Goal: Task Accomplishment & Management: Use online tool/utility

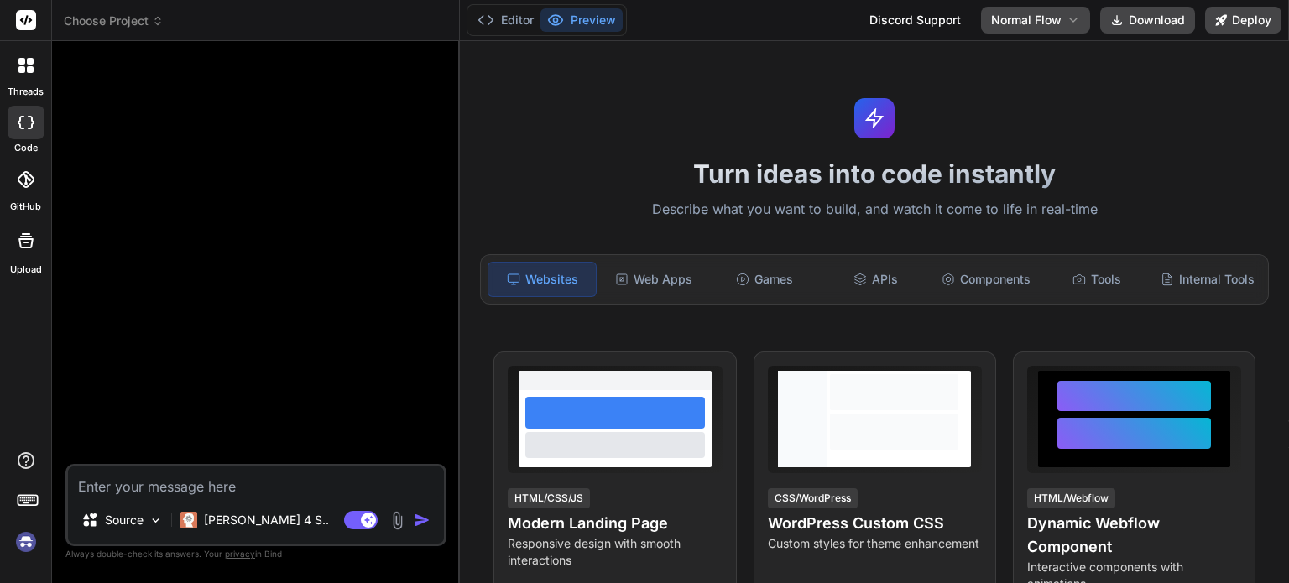
drag, startPoint x: 316, startPoint y: 150, endPoint x: 454, endPoint y: 567, distance: 439.6
click at [454, 567] on div "Bind AI Web Search Created with Pixso. Code Generator Source [PERSON_NAME] 4 S.…" at bounding box center [256, 311] width 408 height 541
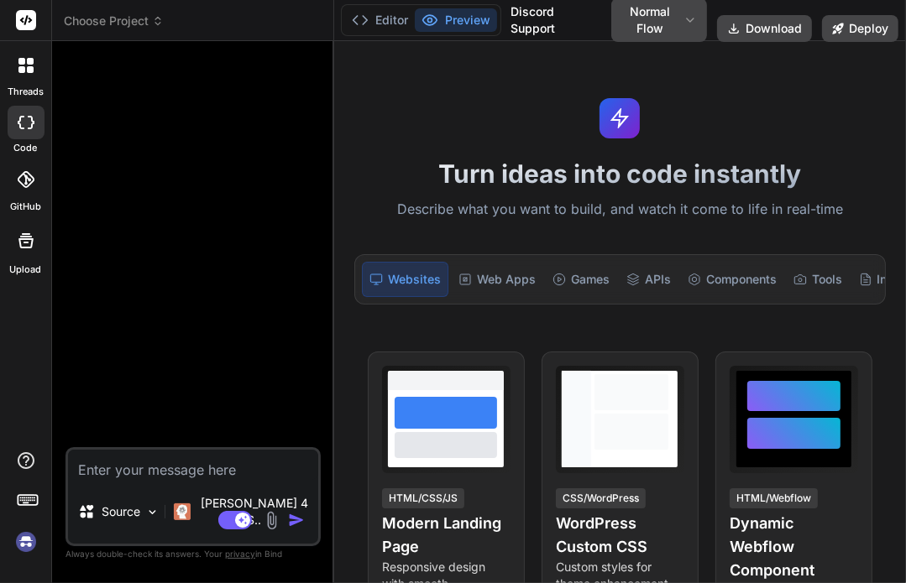
type textarea "x"
click at [27, 549] on img at bounding box center [26, 542] width 29 height 29
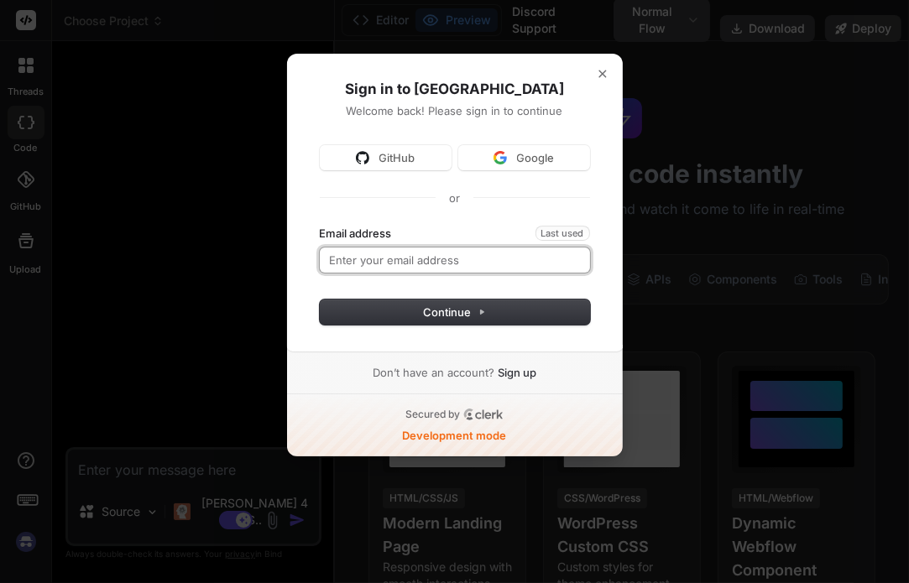
click at [426, 265] on input "Email address" at bounding box center [455, 260] width 270 height 25
paste input "http://localhost:3000/partner-appsumo-register?code=%22sumocode%22"
type input "http://localhost:3000/partner-appsumo-register?code=%22sumocode%22"
click at [320, 226] on button "submit" at bounding box center [320, 226] width 0 height 0
type input "[EMAIL_ADDRESS][DOMAIN_NAME]"
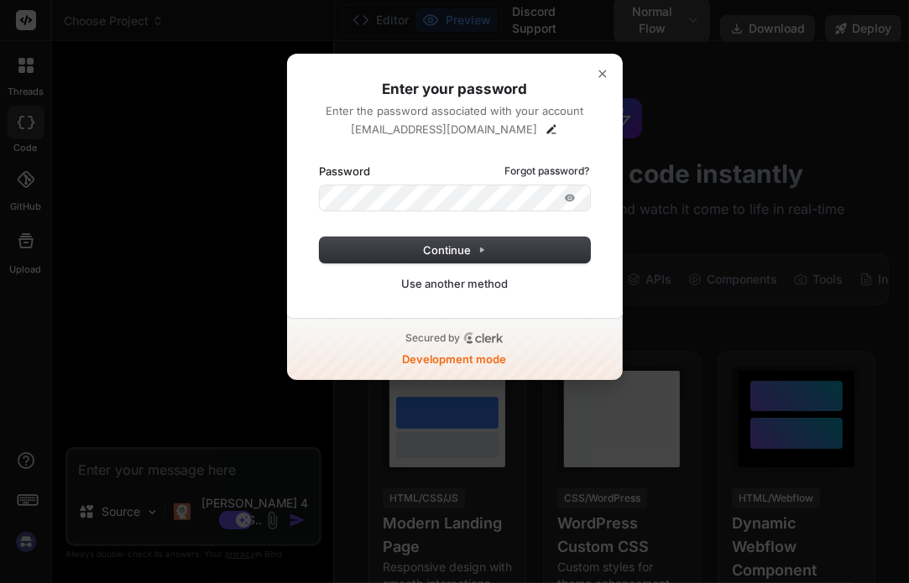
click at [320, 164] on button "submit" at bounding box center [320, 164] width 0 height 0
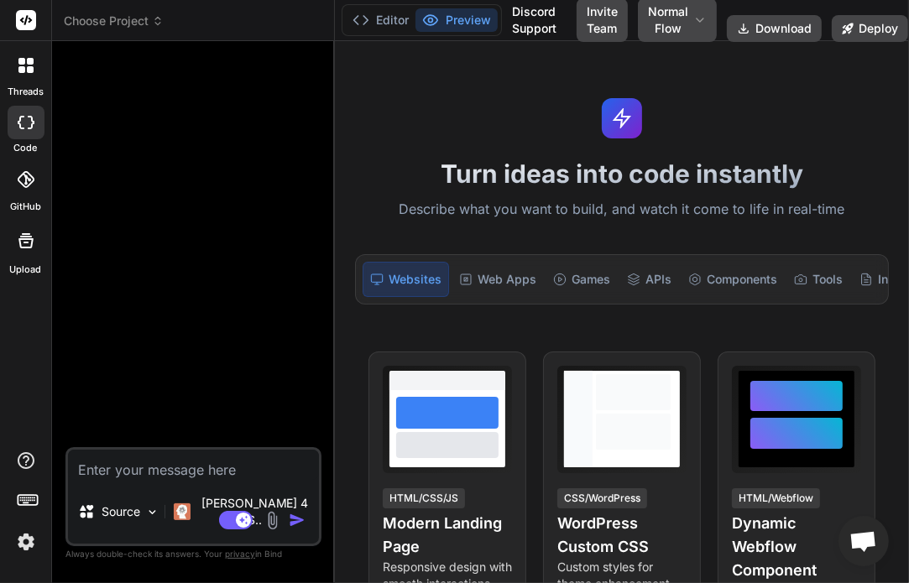
click at [161, 480] on textarea at bounding box center [193, 465] width 251 height 30
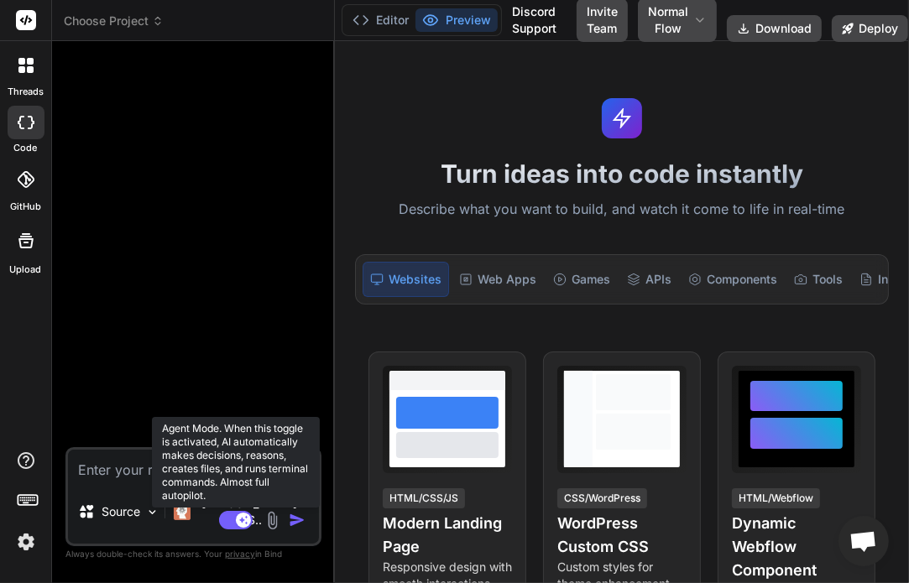
click at [234, 520] on rect at bounding box center [236, 520] width 34 height 18
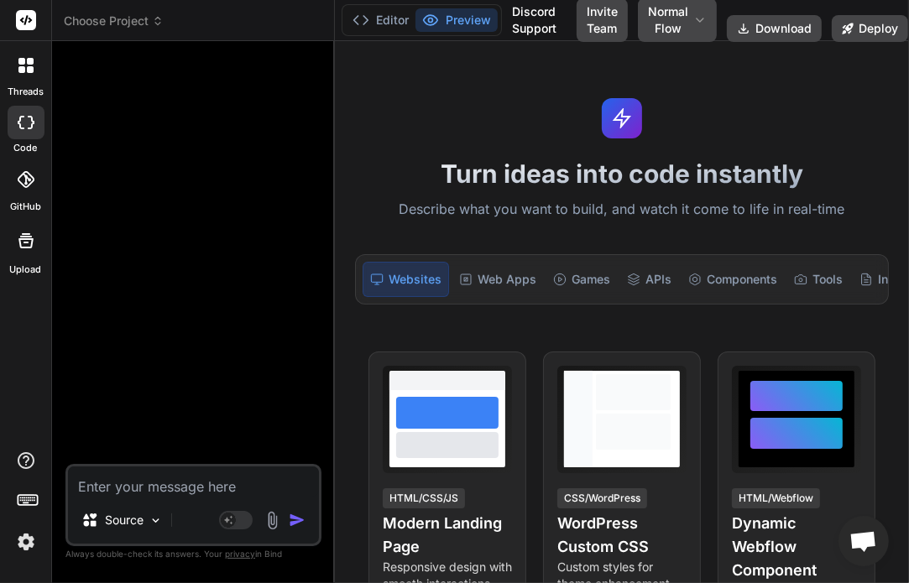
click at [158, 478] on textarea at bounding box center [193, 482] width 251 height 30
type textarea "x"
type textarea "h"
type textarea "x"
type textarea "hi"
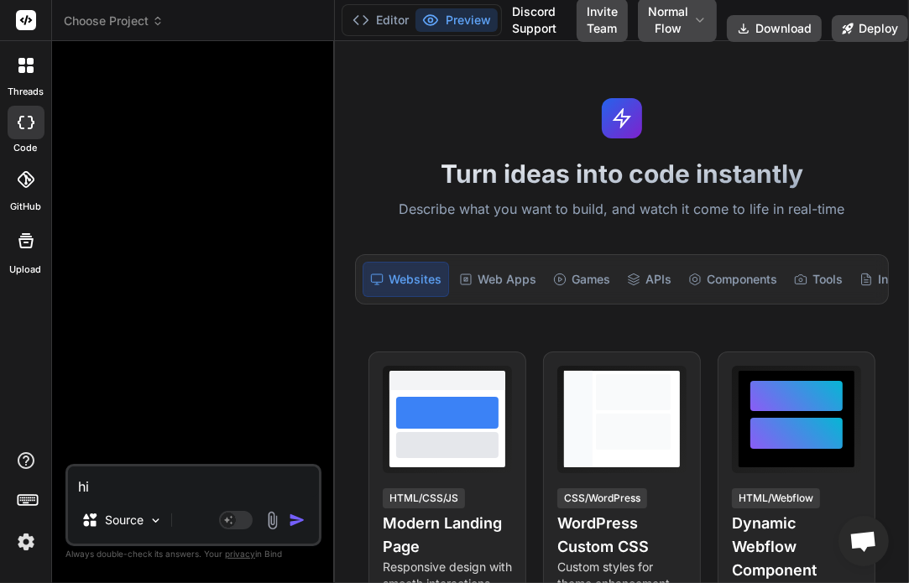
type textarea "x"
type textarea "hi"
type textarea "x"
type textarea "hi c"
type textarea "x"
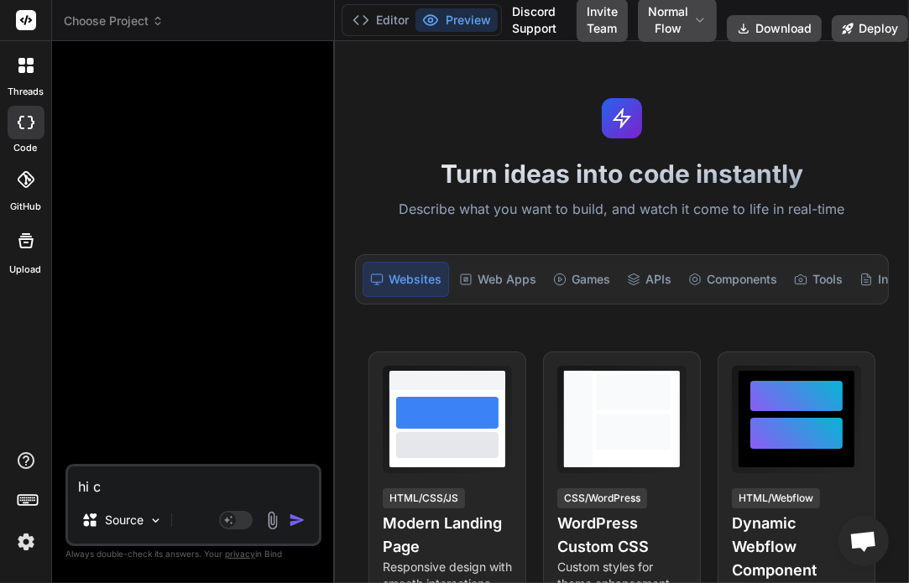
type textarea "hi cr"
type textarea "x"
type textarea "hi cra"
type textarea "x"
type textarea "hi crae"
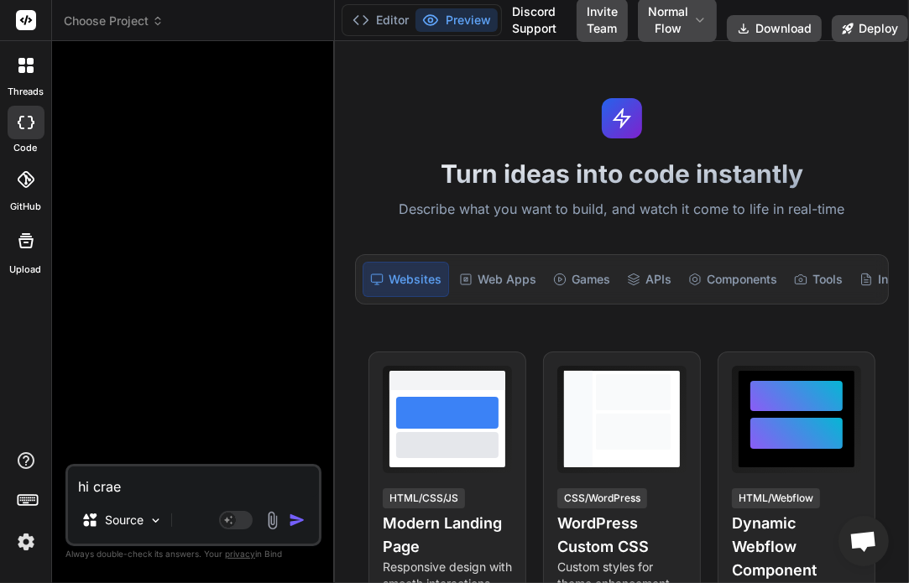
type textarea "x"
type textarea "hi craet"
type textarea "x"
type textarea "hi craete"
type textarea "x"
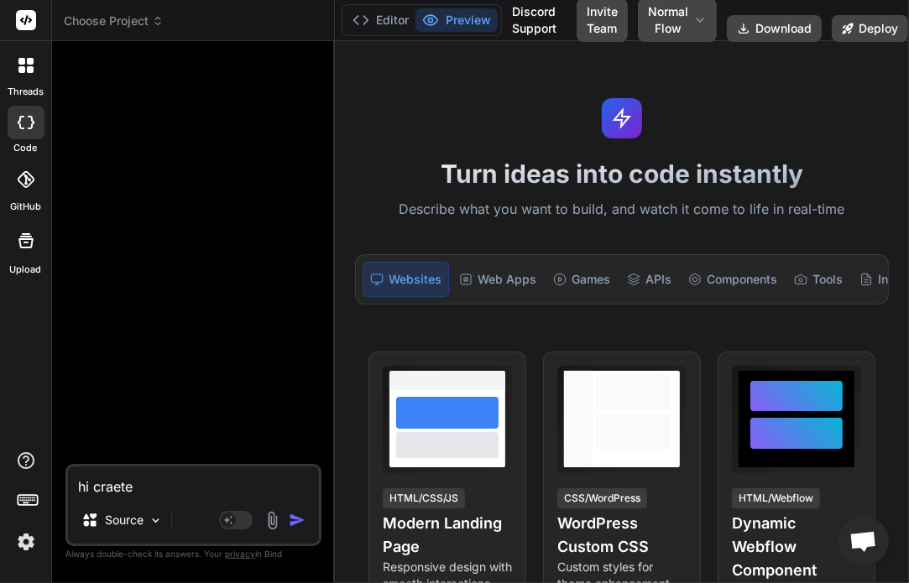
type textarea "hi craete"
type textarea "x"
type textarea "hi craete"
type textarea "x"
type textarea "hi craet"
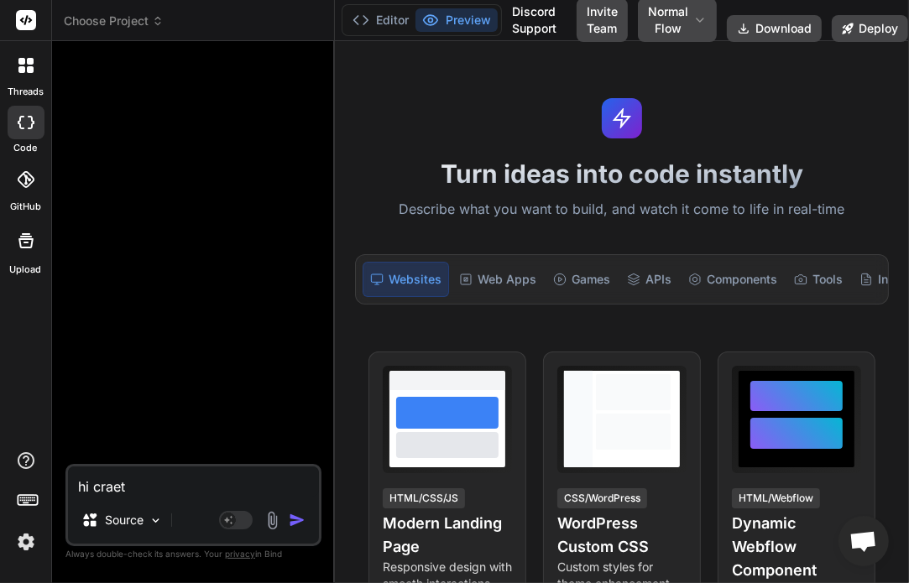
type textarea "x"
type textarea "hi crae"
type textarea "x"
type textarea "hi cra"
type textarea "x"
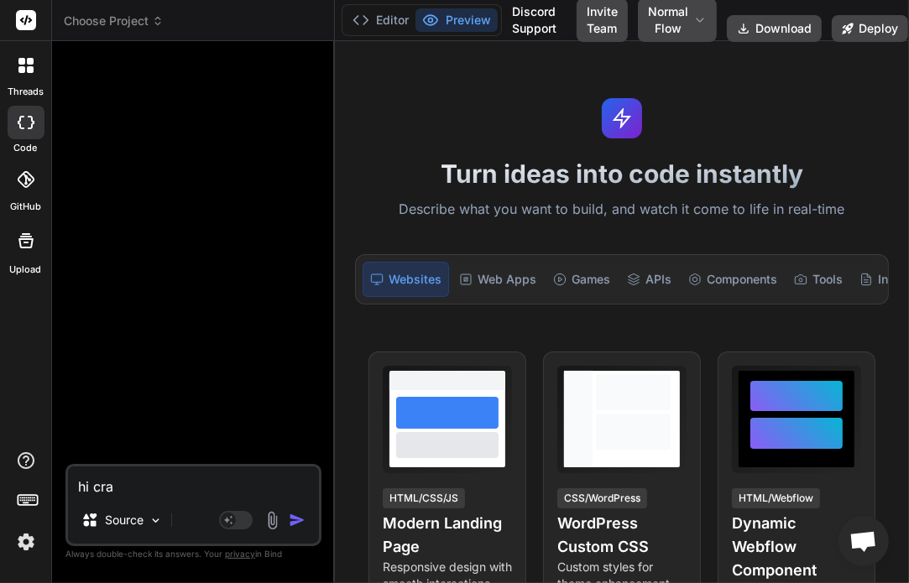
type textarea "hi cr"
type textarea "x"
type textarea "hi cre"
type textarea "x"
type textarea "hi crea"
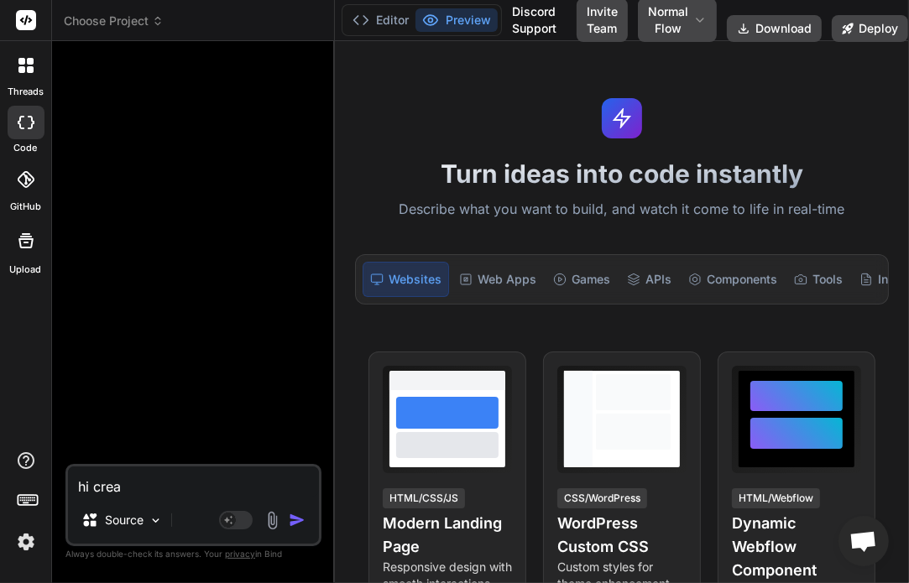
type textarea "x"
type textarea "hi creat"
type textarea "x"
type textarea "hi create"
type textarea "x"
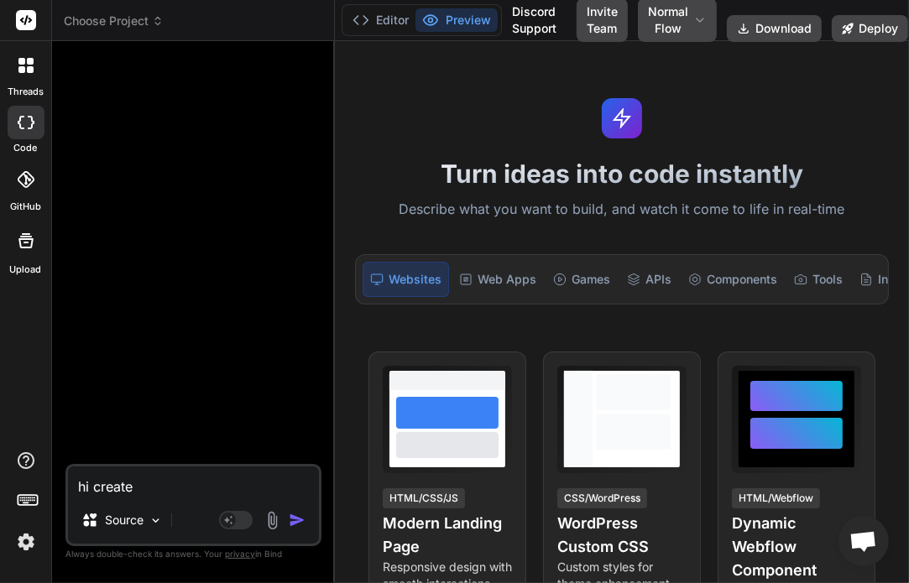
type textarea "hi create"
type textarea "x"
type textarea "hi create a"
type textarea "x"
type textarea "hi create a"
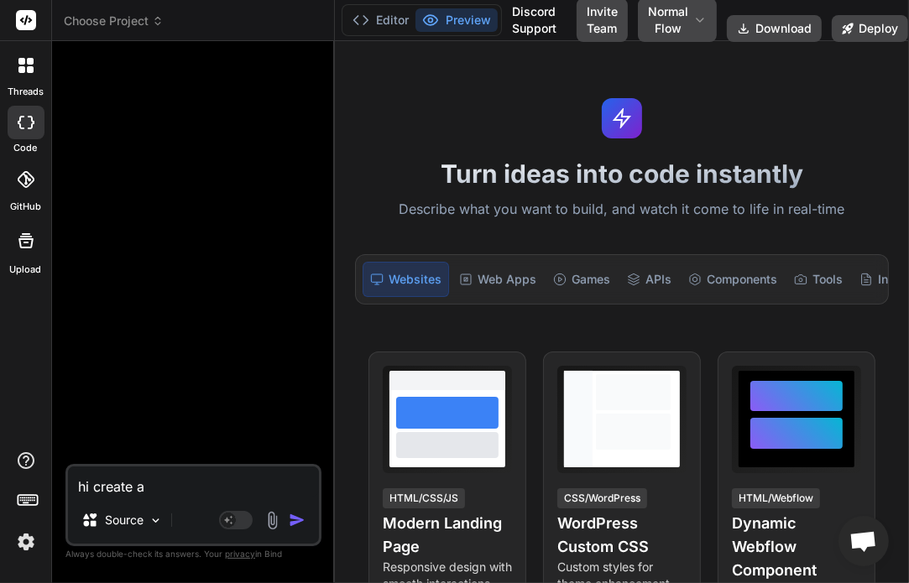
type textarea "x"
type textarea "hi create a s"
type textarea "x"
type textarea "hi create a si"
type textarea "x"
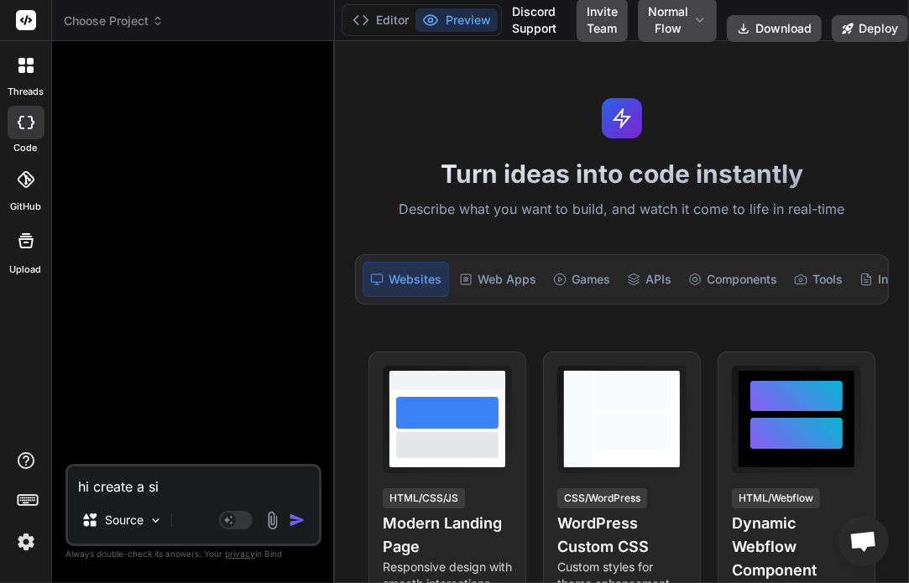
type textarea "hi create a sim"
type textarea "x"
type textarea "hi create a simp"
type textarea "x"
type textarea "hi create a simpl"
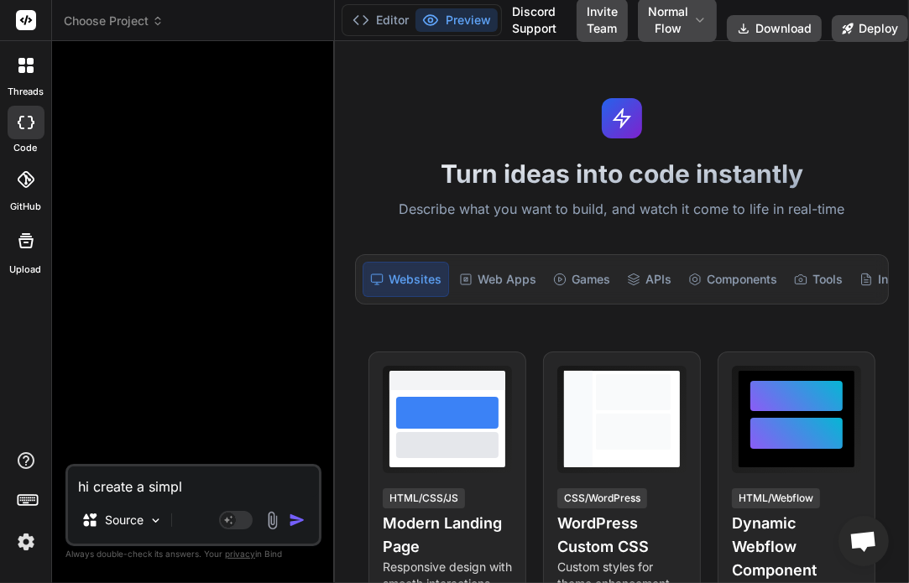
type textarea "x"
type textarea "hi create a simple"
type textarea "x"
type textarea "hi create a simple"
type textarea "x"
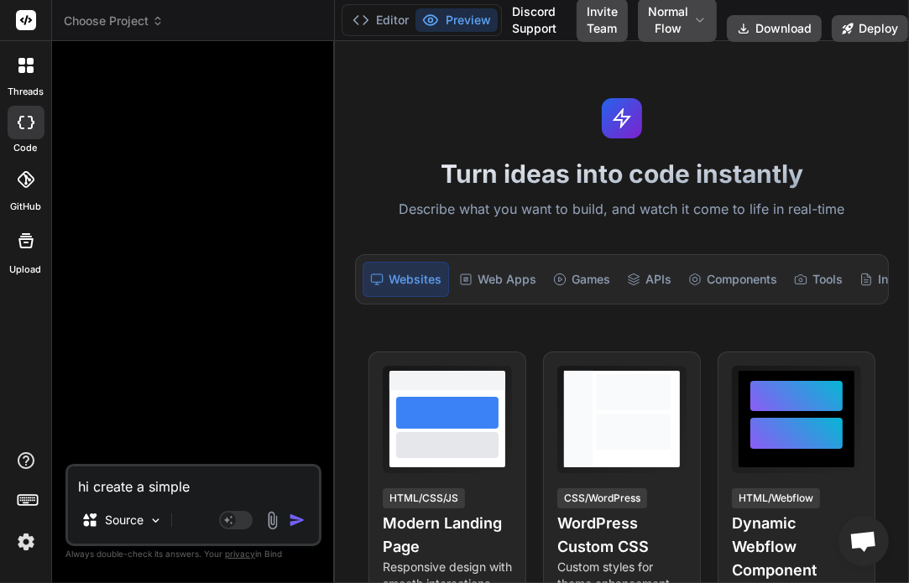
type textarea "hi create a simple h"
type textarea "x"
type textarea "hi create a simple ht"
type textarea "x"
type textarea "hi create a simple htm"
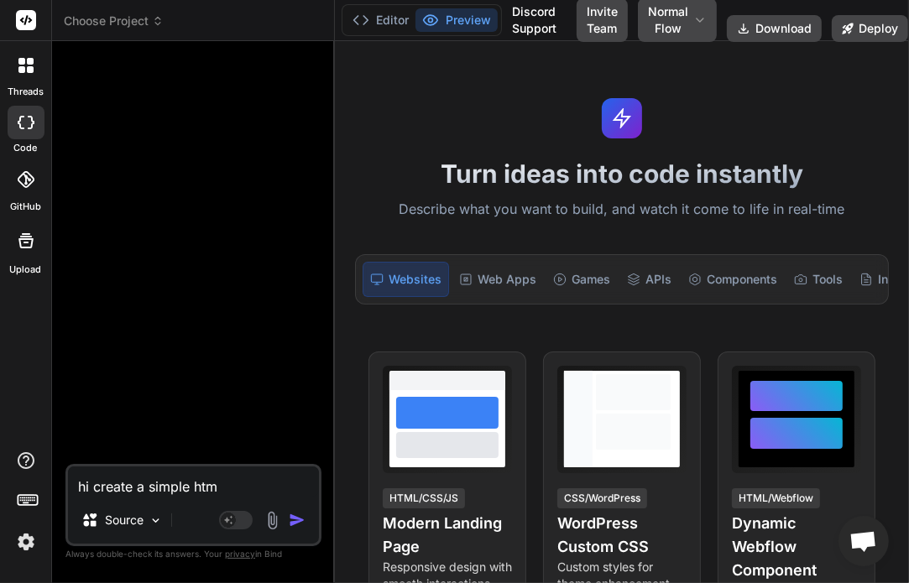
type textarea "x"
type textarea "hi create a simple html"
type textarea "x"
type textarea "hi create a simple html"
type textarea "x"
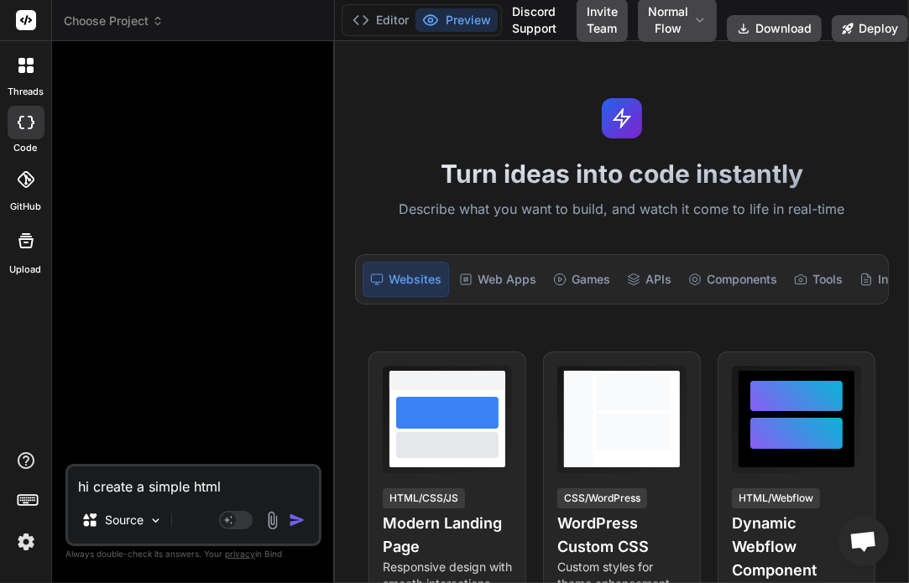
type textarea "hi create a simple html f"
type textarea "x"
type textarea "hi create a simple html fi"
type textarea "x"
type textarea "hi create a simple html fil"
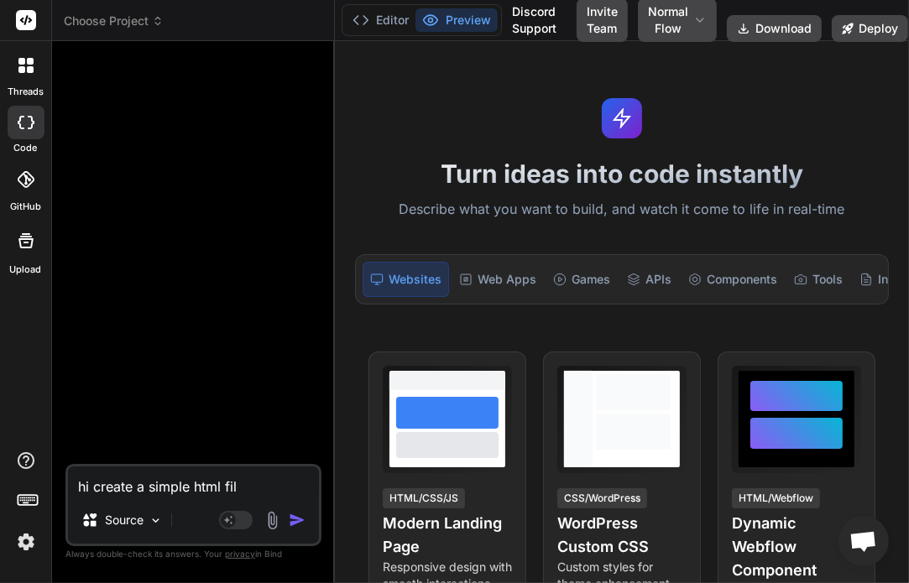
type textarea "x"
type textarea "hi create a simple html file"
type textarea "x"
type textarea "hi create a simple html file"
type textarea "x"
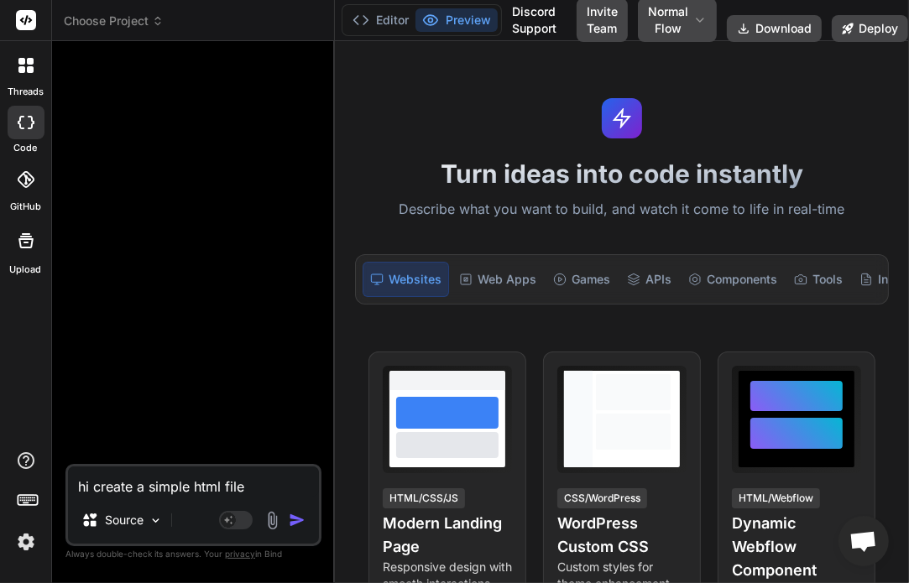
type textarea "hi create a simple html file w"
type textarea "x"
type textarea "hi create a simple html file wh"
type textarea "x"
type textarea "hi create a simple html file whi"
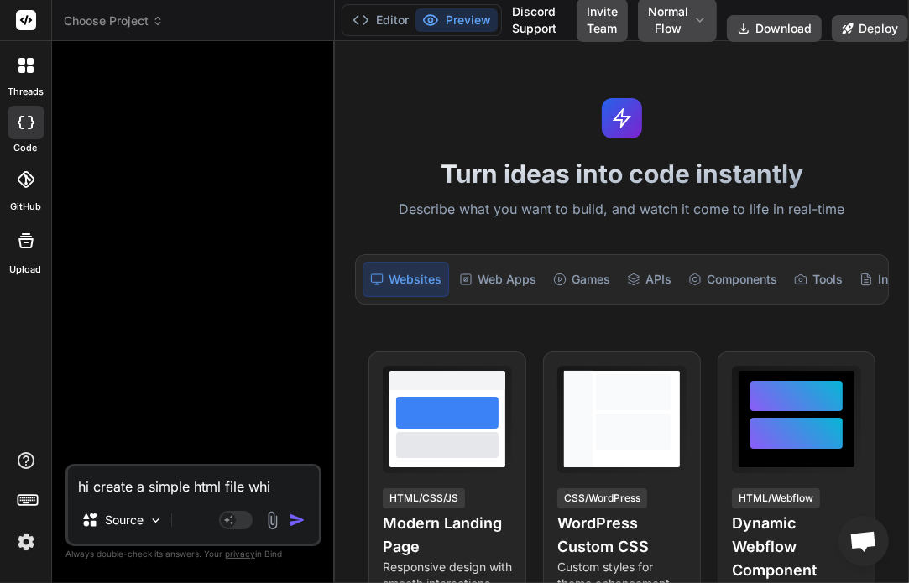
type textarea "x"
type textarea "hi create a simple html file whic"
type textarea "x"
type textarea "hi create a simple html file which"
type textarea "x"
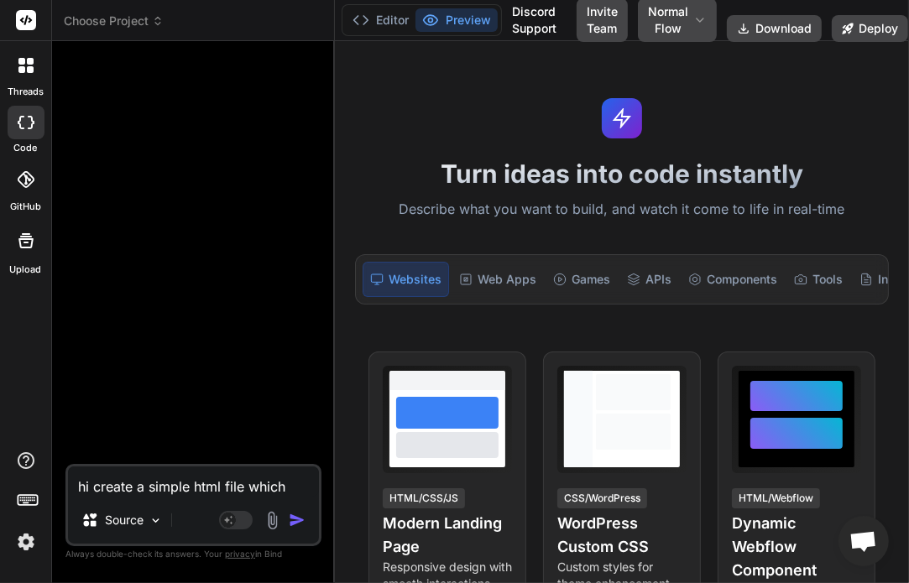
type textarea "hi create a simple html file which"
type textarea "x"
type textarea "hi create a simple html file which"
type textarea "x"
type textarea "hi create a simple html file whic"
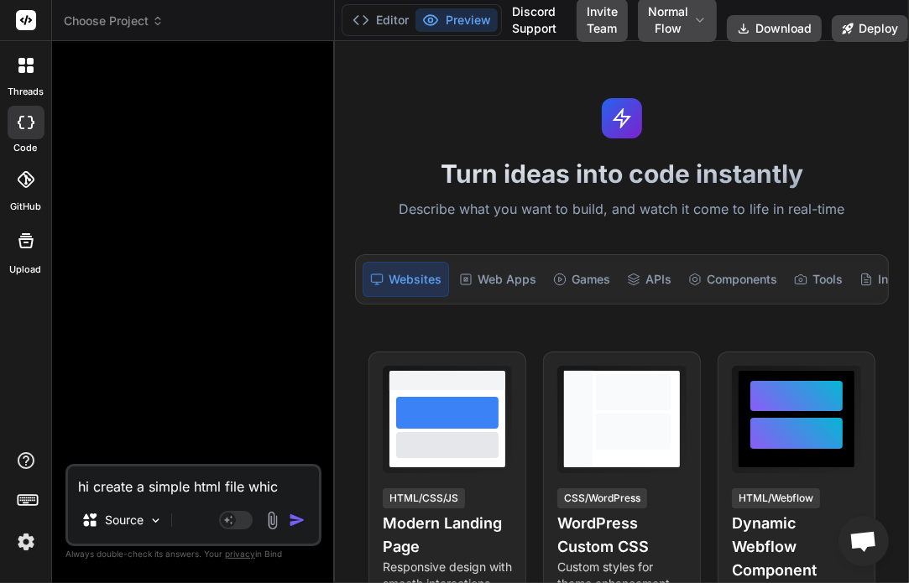
type textarea "x"
type textarea "hi create a simple html file whi"
type textarea "x"
type textarea "hi create a simple html file wh"
type textarea "x"
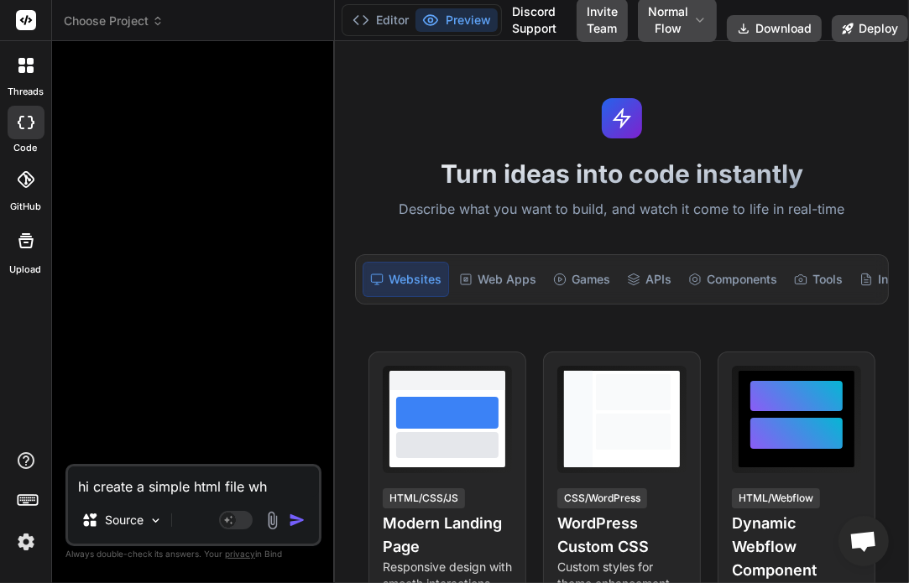
type textarea "hi create a simple html file w"
type textarea "x"
type textarea "hi create a simple html file wi"
type textarea "x"
type textarea "hi create a simple html file wit"
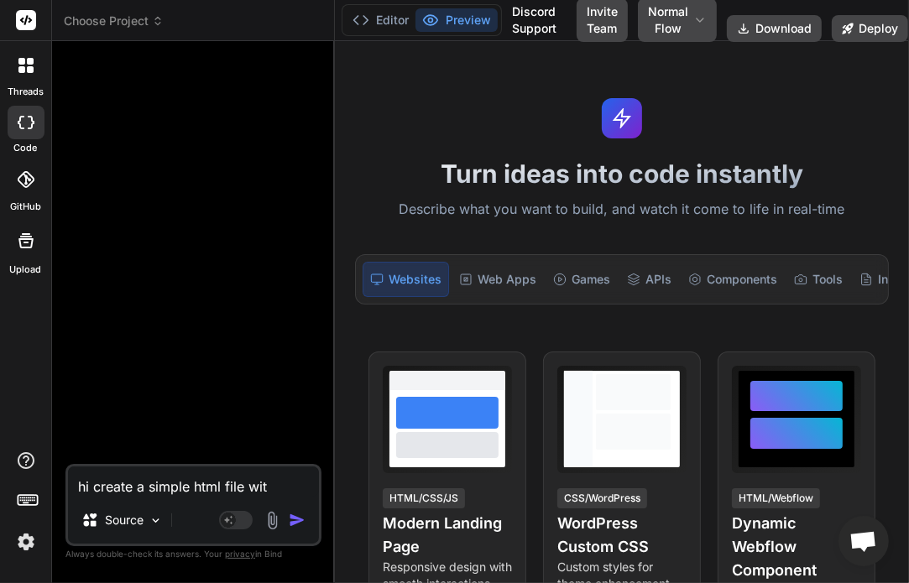
type textarea "x"
type textarea "hi create a simple html file with"
type textarea "x"
type textarea "hi create a simple html file with"
type textarea "x"
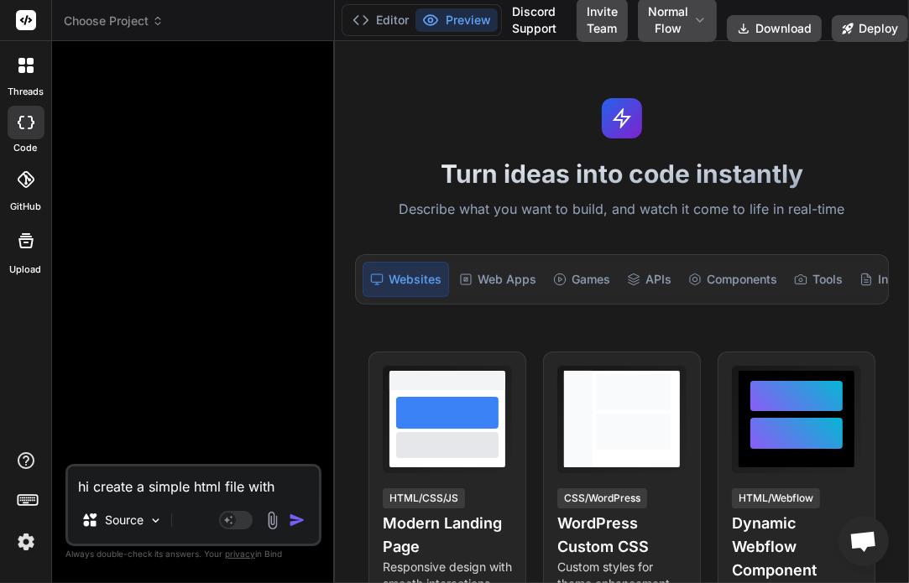
type textarea "hi create a simple html file with h"
type textarea "x"
type textarea "hi create a simple html file with he"
type textarea "x"
type textarea "hi create a simple html file with hea"
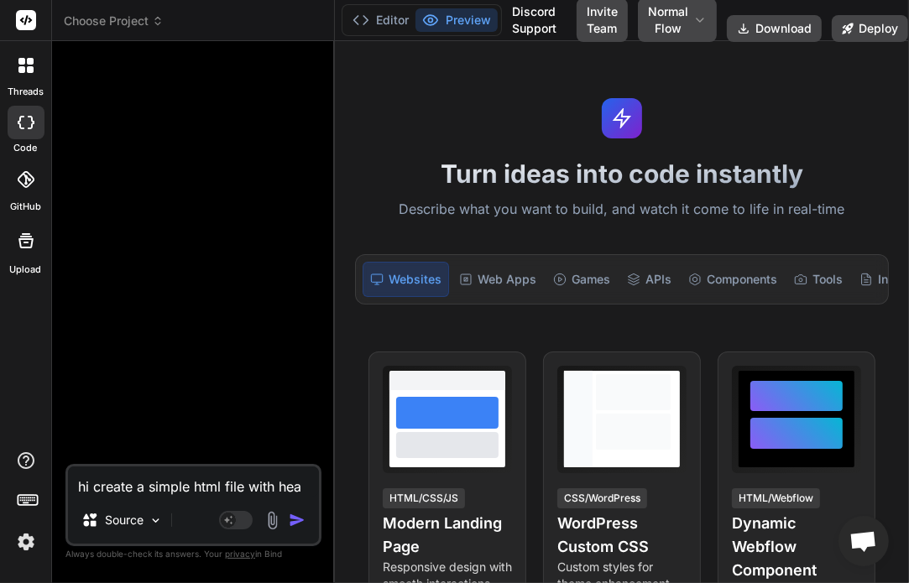
type textarea "x"
type textarea "hi create a simple html file with head"
type textarea "x"
type textarea "hi create a simple html file with headi"
type textarea "x"
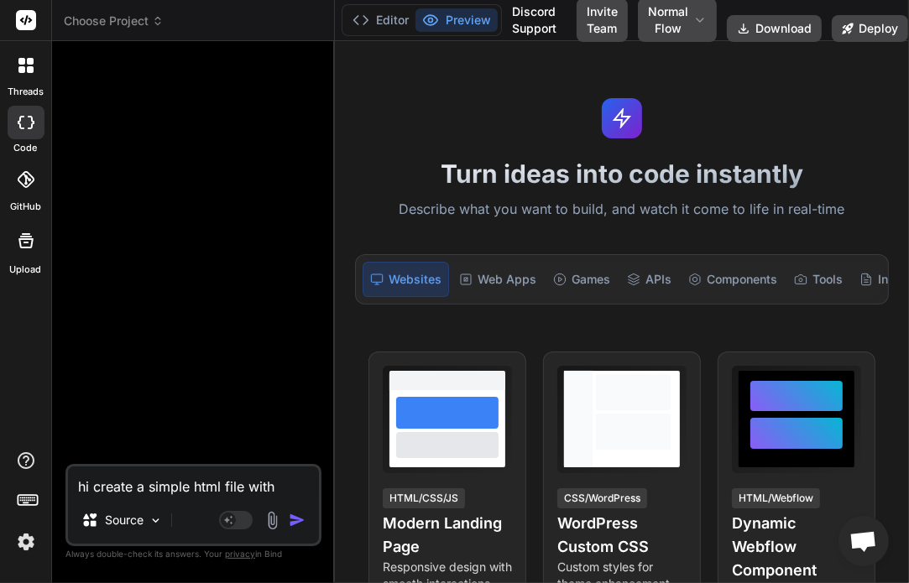
type textarea "hi create a simple html file with headin"
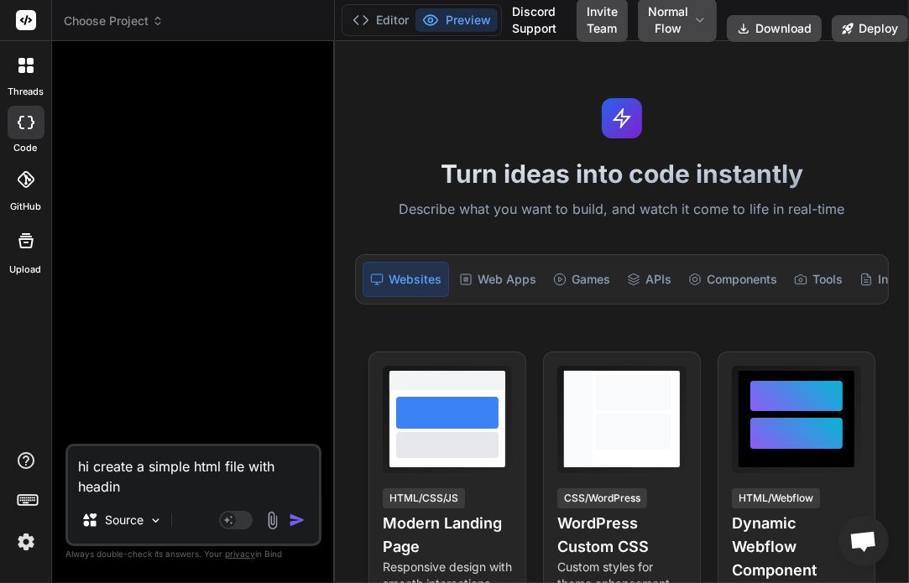
type textarea "x"
type textarea "hi create a simple html file with heading"
type textarea "x"
type textarea "hi create a simple html file with heading"
type textarea "x"
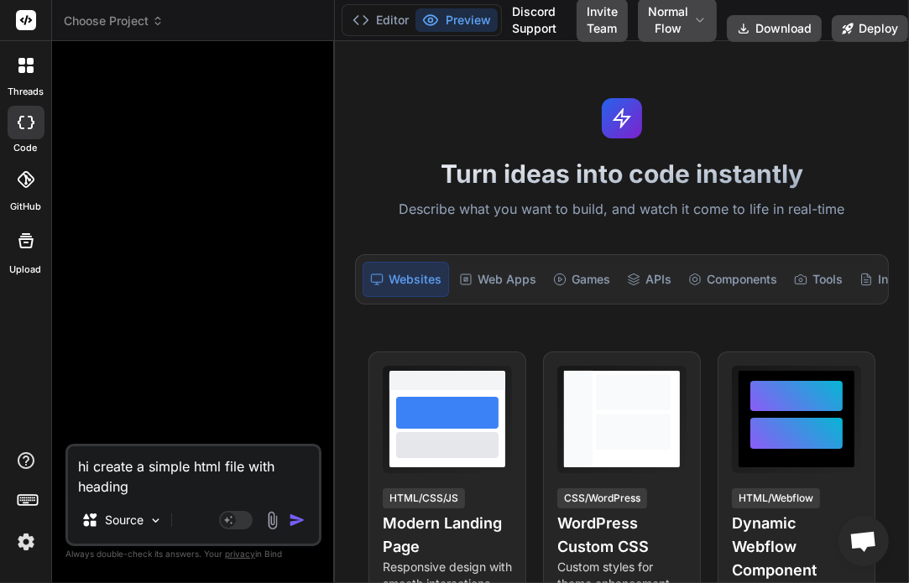
type textarea "hi create a simple html file with heading v"
type textarea "x"
type textarea "hi create a simple html file with heading ve"
type textarea "x"
type textarea "hi create a simple html file with heading ver"
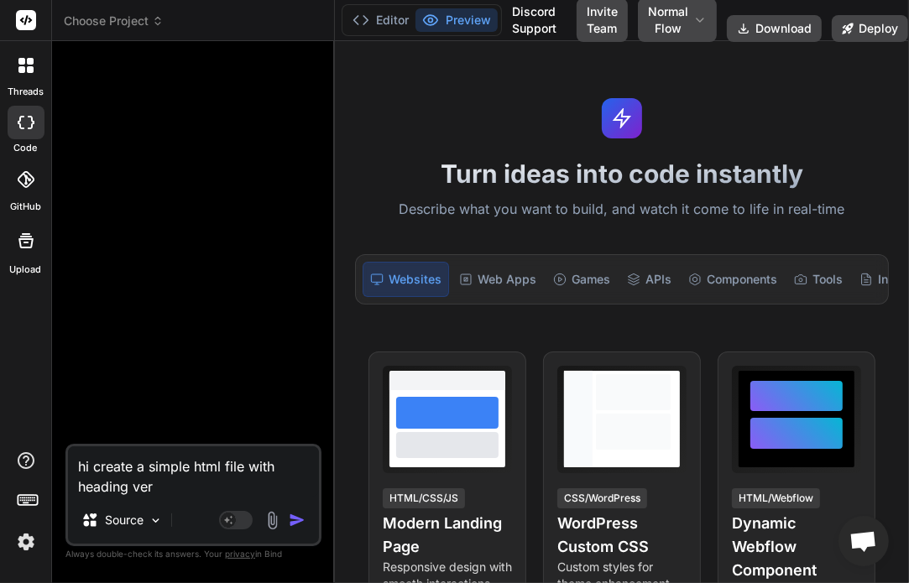
type textarea "x"
type textarea "hi create a simple html file with heading vers"
type textarea "x"
type textarea "hi create a simple html file with heading versi"
type textarea "x"
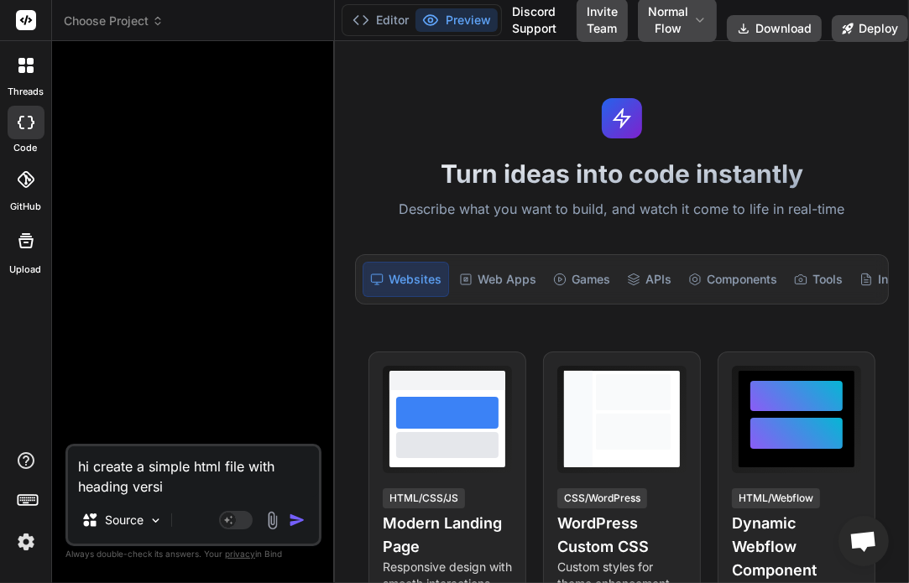
type textarea "hi create a simple html file with heading versio"
type textarea "x"
type textarea "hi create a simple html file with heading version"
type textarea "x"
type textarea "hi create a simple html file with heading version"
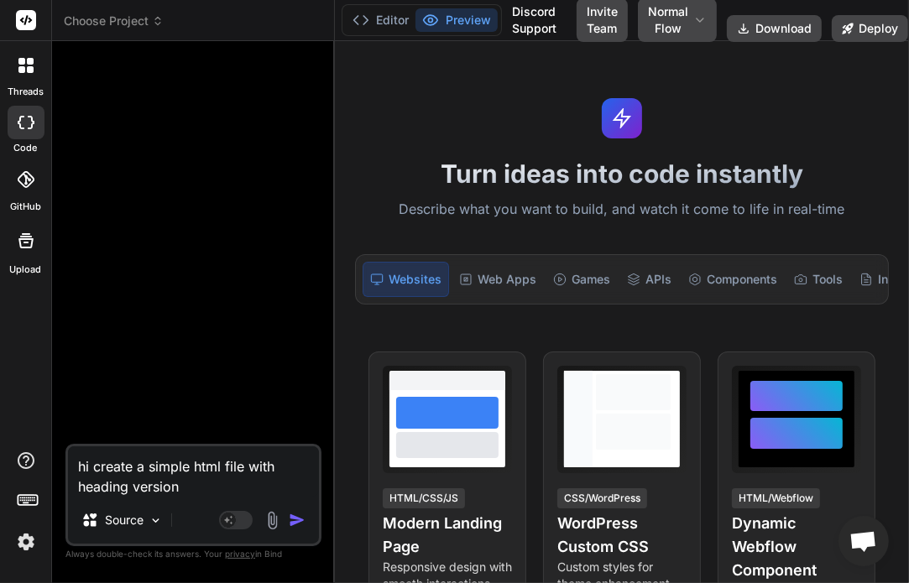
type textarea "x"
type textarea "hi create a simple html file with heading version o"
type textarea "x"
type textarea "hi create a simple html file with heading version on"
type textarea "x"
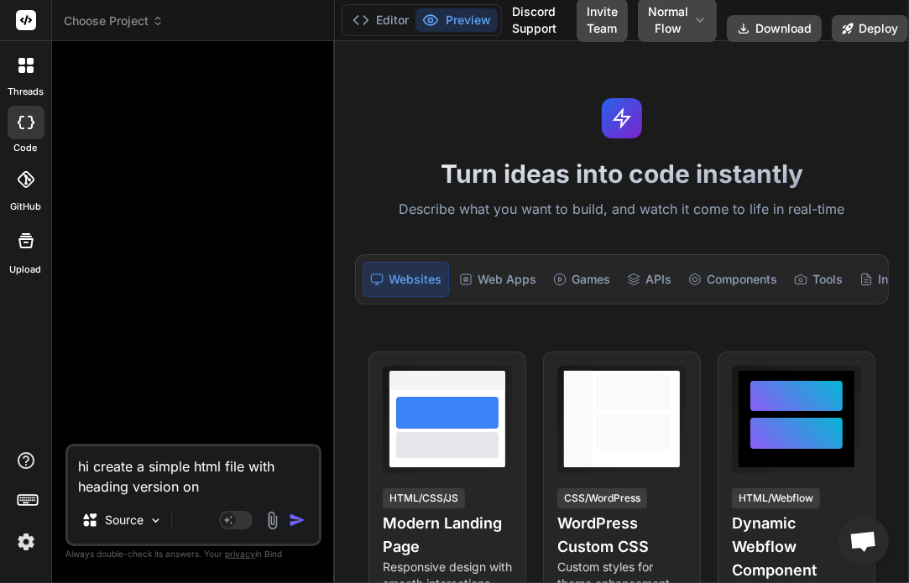
type textarea "hi create a simple html file with heading version one"
type textarea "x"
type textarea "hi create a simple html file with heading version one"
type textarea "x"
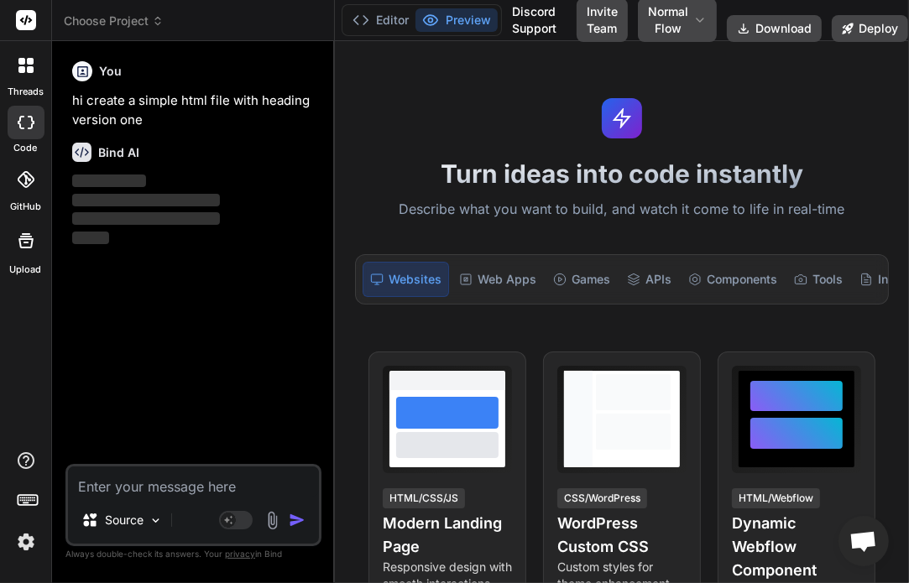
click at [35, 546] on img at bounding box center [26, 542] width 29 height 29
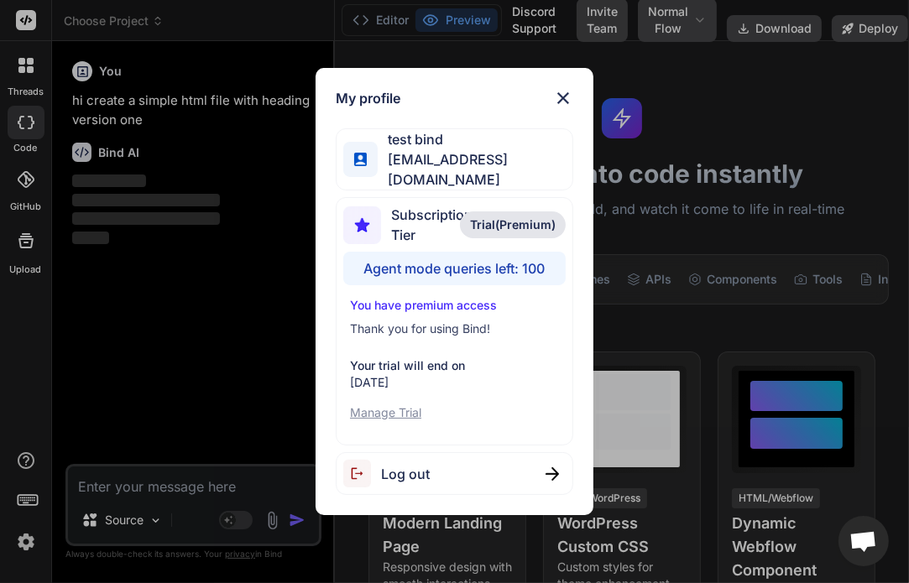
click at [35, 546] on div "My profile test bind testbind3@mailinator.com Subscription Tier Trial(Premium) …" at bounding box center [454, 291] width 909 height 583
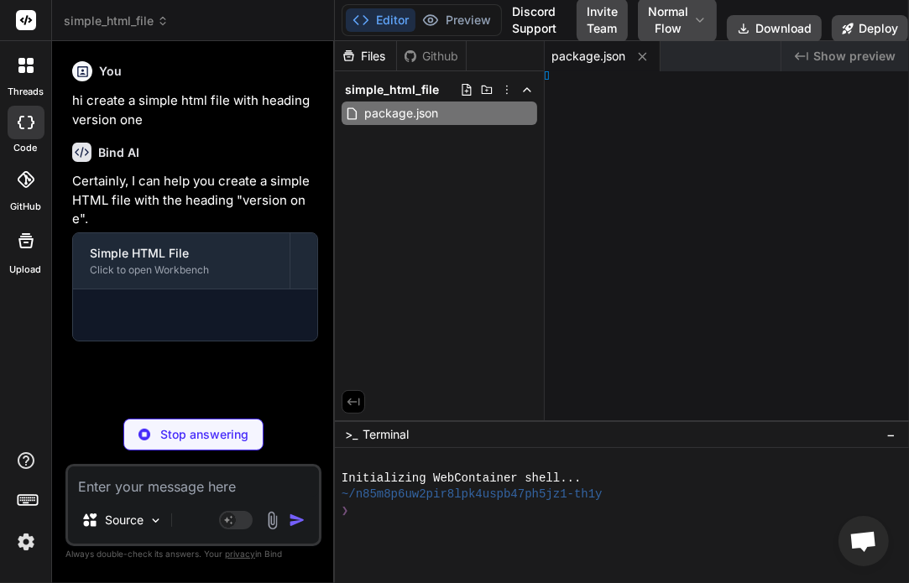
type textarea "x"
type textarea "<h1>Version One</h1> </body> </html>"
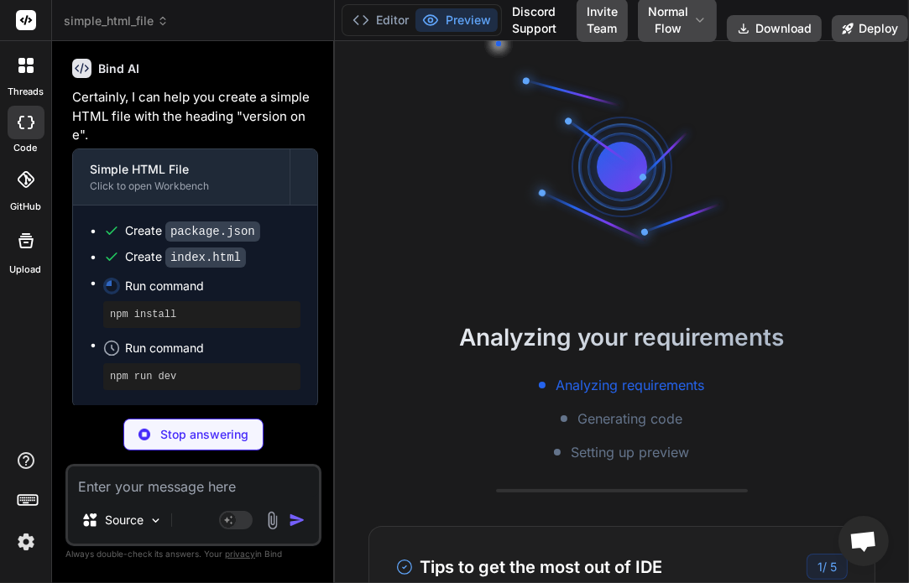
scroll to position [25, 0]
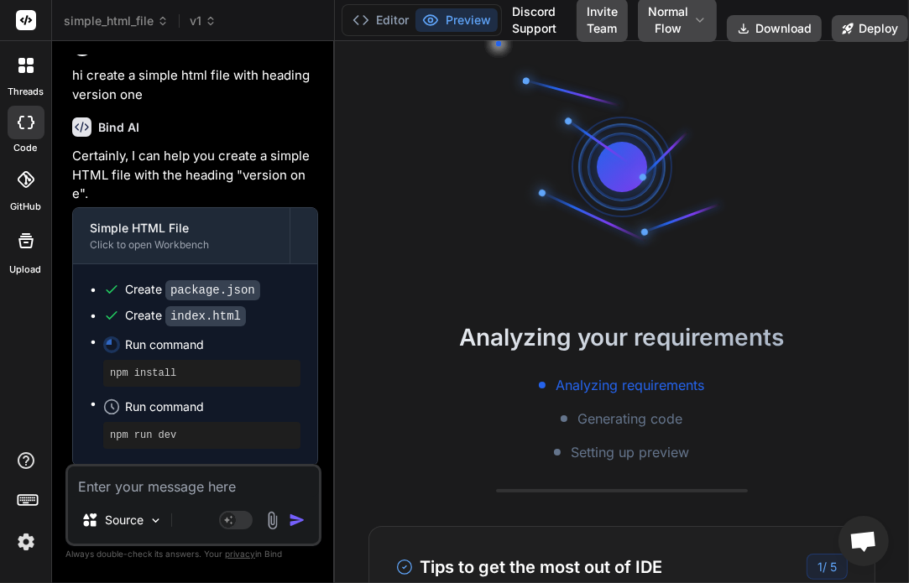
click at [154, 467] on textarea at bounding box center [193, 482] width 251 height 30
type textarea "x"
type textarea "o"
type textarea "x"
type textarea "ok"
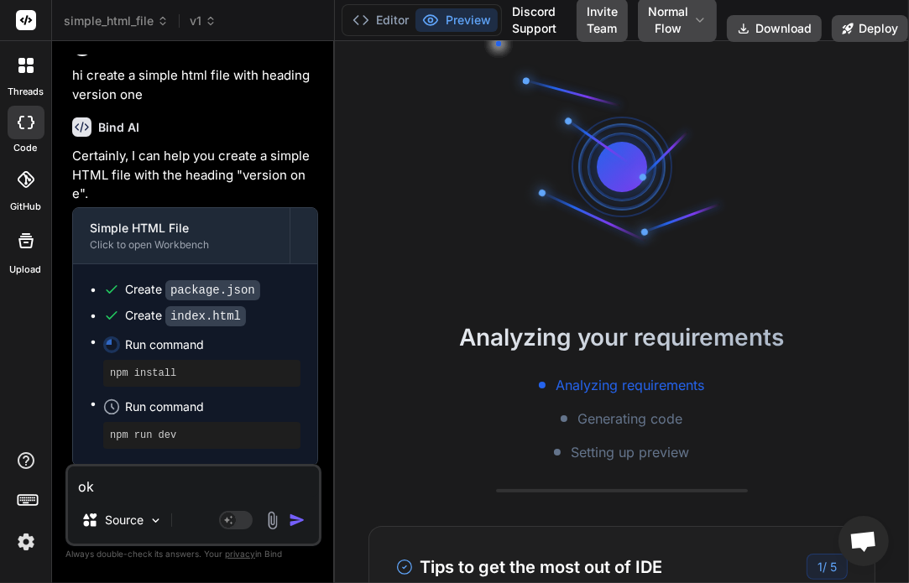
type textarea "x"
type textarea "ok"
type textarea "x"
type textarea "ok t"
type textarea "x"
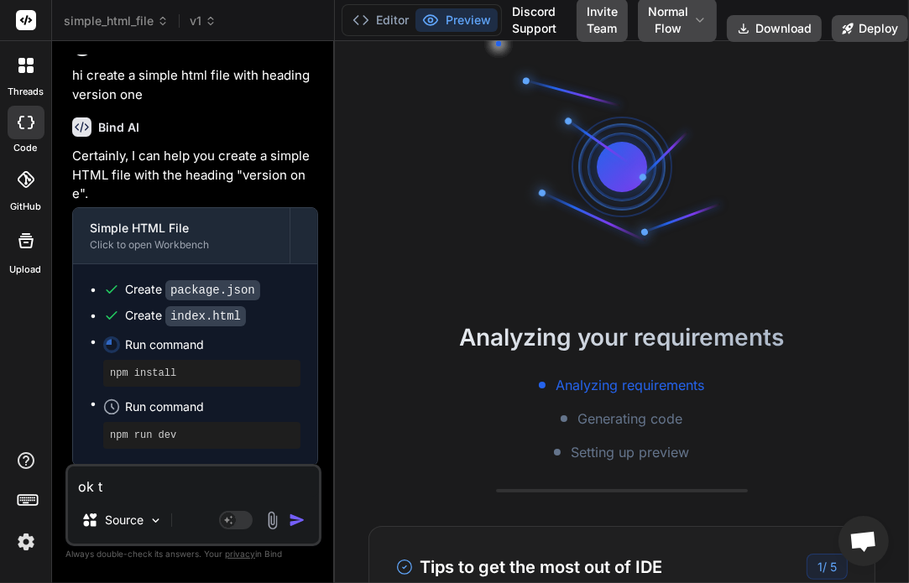
type textarea "ok th"
type textarea "x"
type textarea "ok tha"
type textarea "x"
type textarea "ok than"
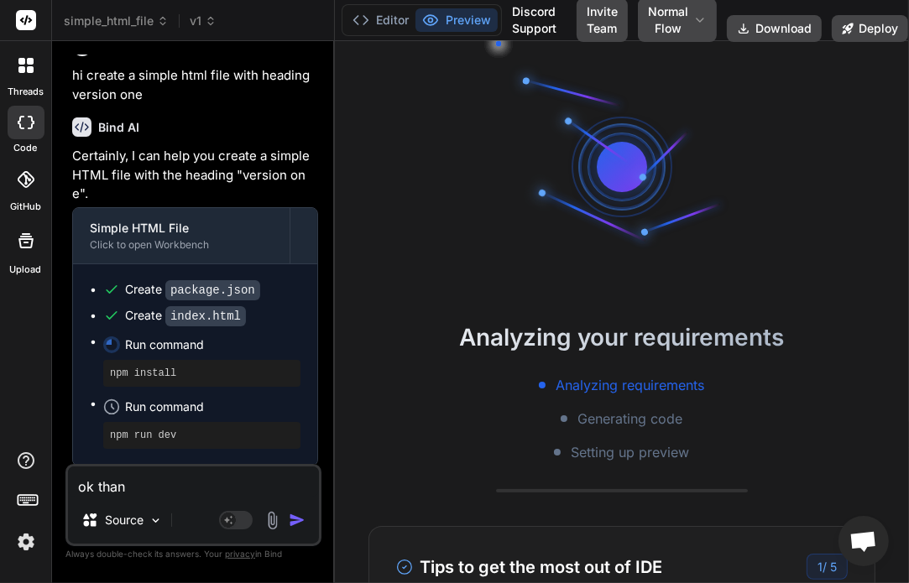
type textarea "x"
type textarea "ok thank"
type textarea "x"
type textarea "ok thank"
type textarea "x"
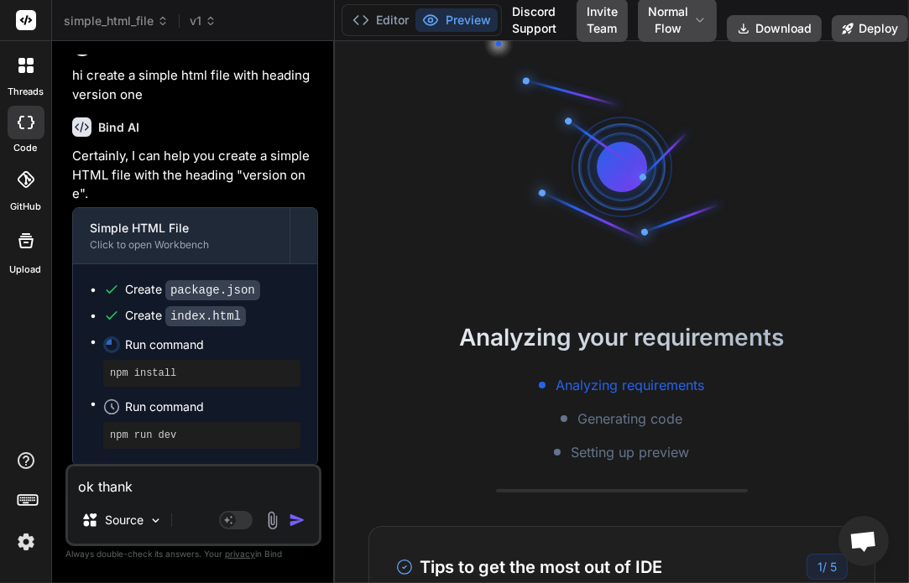
type textarea "ok thank s"
type textarea "x"
type textarea "ok thank"
type textarea "x"
type textarea "ok thank"
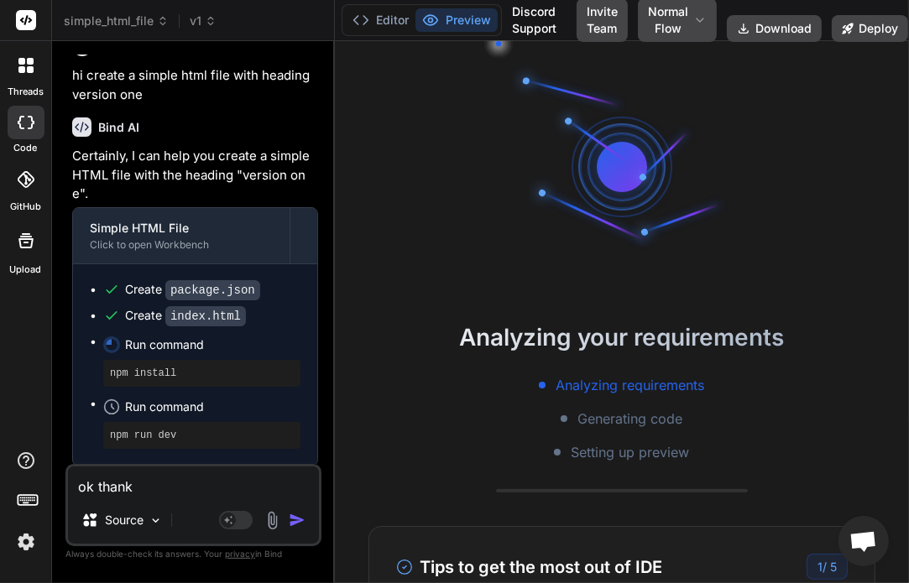
type textarea "x"
type textarea "ok than"
type textarea "x"
type textarea "ok tha"
type textarea "x"
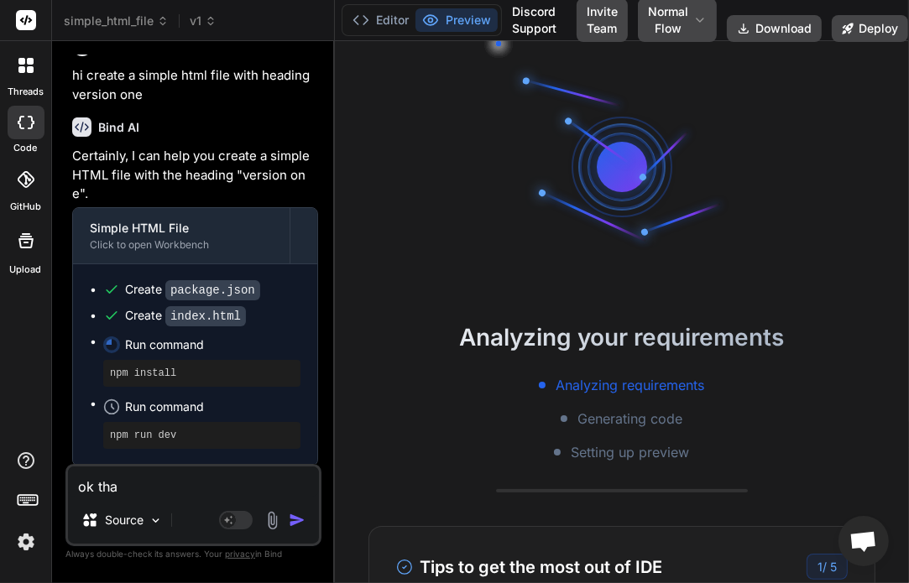
type textarea "ok th"
type textarea "x"
type textarea "ok t"
type textarea "x"
type textarea "ok"
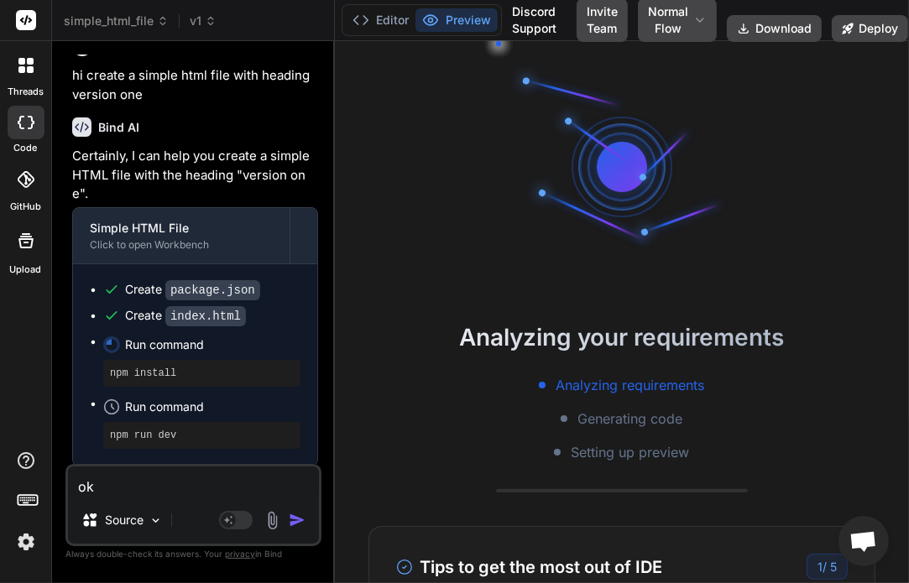
type textarea "x"
type textarea "ok"
type textarea "x"
type textarea "o"
type textarea "x"
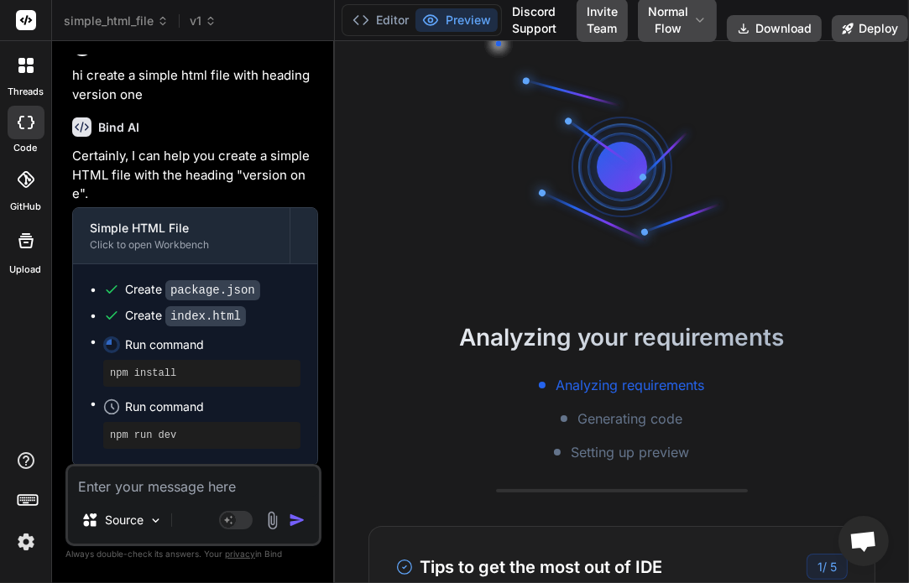
type textarea "x"
type textarea "n"
type textarea "x"
type textarea "now"
type textarea "x"
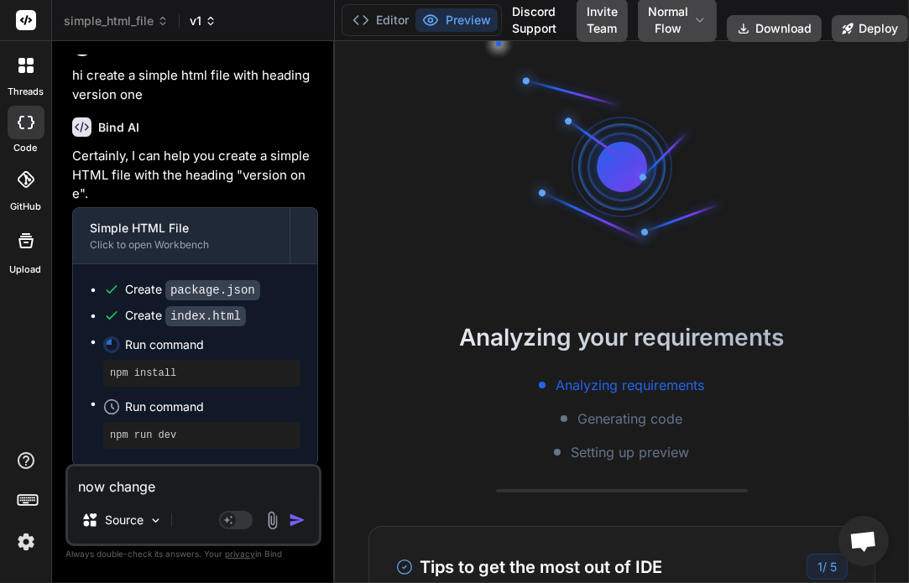
scroll to position [144, 0]
click at [193, 26] on span "v1" at bounding box center [203, 21] width 27 height 17
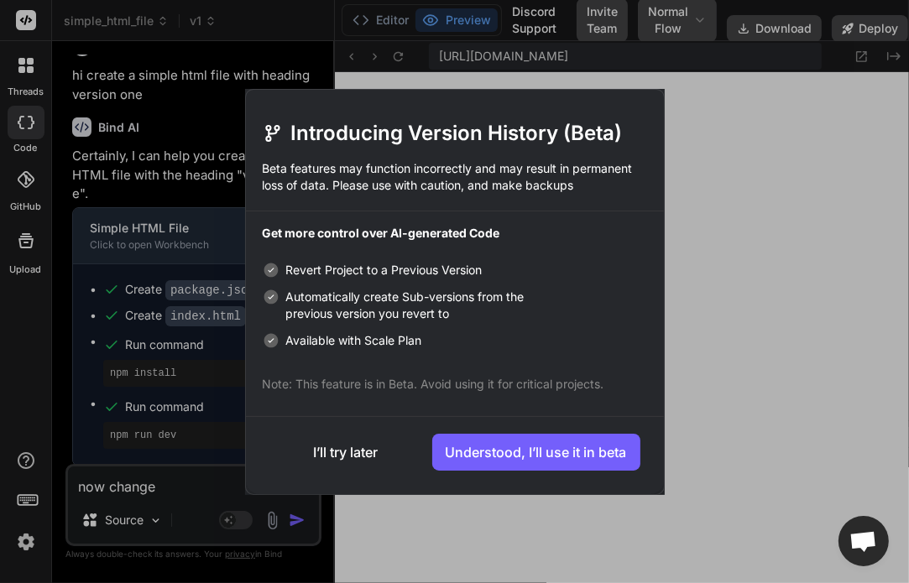
scroll to position [773, 0]
click at [319, 442] on button "I’ll try later" at bounding box center [345, 452] width 153 height 37
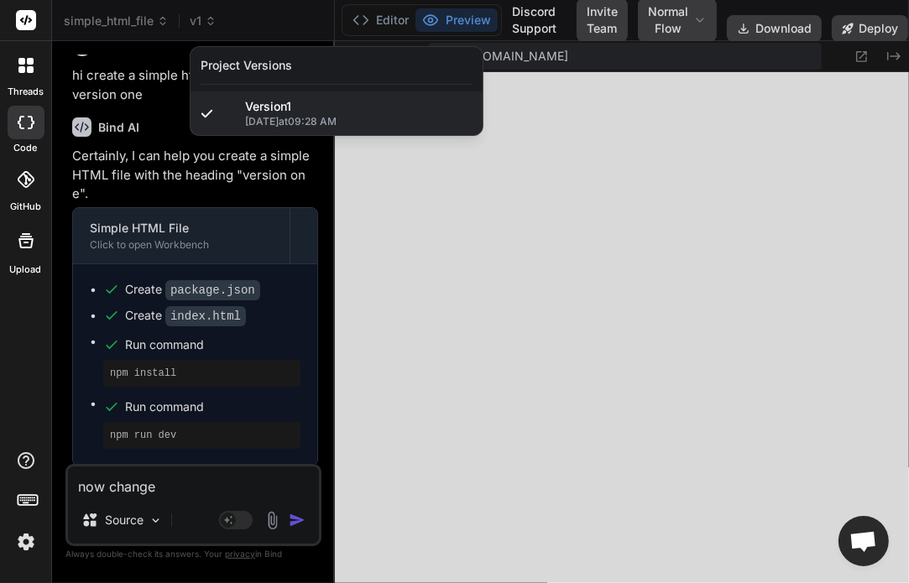
click at [201, 178] on div at bounding box center [454, 291] width 909 height 583
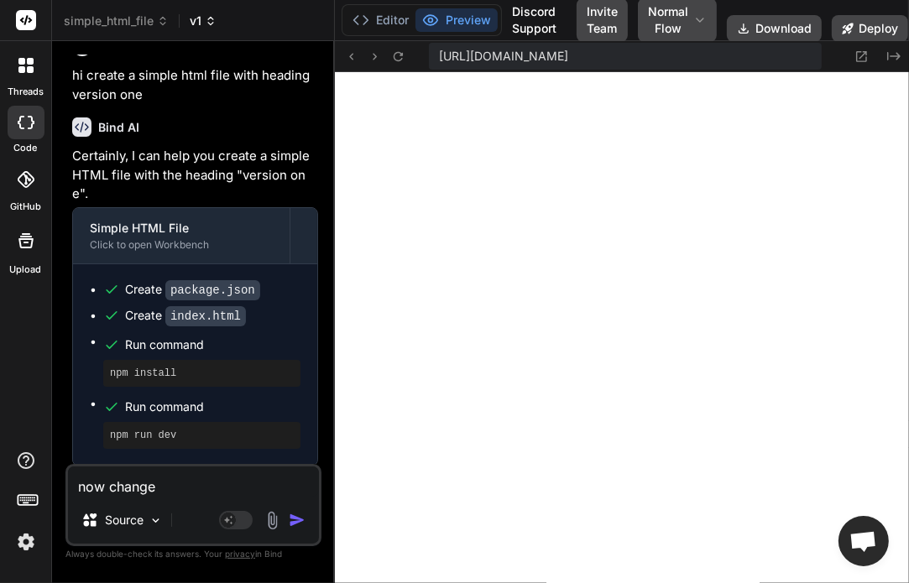
click at [204, 18] on span "v1" at bounding box center [203, 21] width 27 height 17
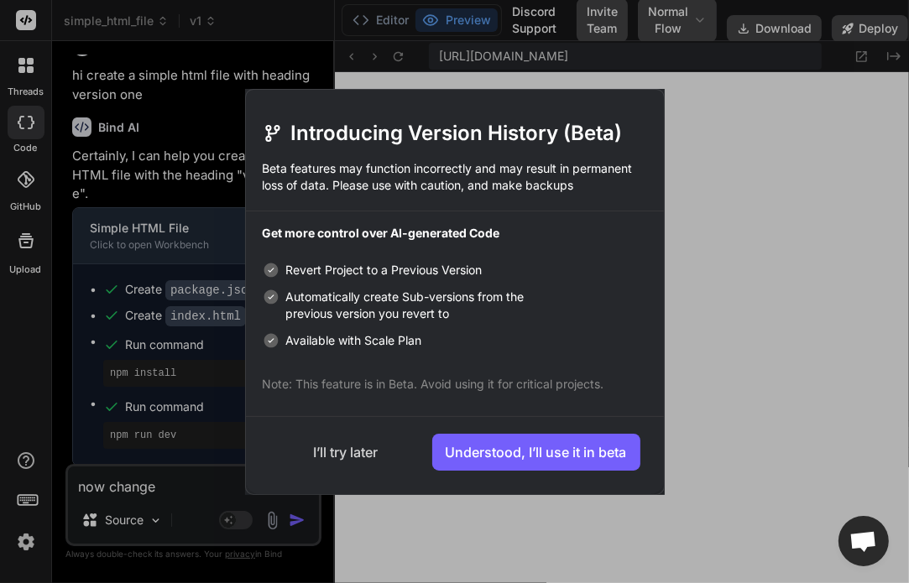
click at [329, 442] on button "I’ll try later" at bounding box center [345, 452] width 153 height 37
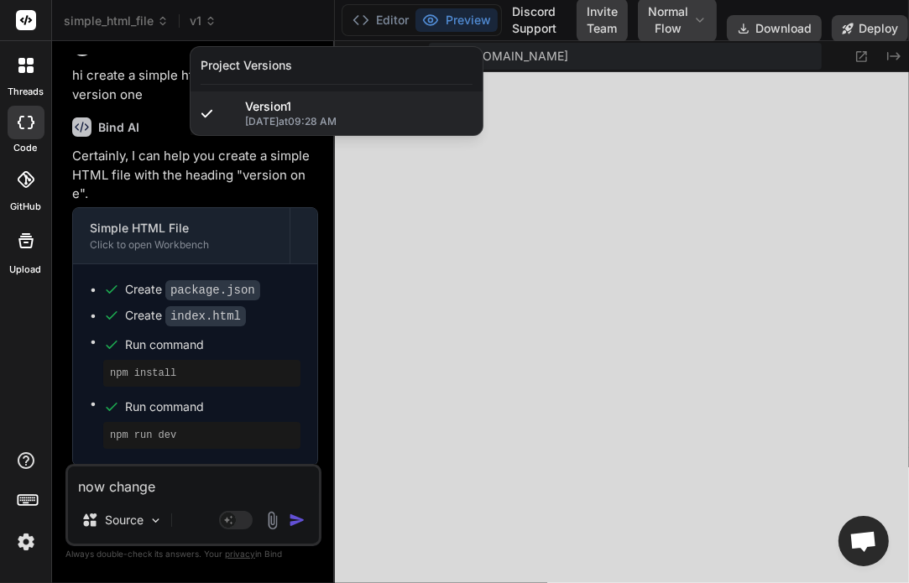
click at [201, 22] on div at bounding box center [454, 291] width 909 height 583
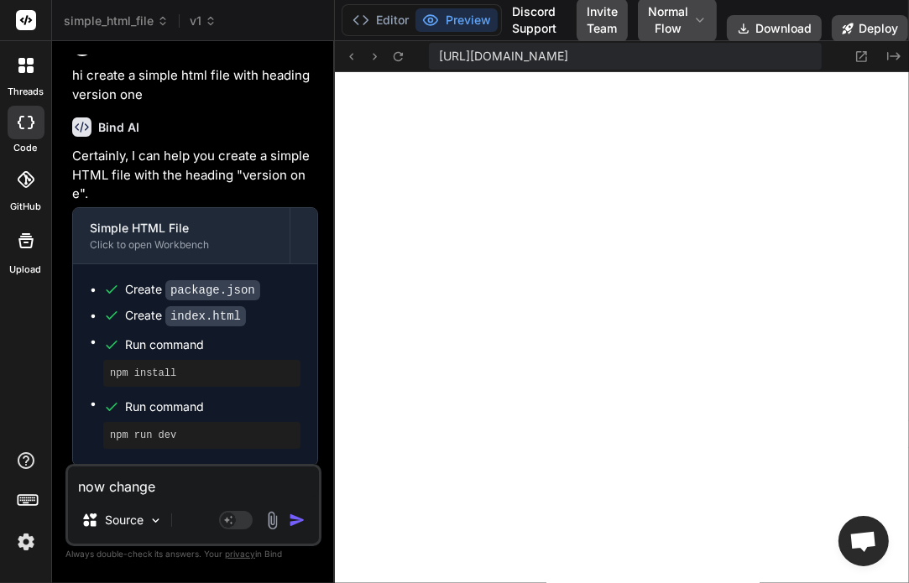
click at [201, 22] on span "v1" at bounding box center [203, 21] width 27 height 17
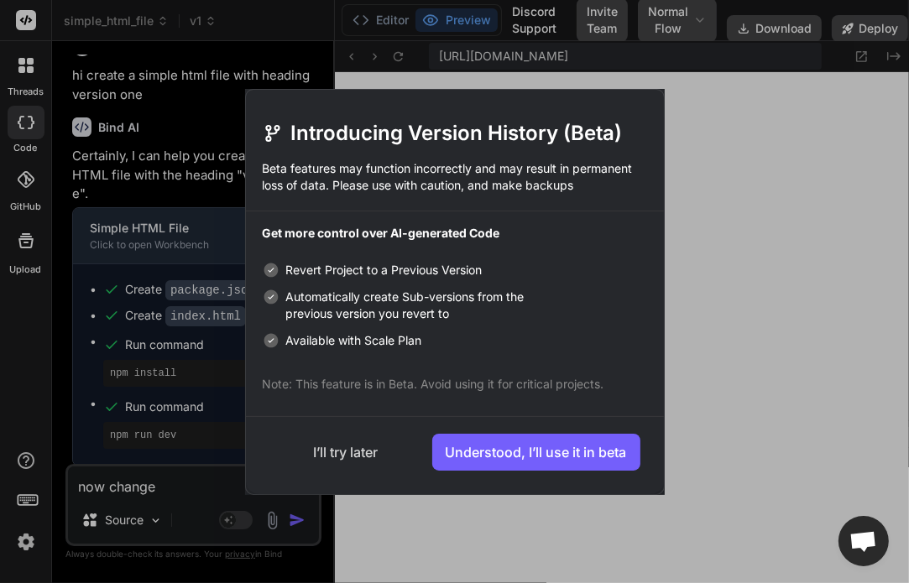
click at [325, 452] on button "I’ll try later" at bounding box center [345, 452] width 153 height 37
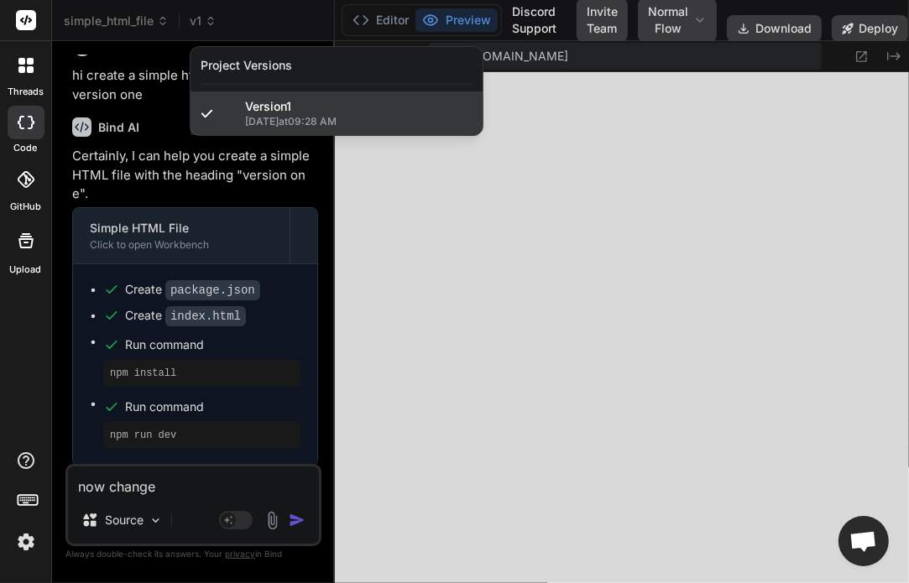
click at [272, 107] on span "Version 1" at bounding box center [268, 106] width 46 height 17
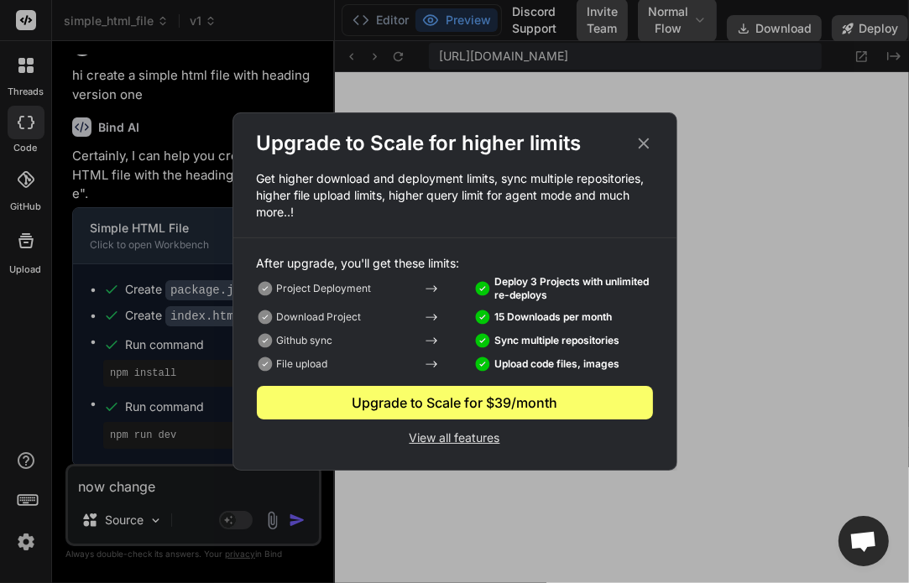
click at [646, 139] on icon at bounding box center [644, 143] width 18 height 18
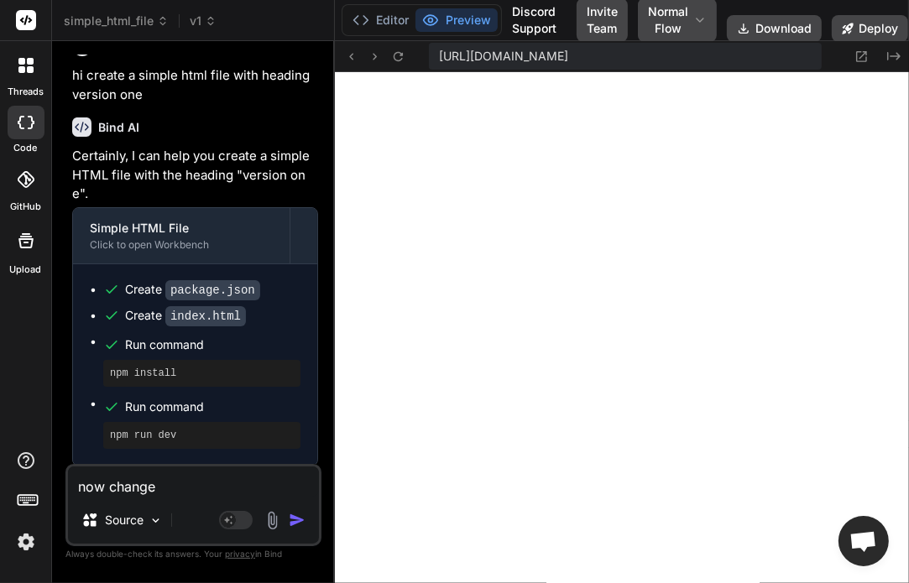
click at [159, 487] on textarea "now change" at bounding box center [193, 482] width 251 height 30
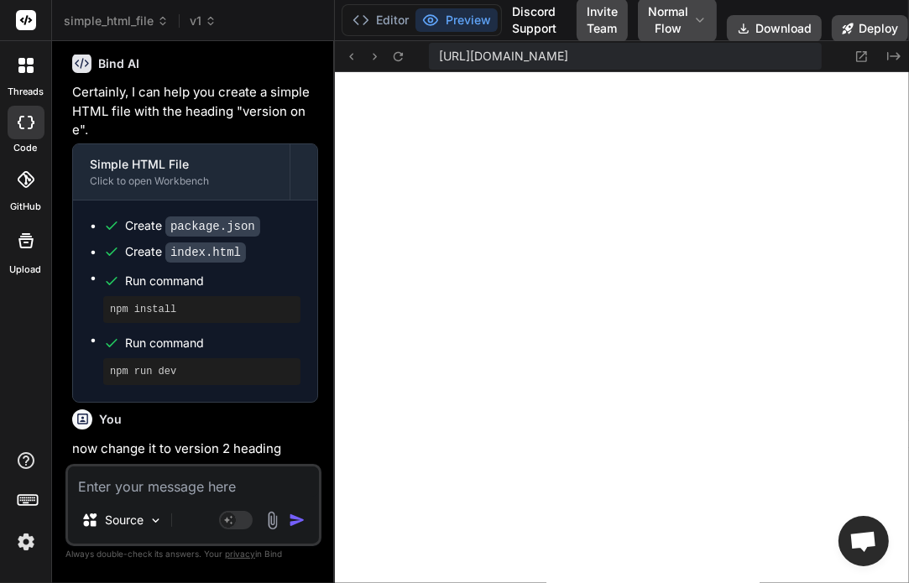
scroll to position [199, 0]
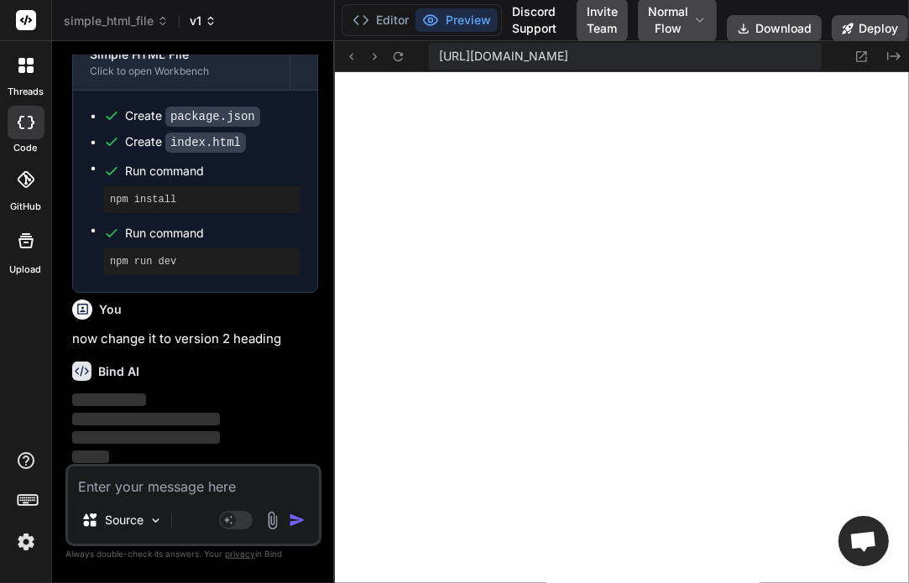
click at [193, 13] on span "v1" at bounding box center [203, 21] width 27 height 17
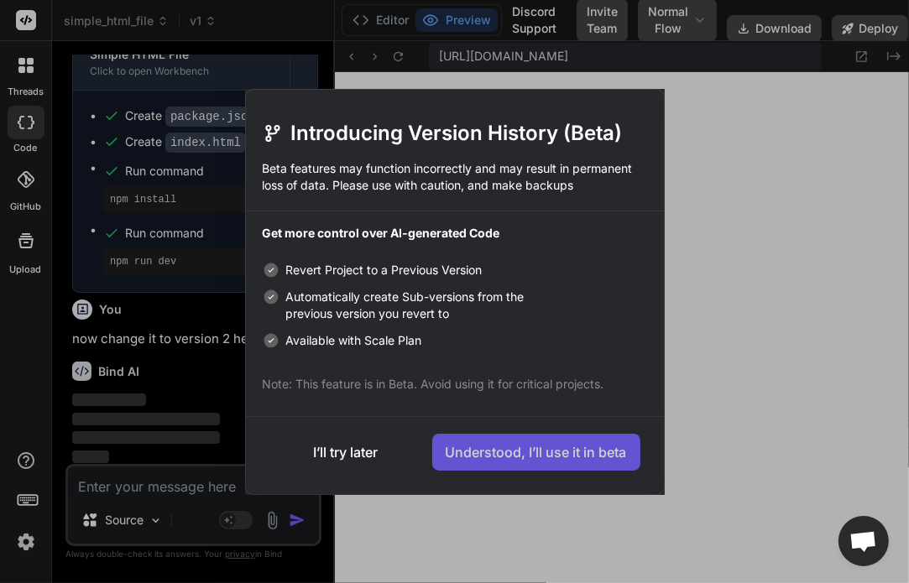
click at [576, 451] on button "Understood, I’ll use it in beta" at bounding box center [536, 452] width 208 height 37
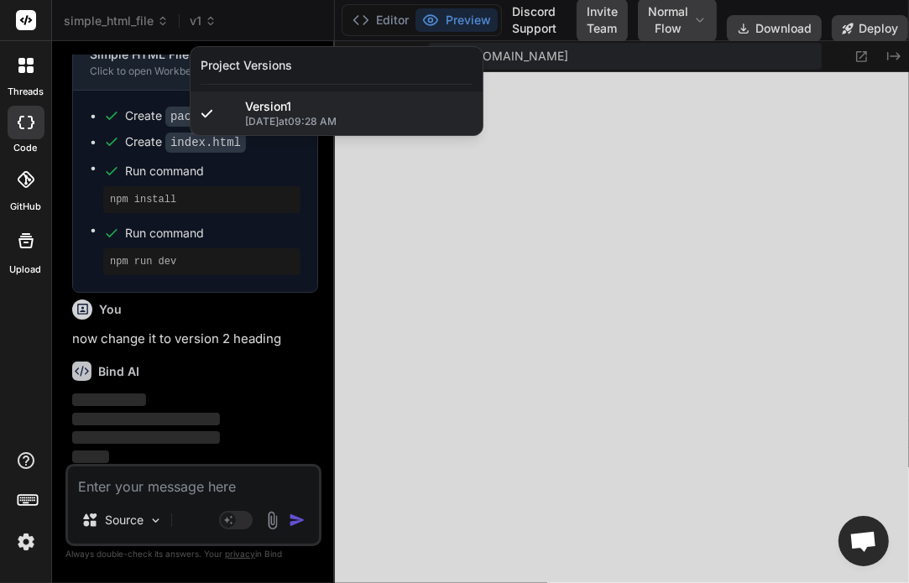
click at [478, 217] on div at bounding box center [454, 291] width 909 height 583
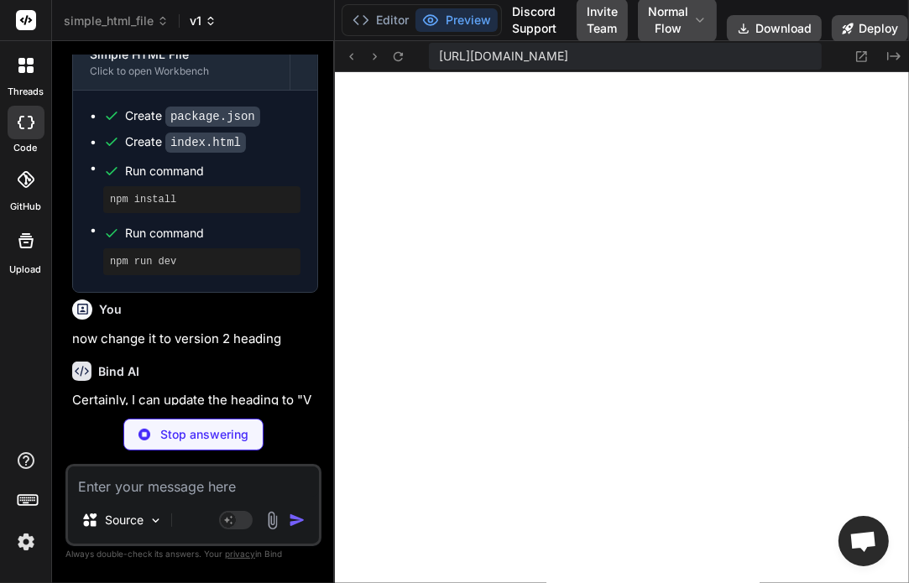
click at [209, 17] on icon at bounding box center [211, 21] width 12 height 12
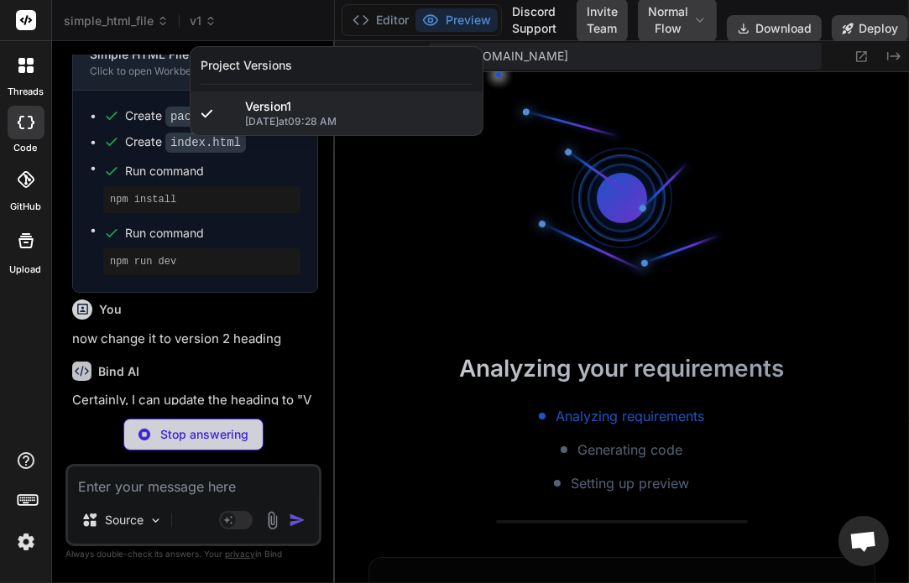
scroll to position [1418, 0]
click at [266, 170] on div at bounding box center [454, 291] width 909 height 583
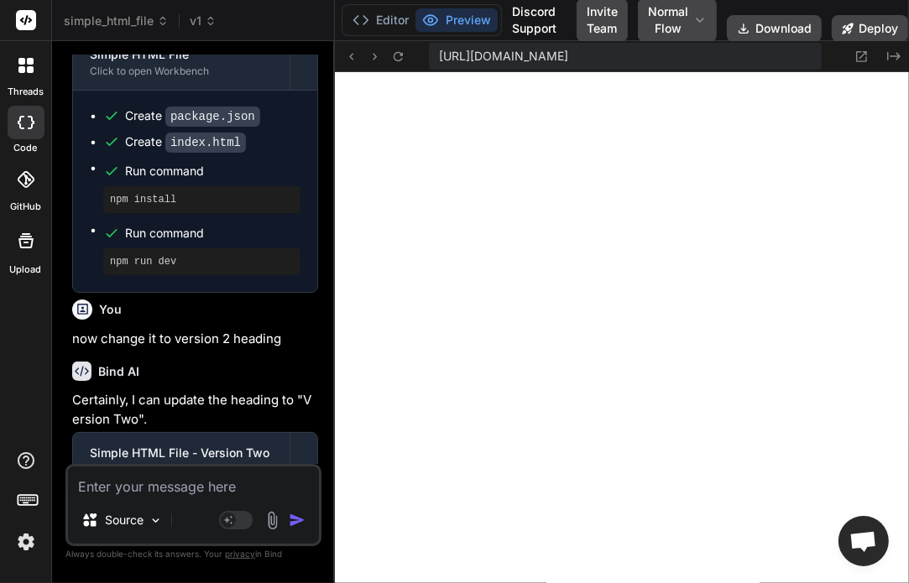
click at [191, 29] on header "simple_html_file v1 Created with Pixso." at bounding box center [193, 20] width 283 height 41
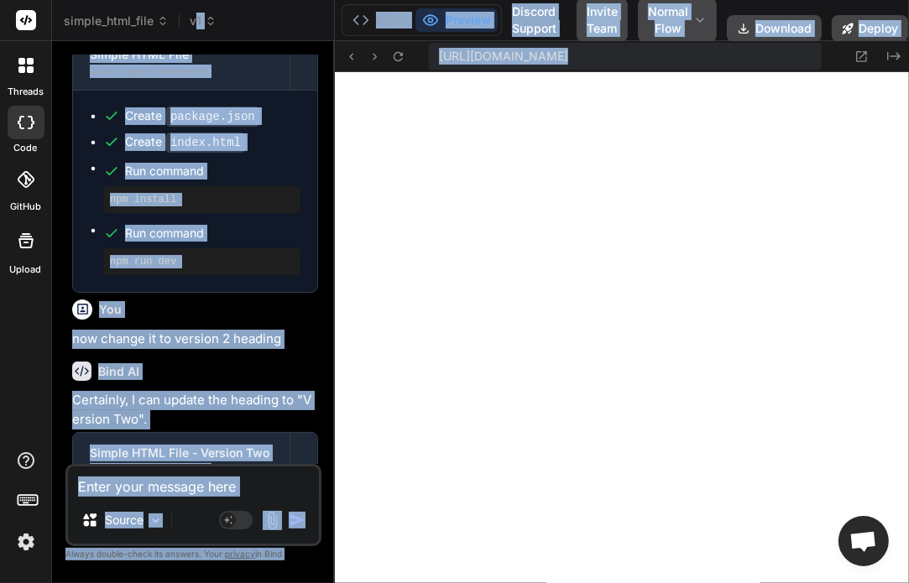
drag, startPoint x: 195, startPoint y: 27, endPoint x: 419, endPoint y: 233, distance: 304.8
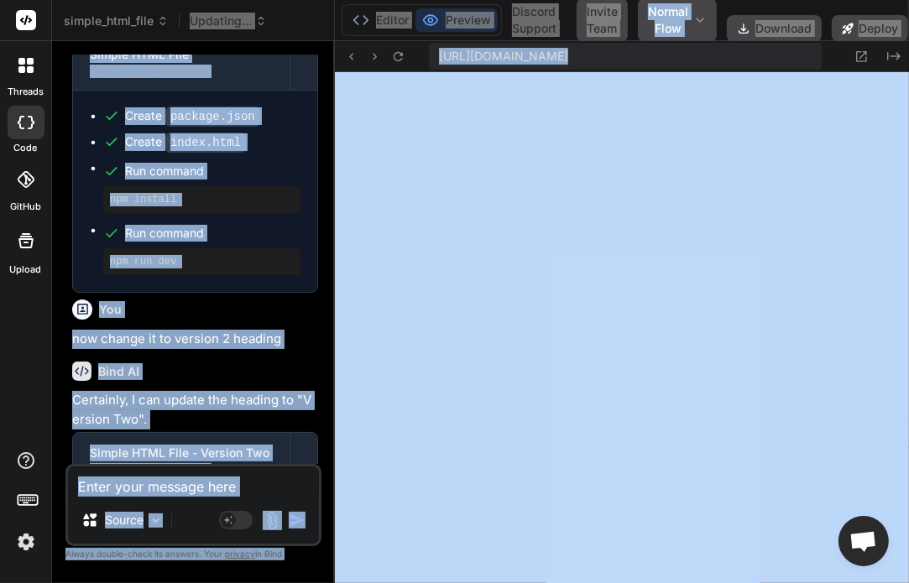
click at [213, 27] on span "Updating..." at bounding box center [228, 21] width 77 height 17
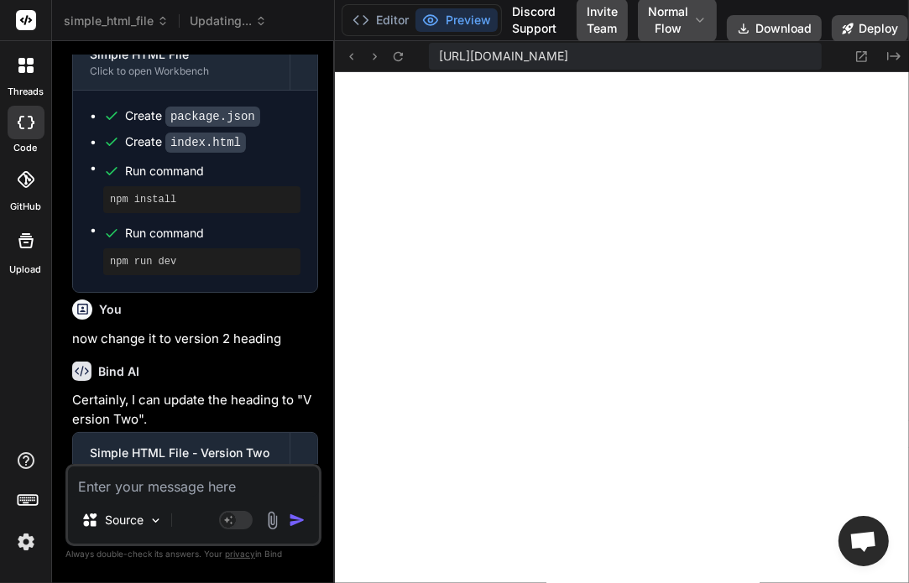
scroll to position [336, 0]
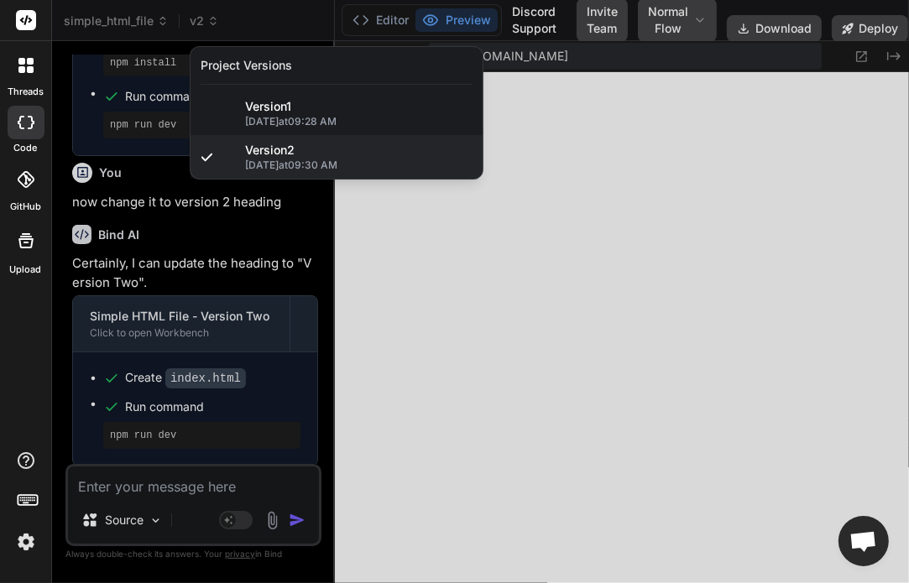
click at [543, 261] on div at bounding box center [454, 291] width 909 height 583
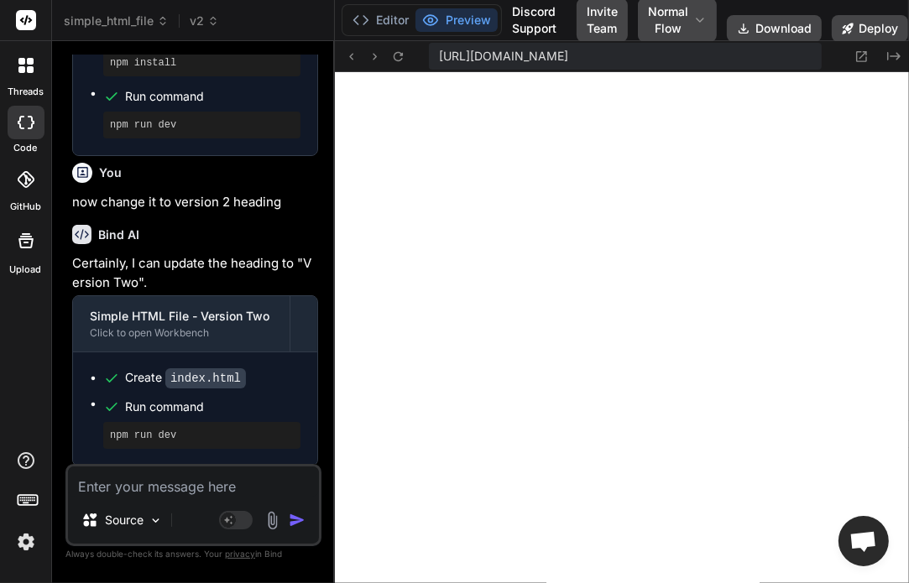
scroll to position [279, 0]
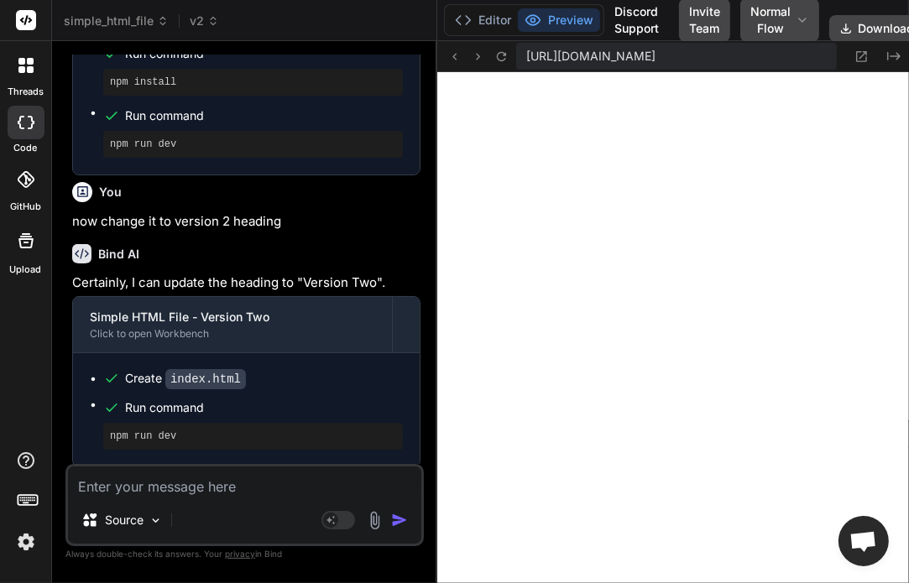
drag, startPoint x: 332, startPoint y: 216, endPoint x: 414, endPoint y: 204, distance: 82.3
click at [414, 204] on div "Bind AI Web Search Created with Pixso. Code Generator You hi create a simple ht…" at bounding box center [244, 312] width 385 height 542
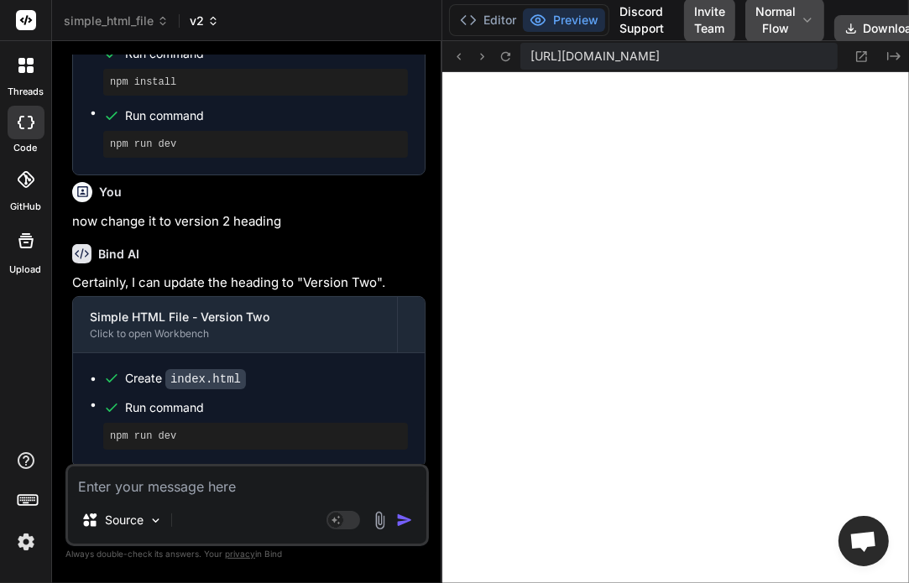
click at [212, 25] on icon at bounding box center [213, 21] width 12 height 12
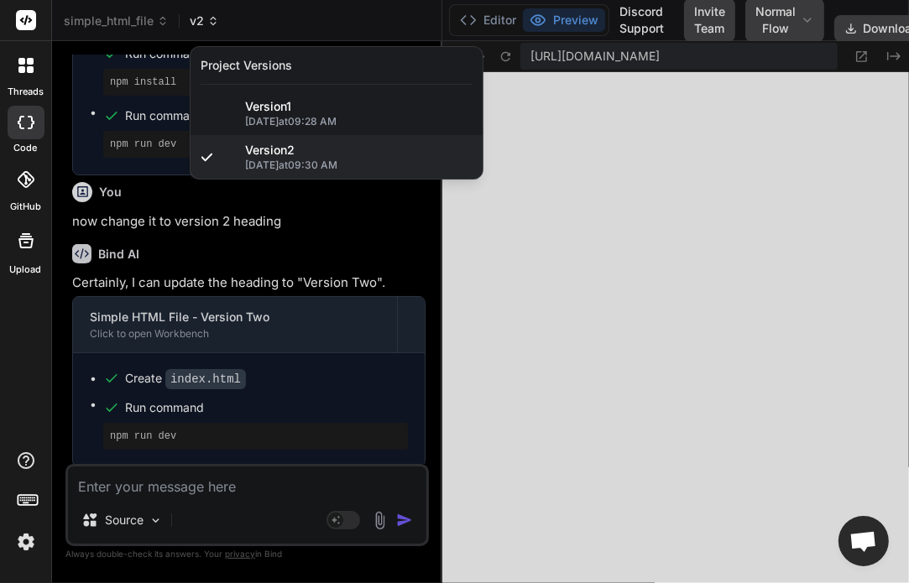
click at [212, 25] on div at bounding box center [454, 291] width 909 height 583
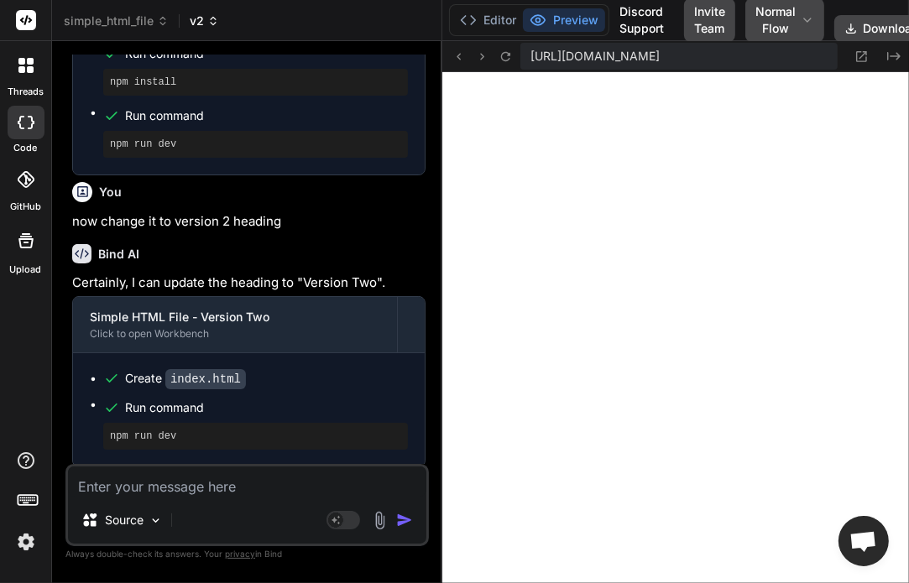
click at [210, 26] on icon at bounding box center [213, 21] width 12 height 12
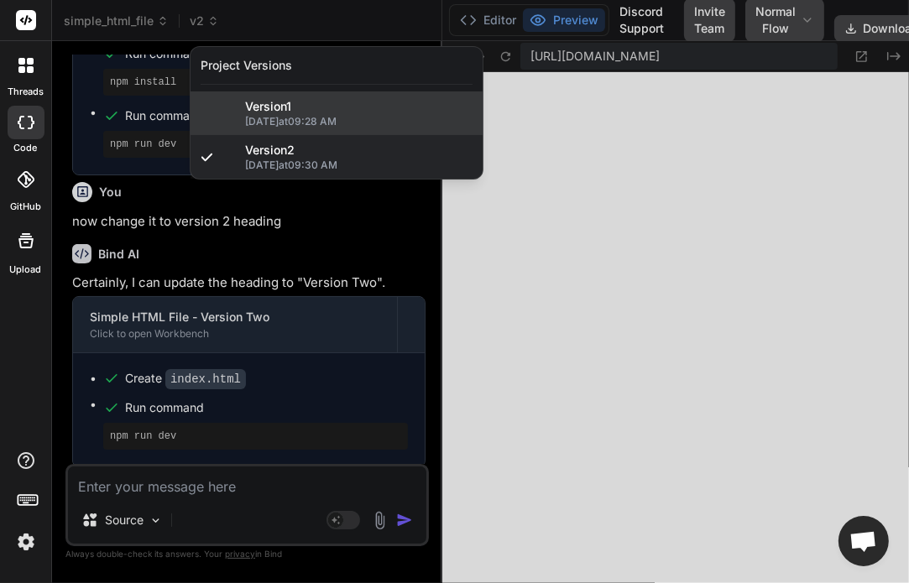
click at [280, 111] on span "Version 1" at bounding box center [268, 106] width 46 height 17
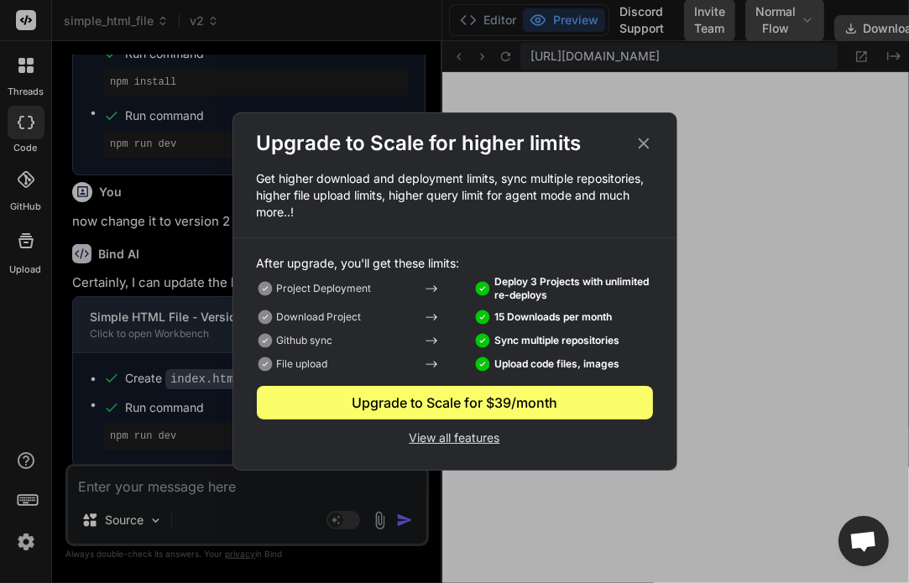
click at [450, 399] on div "Upgrade to Scale for $39/month" at bounding box center [455, 403] width 396 height 20
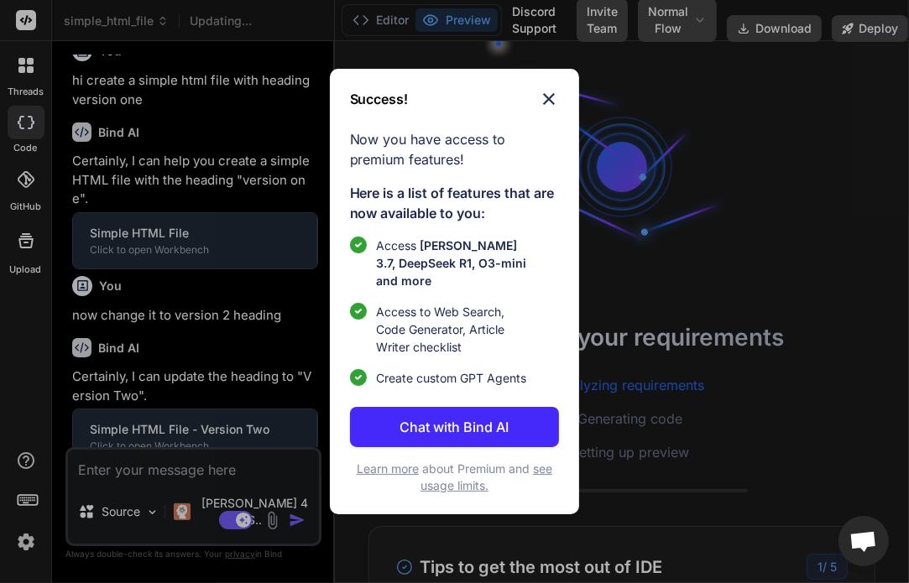
scroll to position [32, 0]
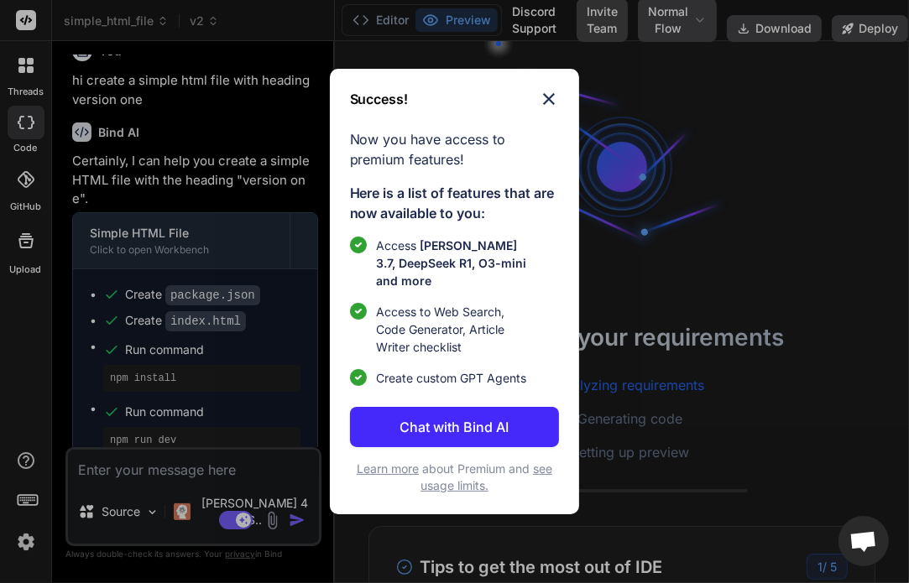
click at [492, 434] on p "Chat with Bind AI" at bounding box center [454, 427] width 109 height 20
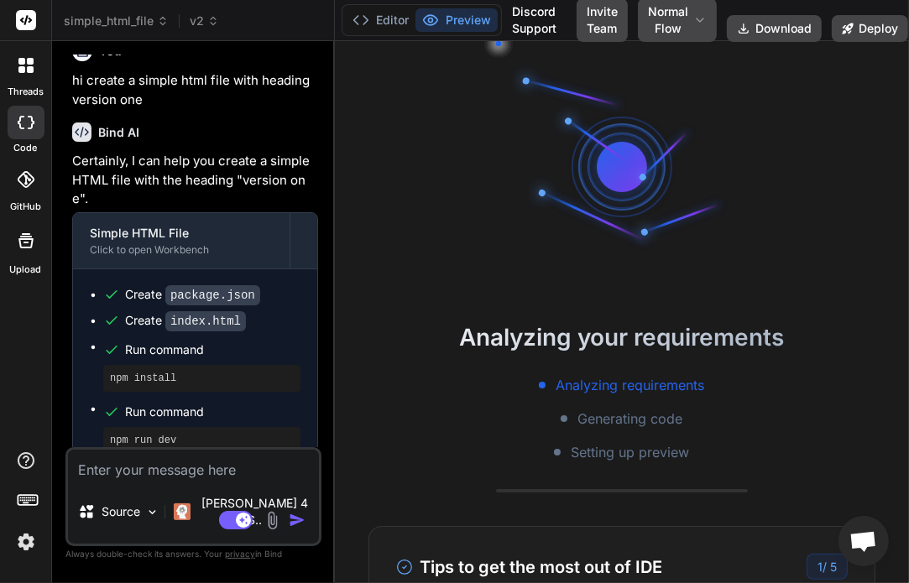
scroll to position [336, 0]
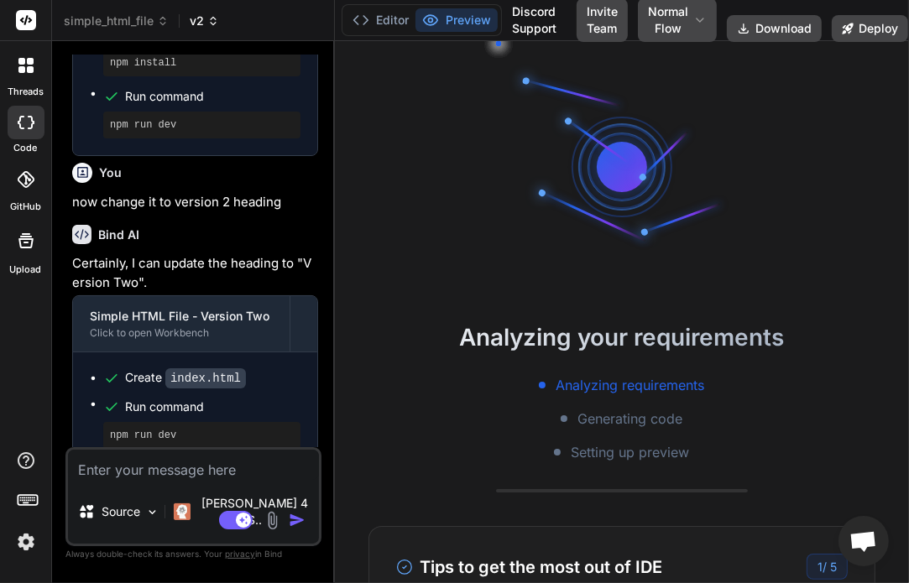
click at [201, 18] on span "v2" at bounding box center [204, 21] width 29 height 17
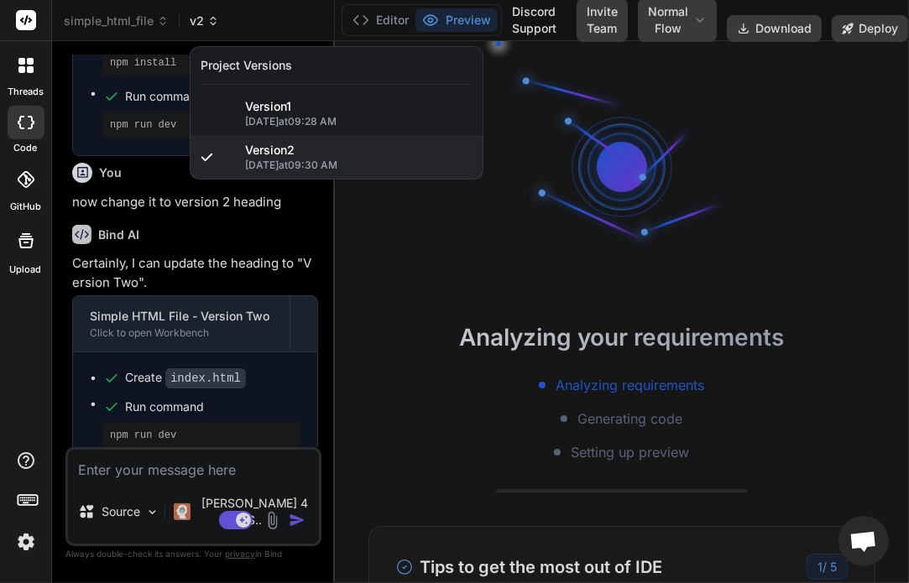
scroll to position [144, 0]
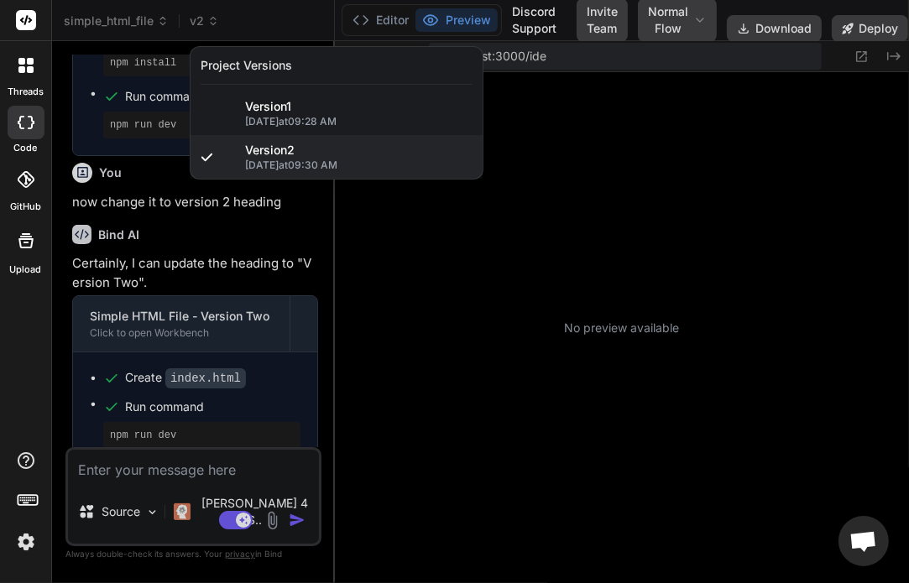
click at [161, 201] on div at bounding box center [454, 291] width 909 height 583
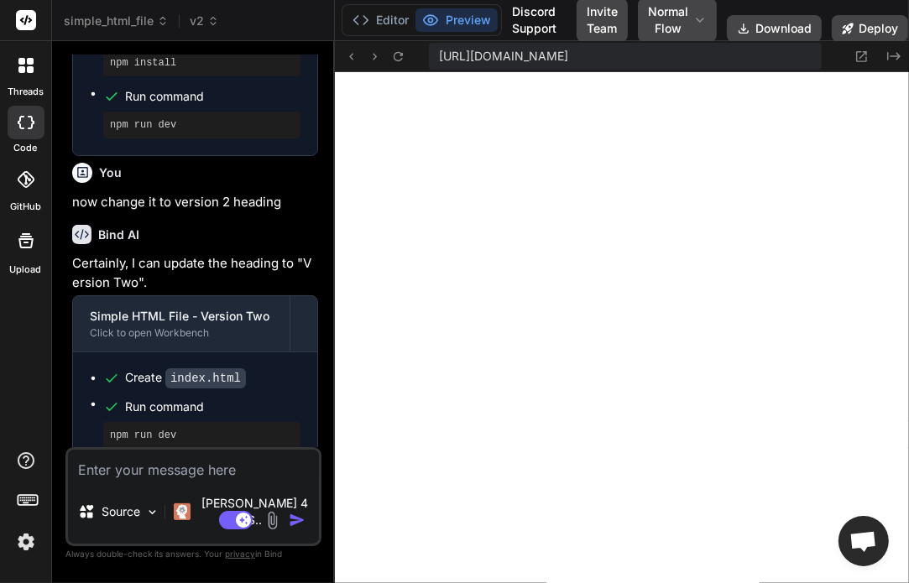
scroll to position [612, 0]
type textarea "x"
click at [151, 478] on textarea at bounding box center [193, 465] width 251 height 30
type textarea "n"
type textarea "x"
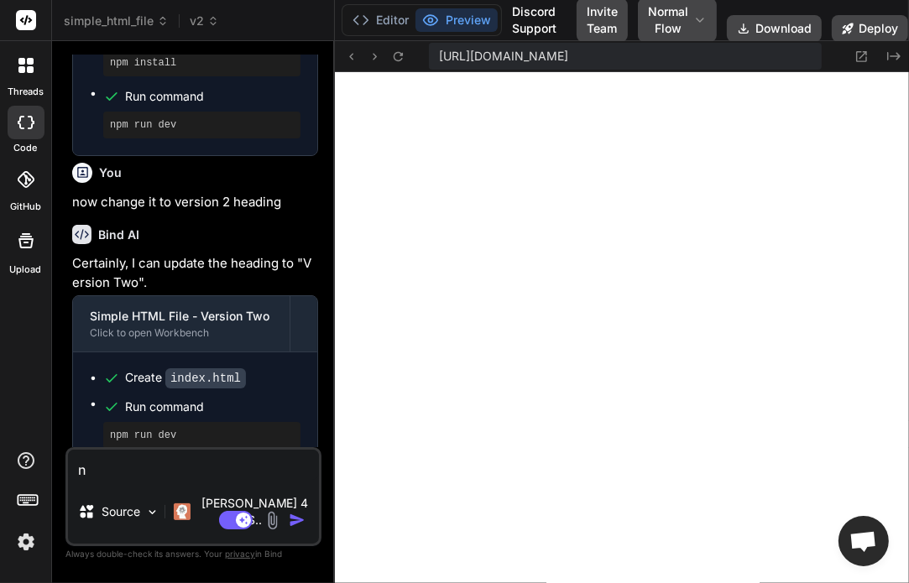
type textarea "no"
type textarea "x"
type textarea "now"
type textarea "x"
type textarea "now"
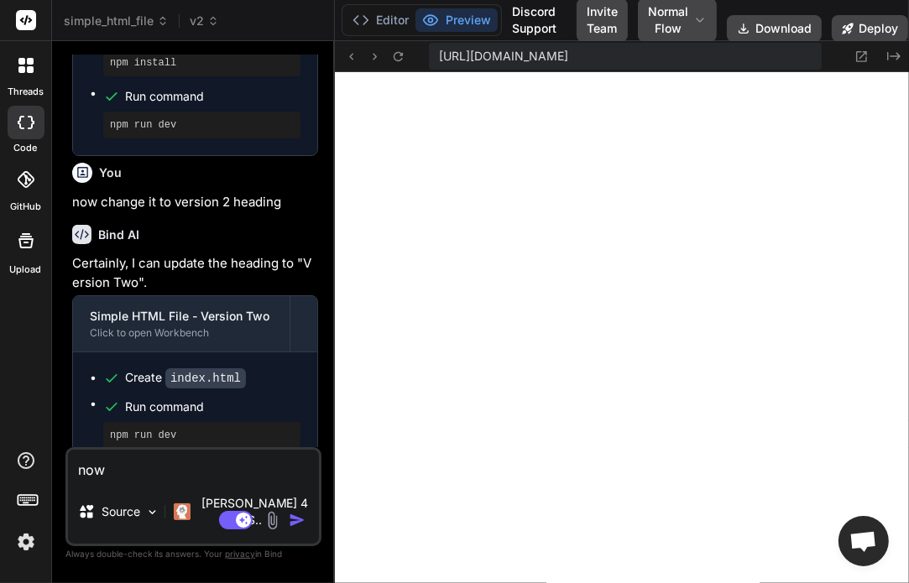
type textarea "x"
type textarea "now c"
type textarea "x"
type textarea "now ch"
type textarea "x"
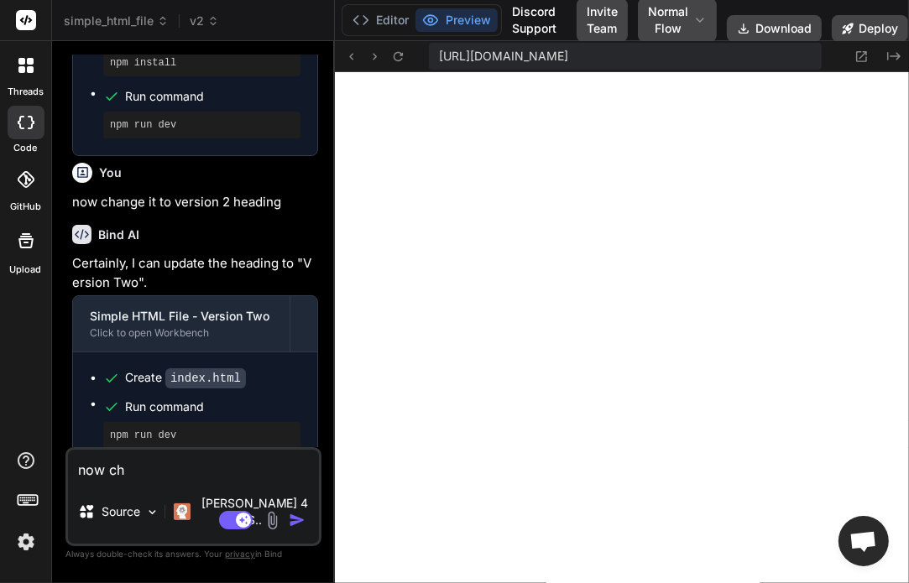
type textarea "now cha"
type textarea "x"
type textarea "now chan"
type textarea "x"
type textarea "now [PERSON_NAME]"
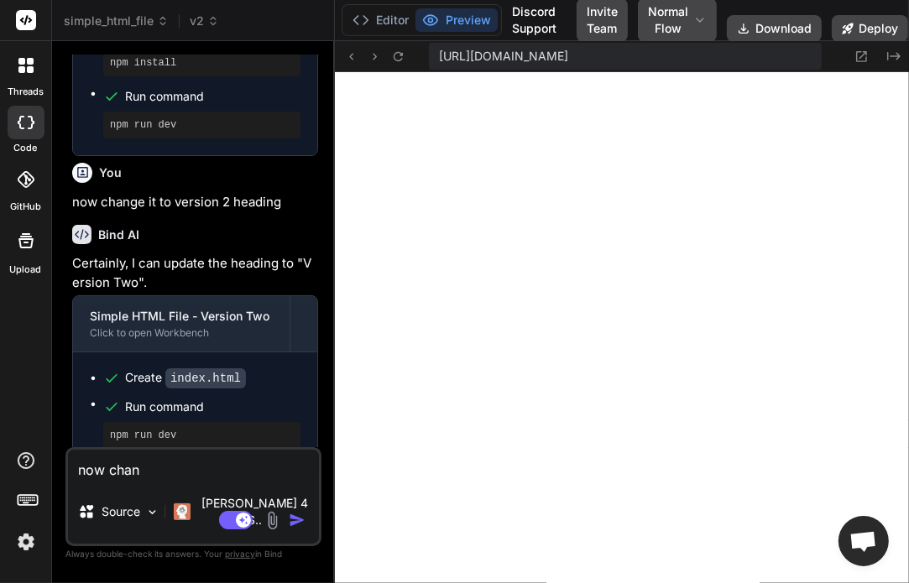
type textarea "x"
type textarea "now change"
type textarea "x"
type textarea "now change"
type textarea "x"
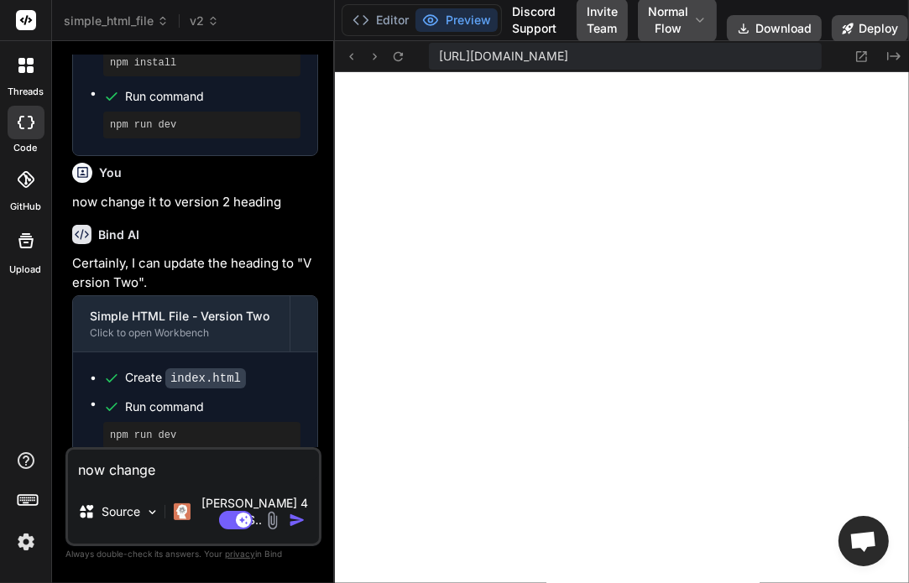
type textarea "now change i"
type textarea "x"
type textarea "now change in"
type textarea "x"
type textarea "now change i"
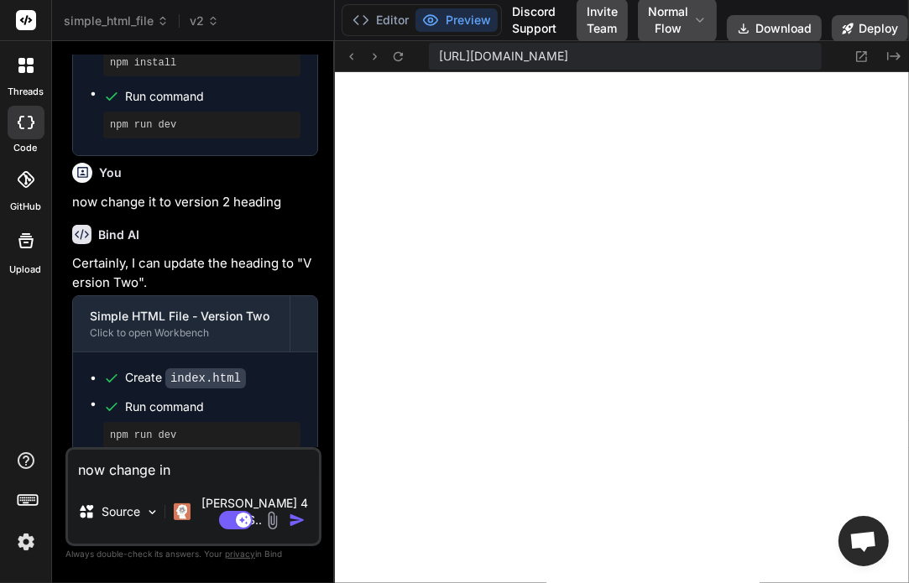
type textarea "x"
type textarea "now change it"
type textarea "x"
type textarea "now change it"
type textarea "x"
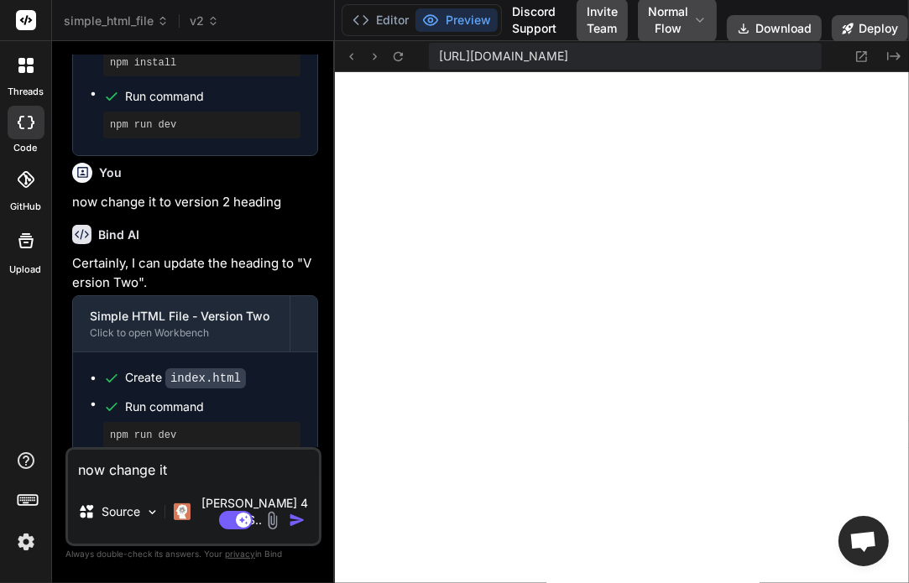
type textarea "now change it t"
type textarea "x"
type textarea "now change it to"
type textarea "x"
type textarea "now change it to"
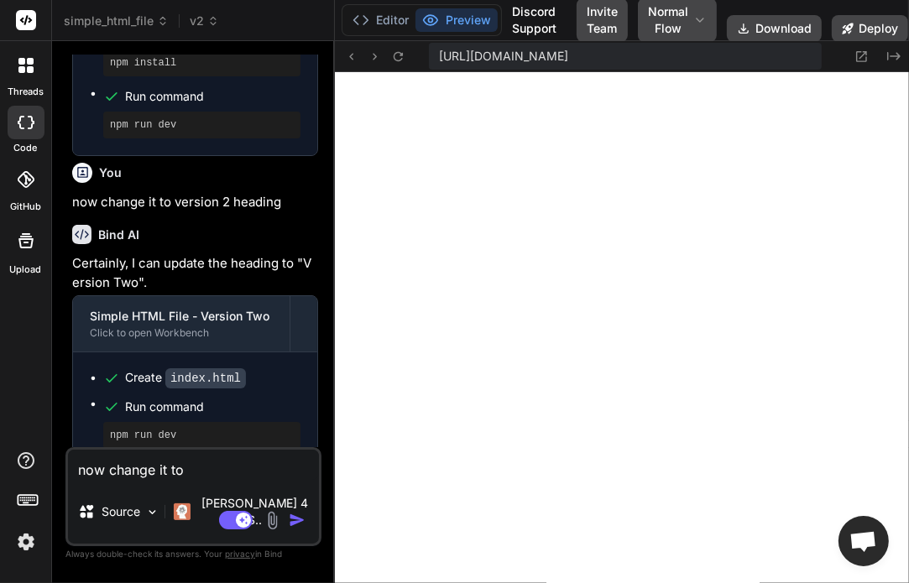
type textarea "x"
type textarea "now change it to v"
type textarea "x"
type textarea "now change it to ve"
type textarea "x"
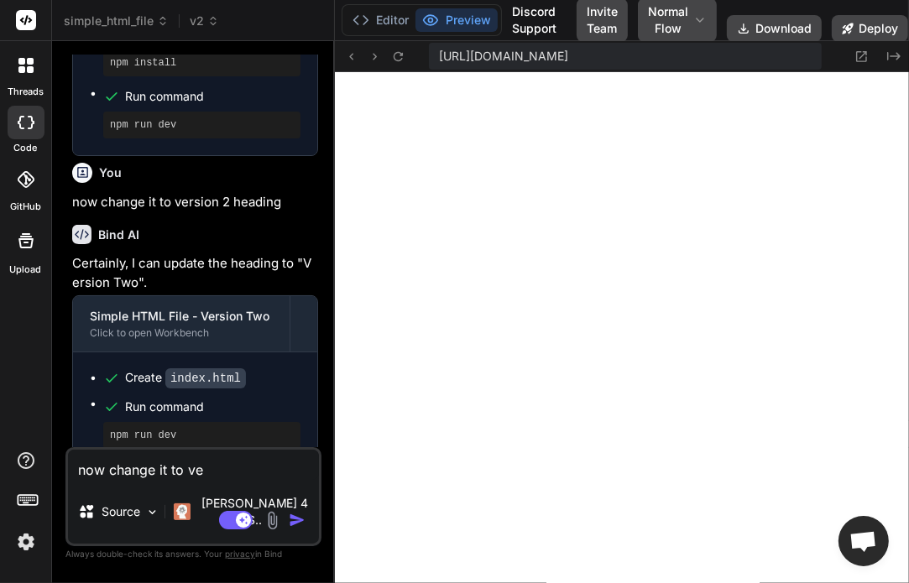
type textarea "now change it to ver"
type textarea "x"
type textarea "now change it to vers"
type textarea "x"
type textarea "now change it to versi"
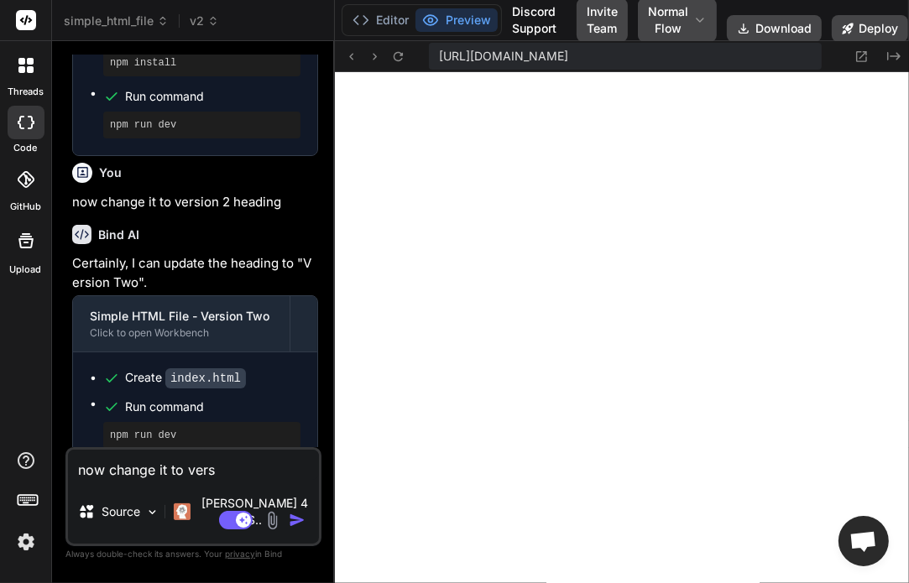
type textarea "x"
type textarea "now change it to versio"
type textarea "x"
type textarea "now change it to version"
type textarea "x"
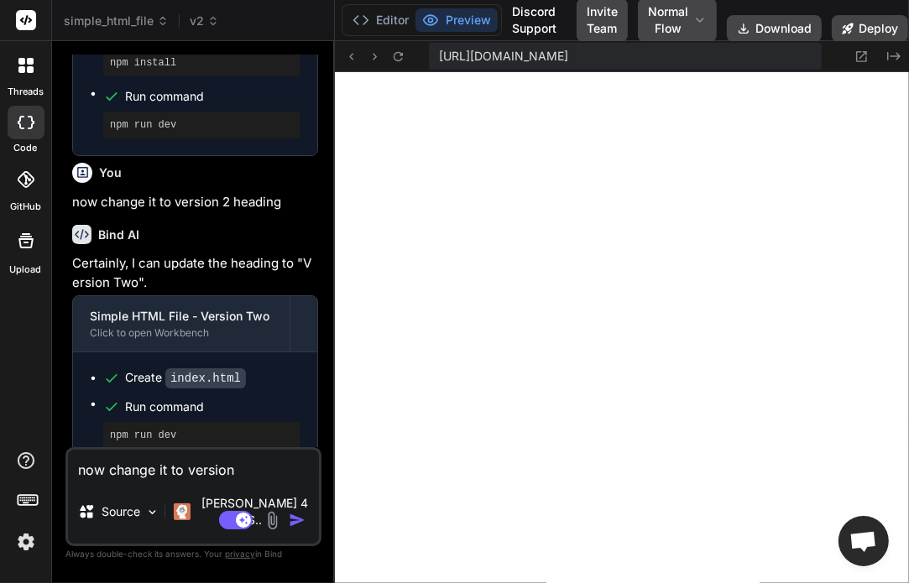
type textarea "now change it to version"
type textarea "x"
type textarea "now change it to version 3"
type textarea "x"
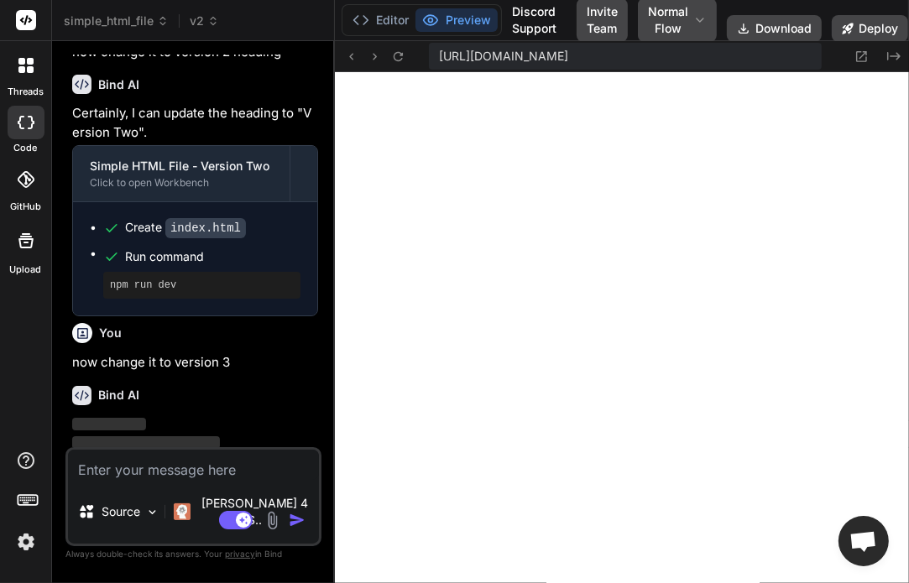
scroll to position [510, 0]
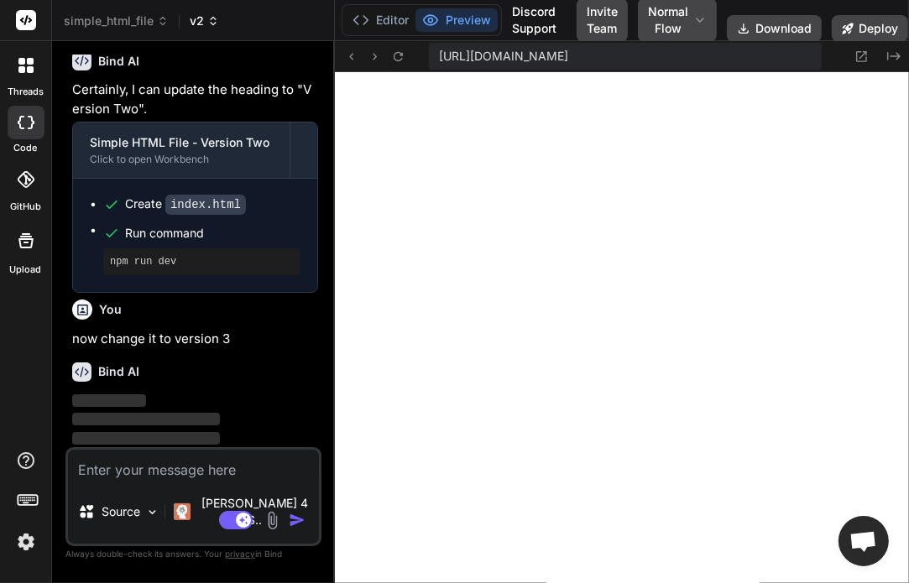
click at [198, 27] on span "v2" at bounding box center [204, 21] width 29 height 17
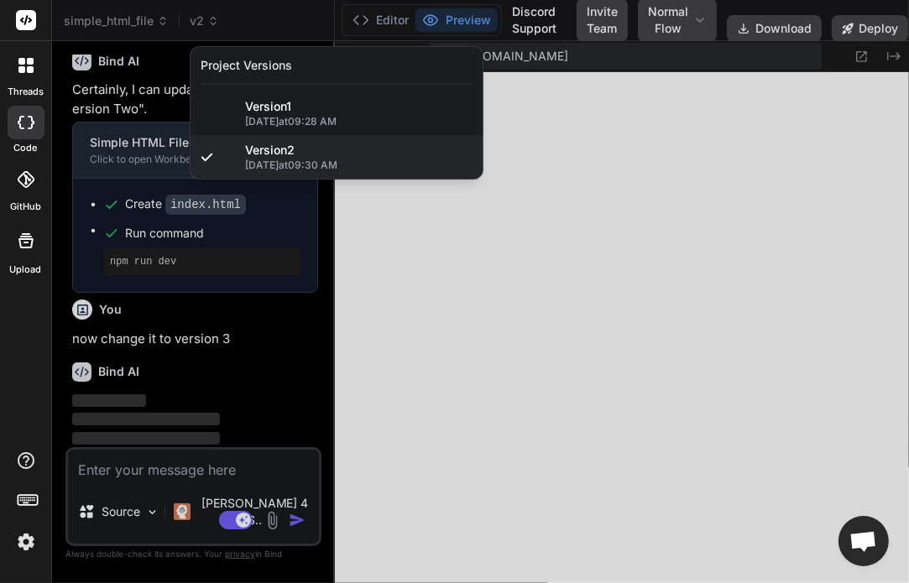
click at [400, 211] on div at bounding box center [454, 291] width 909 height 583
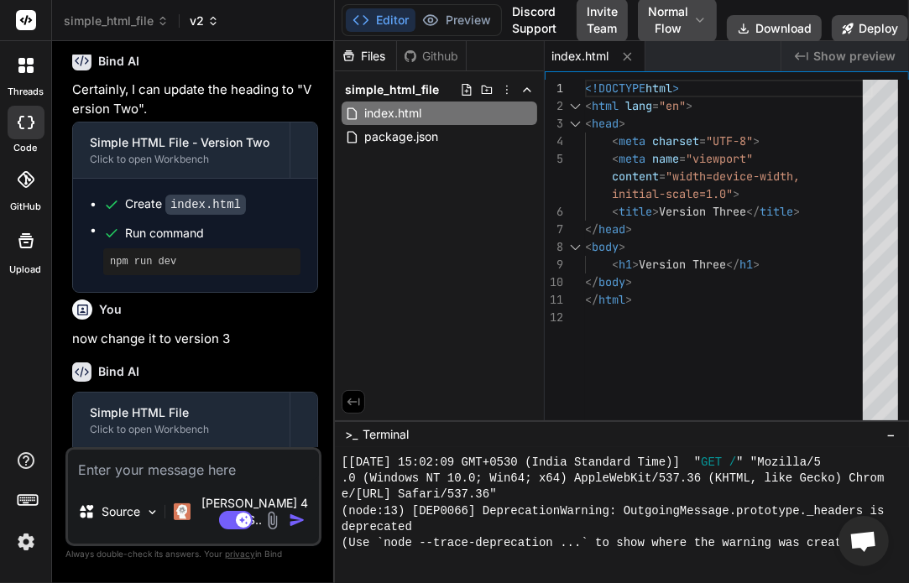
click at [199, 13] on span "v2" at bounding box center [204, 21] width 29 height 17
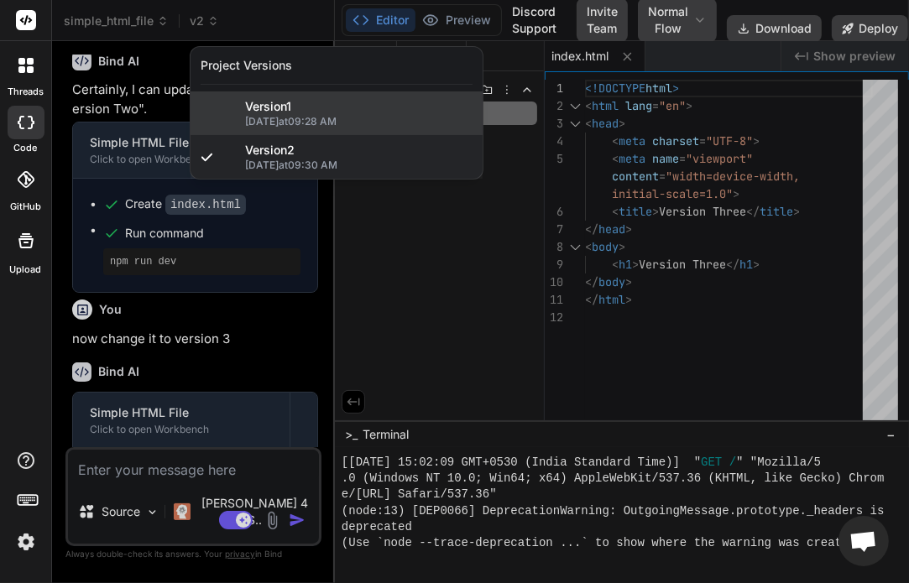
click at [289, 113] on span "Version 1" at bounding box center [268, 106] width 46 height 17
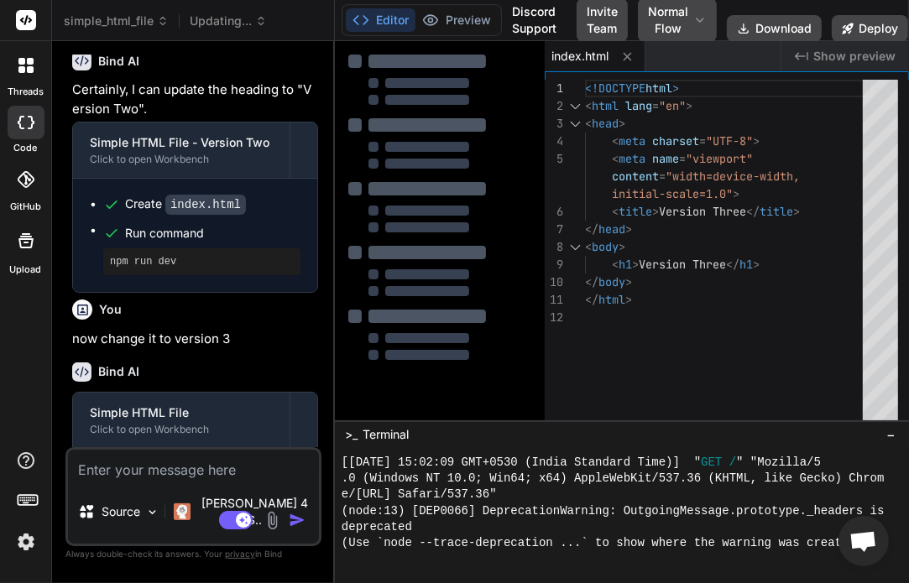
scroll to position [543, 0]
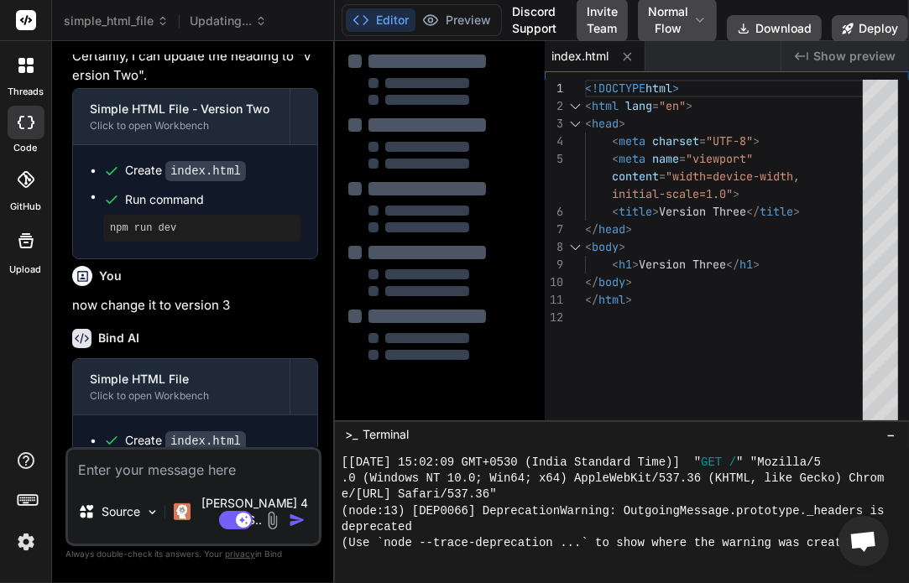
type textarea "x"
click at [233, 25] on span "Switching..." at bounding box center [230, 21] width 81 height 17
click at [165, 480] on textarea at bounding box center [193, 465] width 251 height 30
type textarea "h"
type textarea "x"
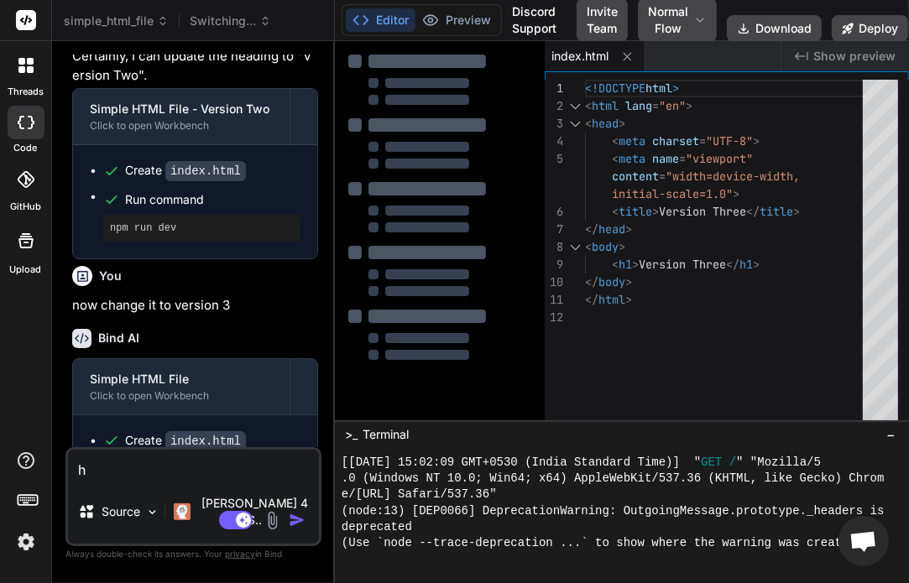
type textarea "hi"
type textarea "x"
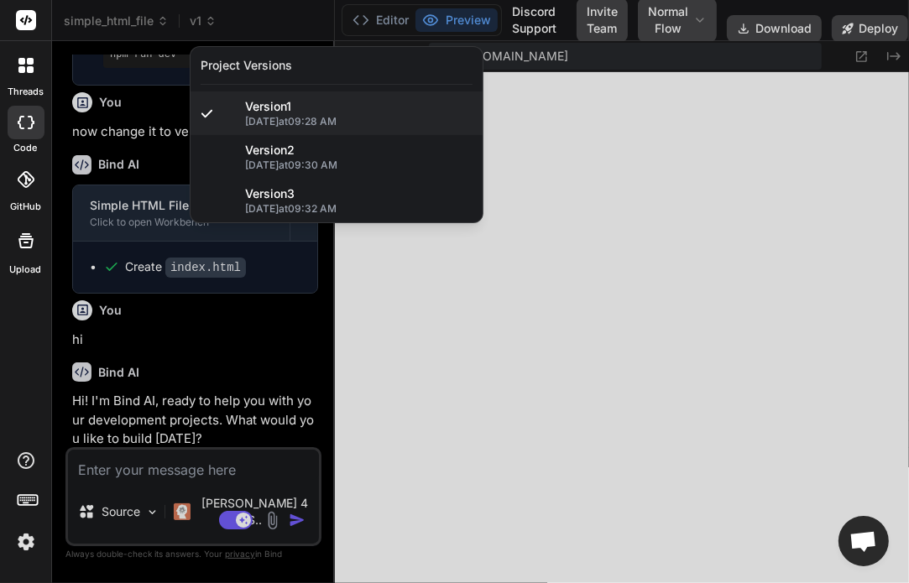
scroll to position [702, 0]
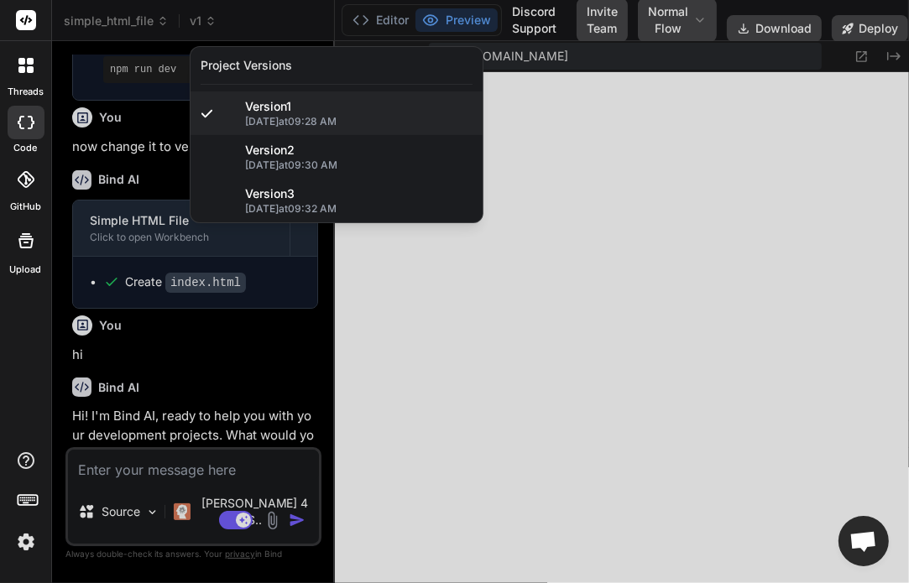
click at [266, 398] on div at bounding box center [454, 291] width 909 height 583
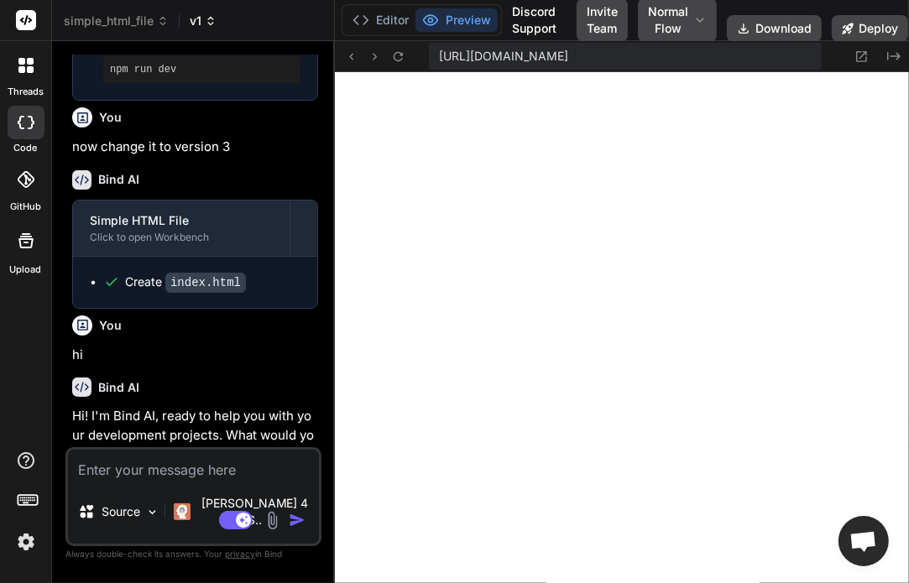
click at [203, 19] on span "v1" at bounding box center [203, 21] width 27 height 17
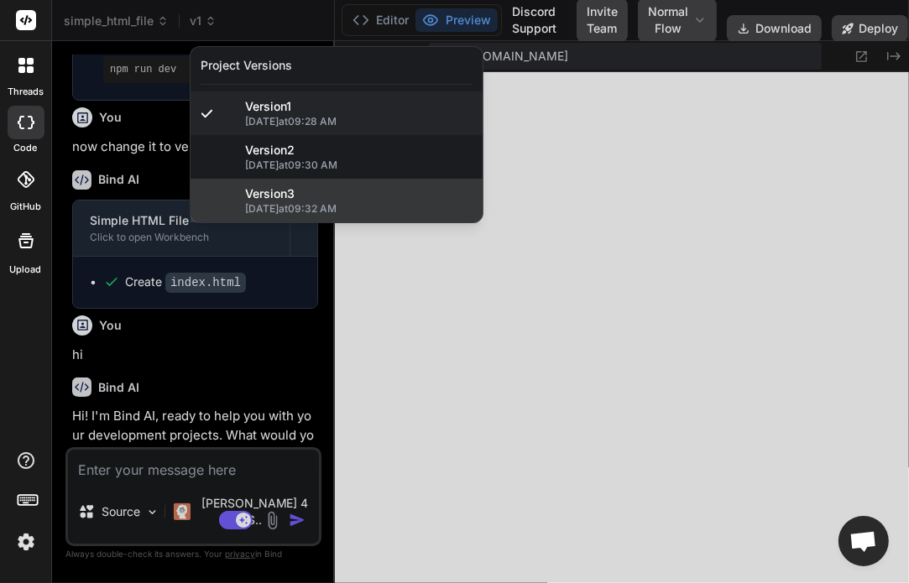
click at [280, 199] on span "Version 3" at bounding box center [270, 194] width 50 height 17
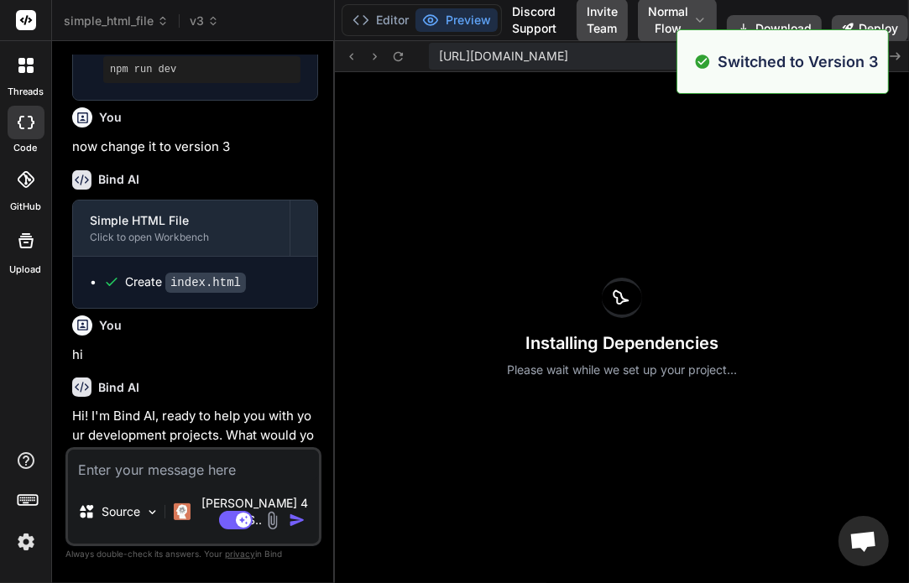
scroll to position [1467, 0]
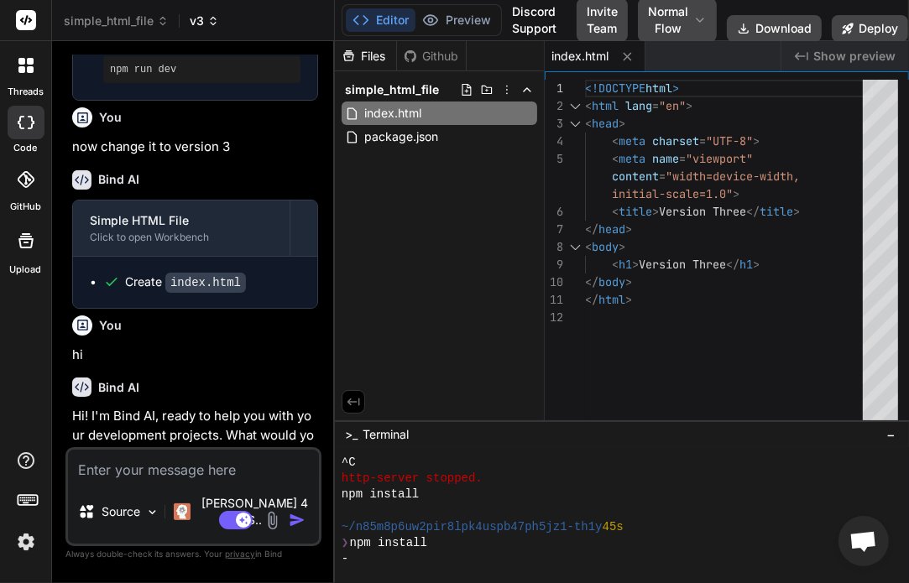
click at [193, 26] on span "v3" at bounding box center [204, 21] width 29 height 17
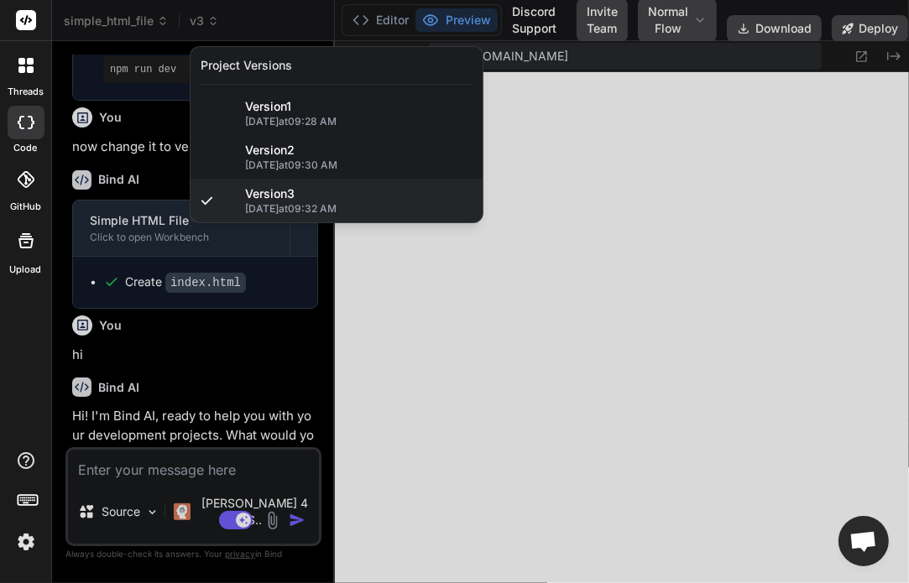
scroll to position [2143, 0]
click at [253, 417] on div at bounding box center [454, 291] width 909 height 583
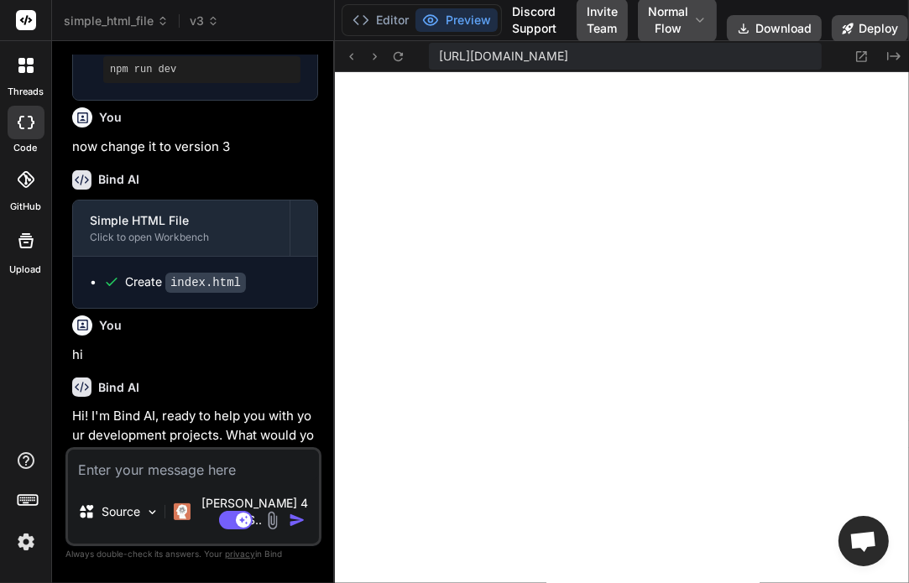
click at [169, 480] on textarea at bounding box center [193, 465] width 251 height 30
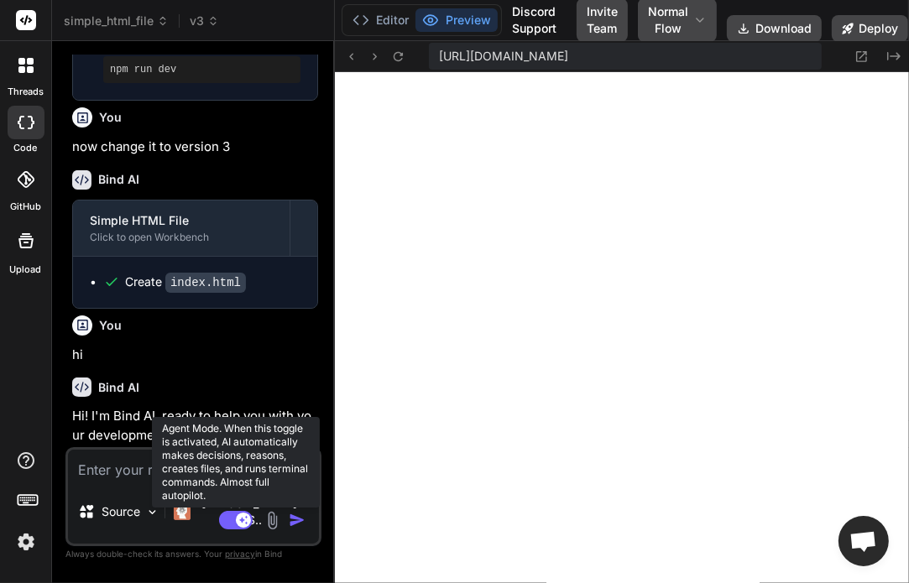
click at [242, 518] on rect at bounding box center [243, 520] width 15 height 15
type textarea "x"
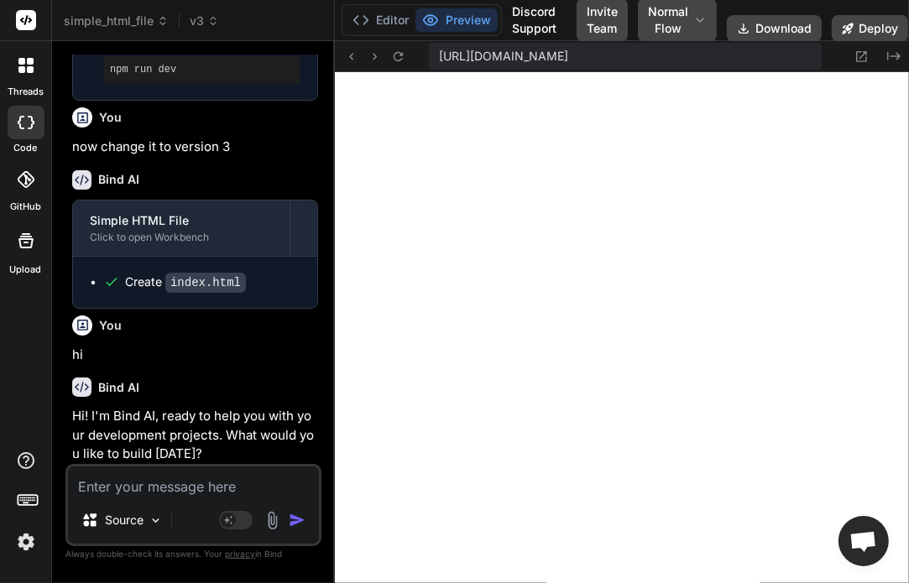
click at [129, 489] on textarea at bounding box center [193, 482] width 251 height 30
type textarea "n"
type textarea "x"
type textarea "no"
type textarea "x"
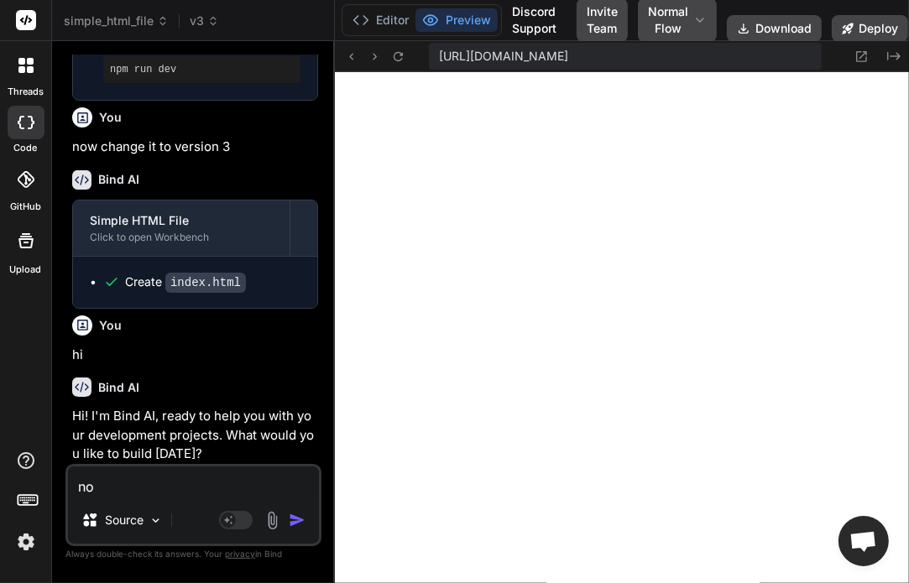
type textarea "now"
type textarea "x"
type textarea "now"
type textarea "x"
type textarea "now c"
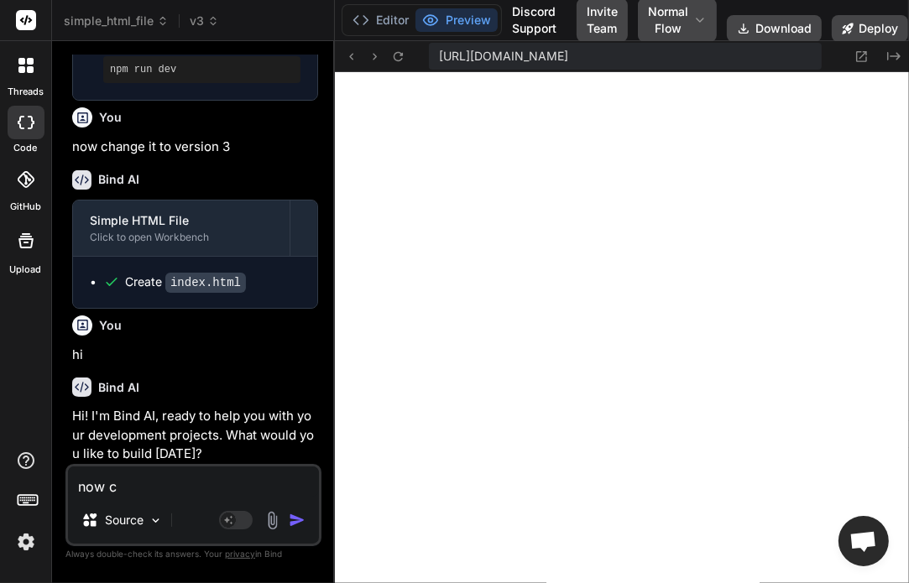
type textarea "x"
type textarea "now ch"
type textarea "x"
type textarea "now chn"
type textarea "x"
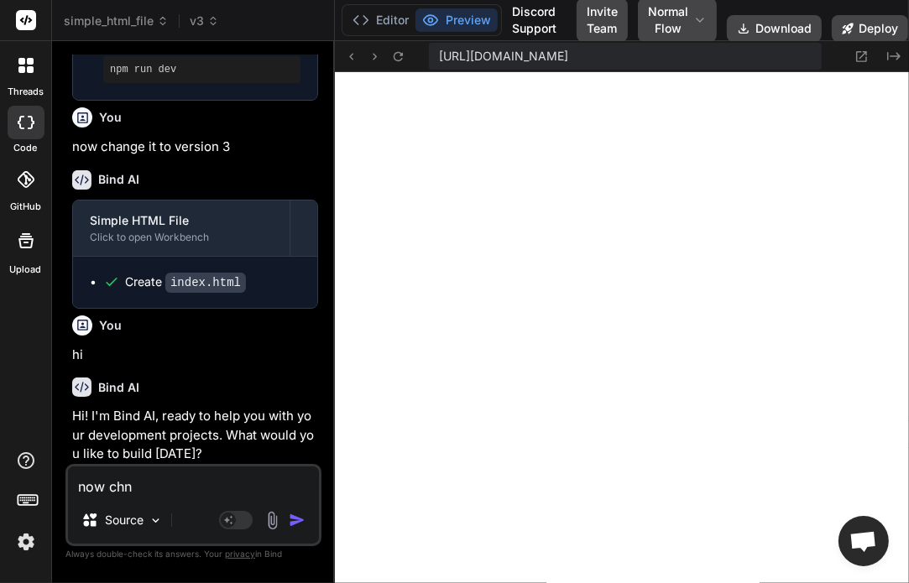
type textarea "now chna"
type textarea "x"
type textarea "now chnag"
type textarea "x"
type textarea "now chnage"
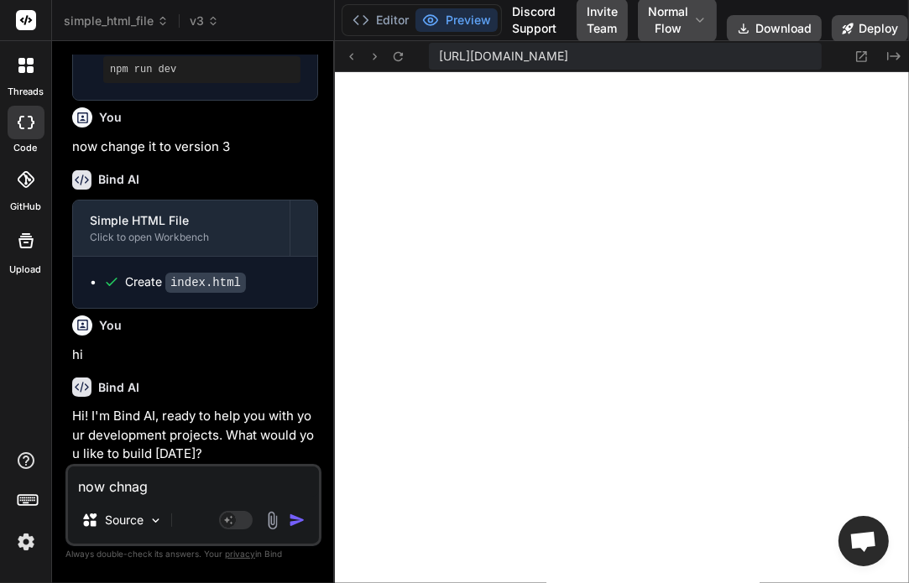
type textarea "x"
type textarea "now chnage"
type textarea "x"
type textarea "now chnage h"
type textarea "x"
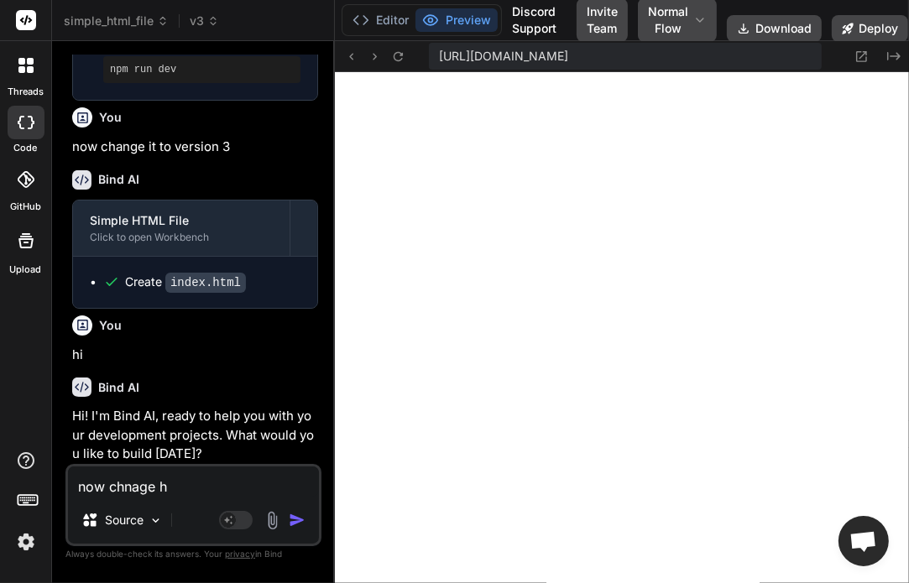
type textarea "now chnage he"
type textarea "x"
type textarea "now chnage hea"
type textarea "x"
type textarea "now chnage head"
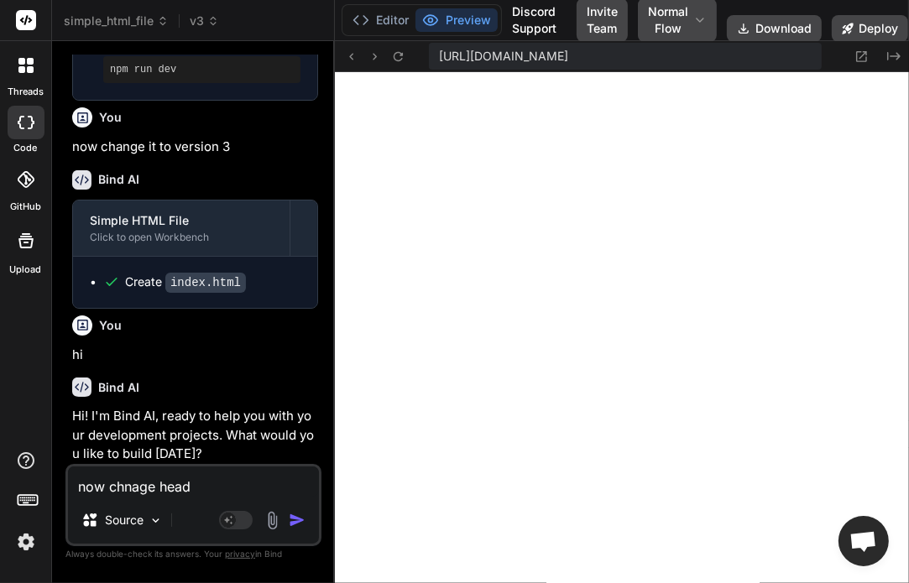
type textarea "x"
type textarea "now chnage headi"
type textarea "x"
type textarea "now chnage headin"
type textarea "x"
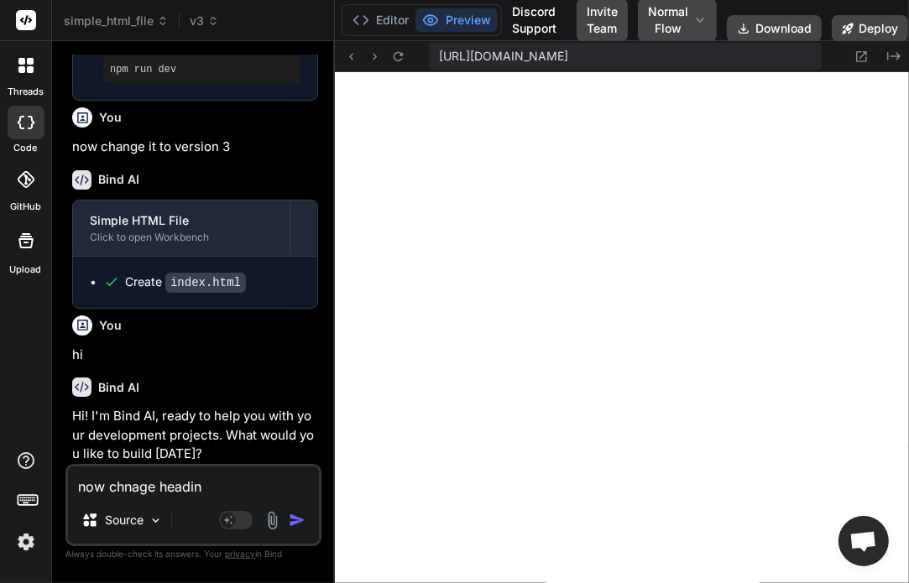
type textarea "now chnage heading"
type textarea "x"
type textarea "now chnage heading"
type textarea "x"
type textarea "now chnage heading t"
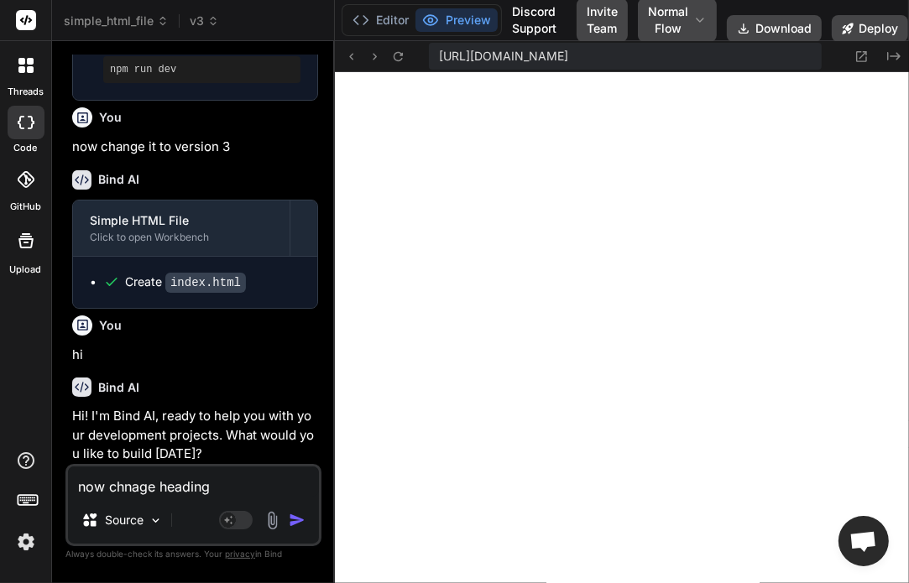
type textarea "x"
type textarea "now chnage heading to"
type textarea "x"
type textarea "now chnage heading to"
type textarea "x"
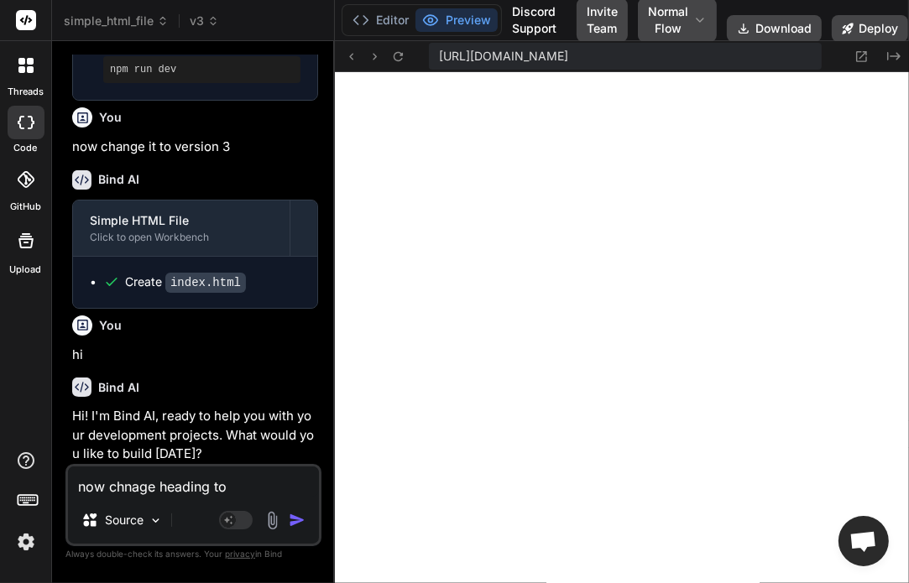
type textarea "now chnage heading to v"
type textarea "x"
type textarea "now chnage heading to ve"
type textarea "x"
type textarea "now chnage heading to ver"
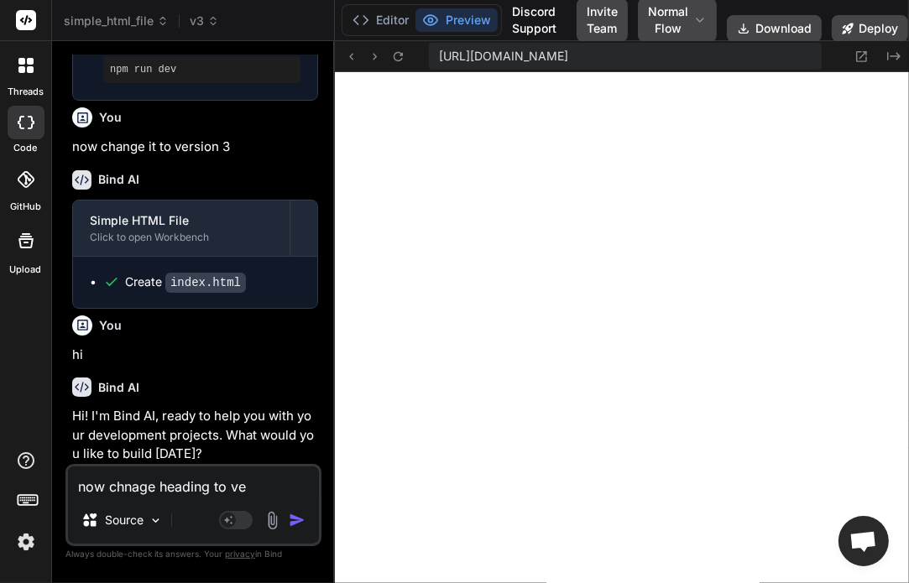
type textarea "x"
type textarea "now chnage heading to versi"
type textarea "x"
type textarea "now chnage heading to versio"
type textarea "x"
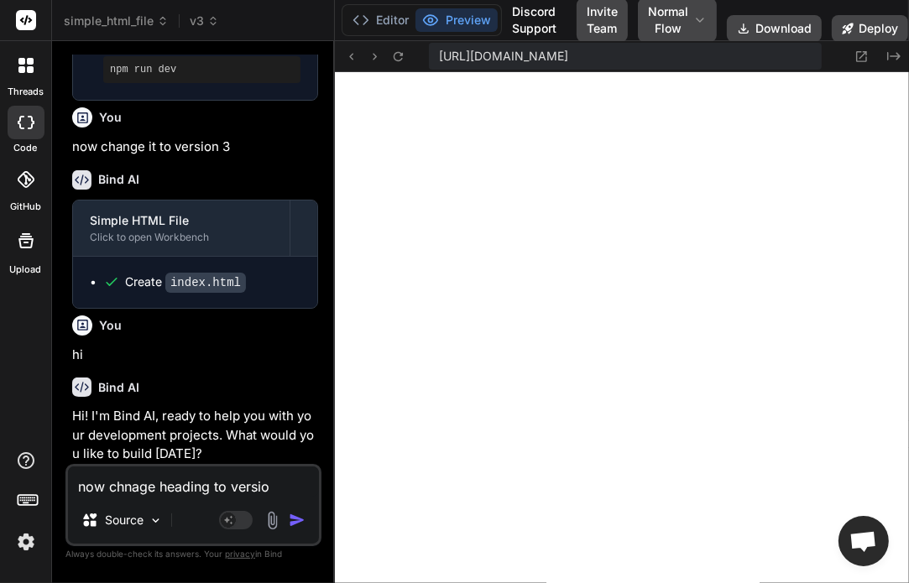
type textarea "now chnage heading to version"
type textarea "x"
type textarea "now chnage heading to version"
type textarea "x"
type textarea "now chnage heading to version 4"
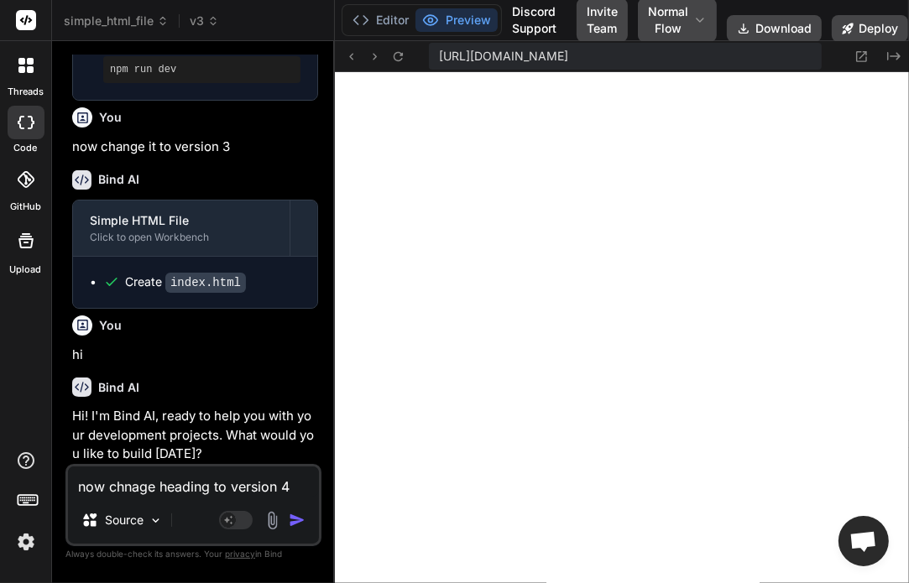
type textarea "x"
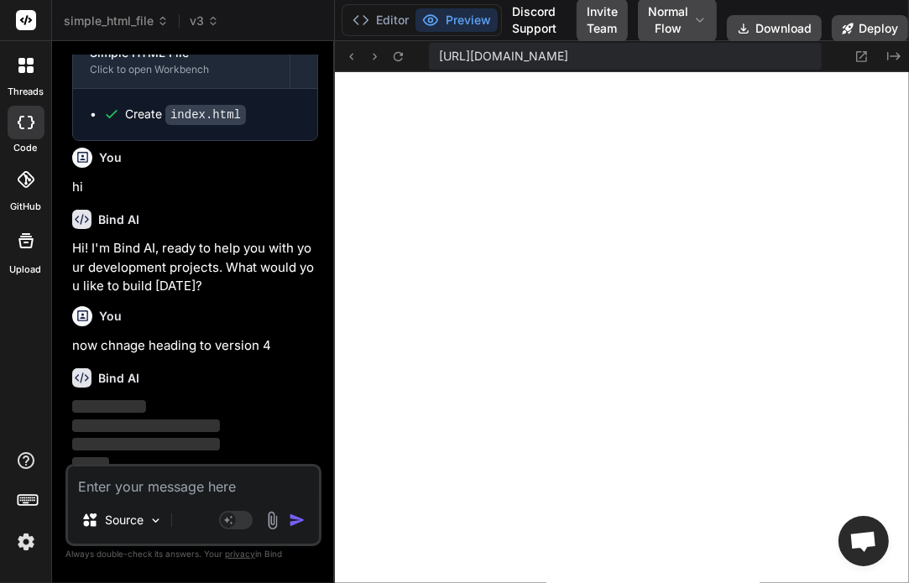
scroll to position [876, 0]
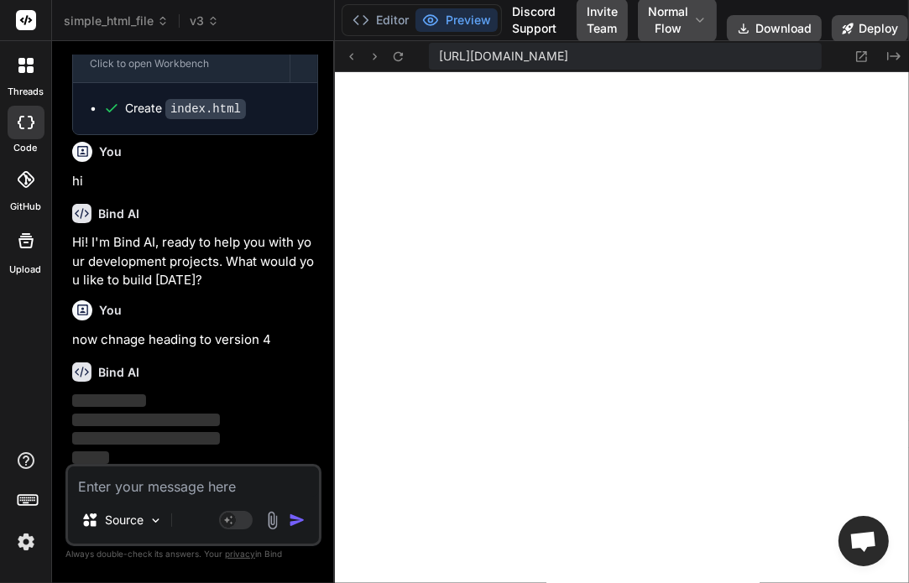
type textarea "n"
type textarea "x"
type textarea "no"
type textarea "x"
type textarea "now"
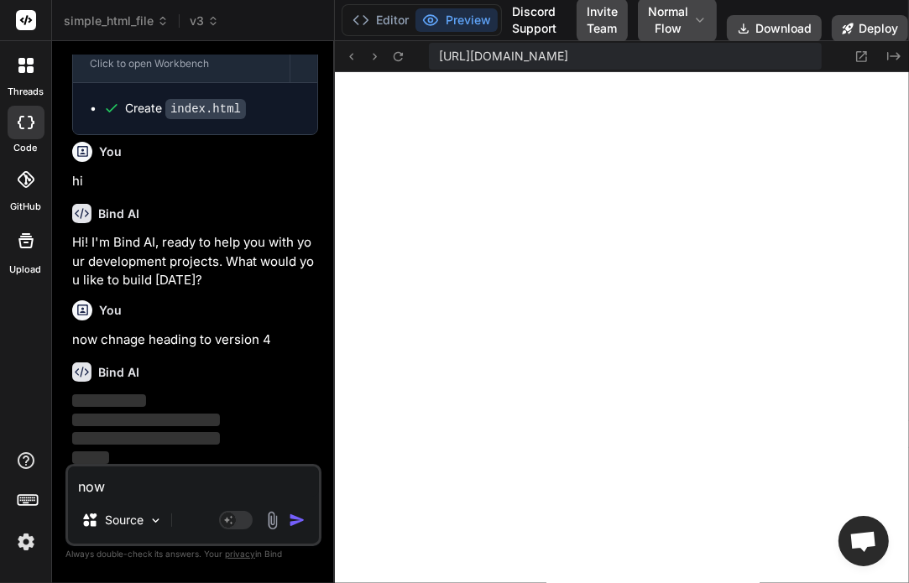
type textarea "x"
type textarea "now"
type textarea "x"
type textarea "now c"
type textarea "x"
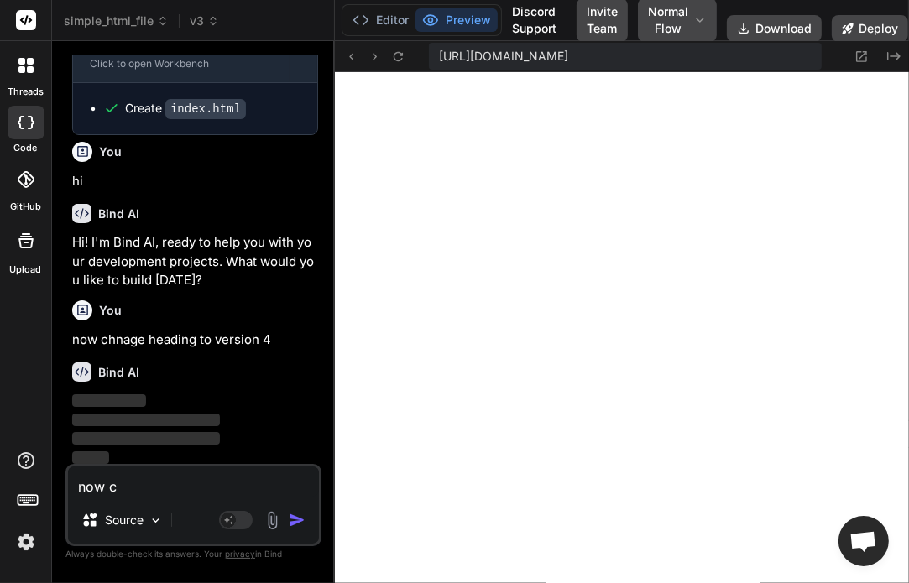
type textarea "now ch"
type textarea "x"
type textarea "now cha"
type textarea "x"
type textarea "now chan"
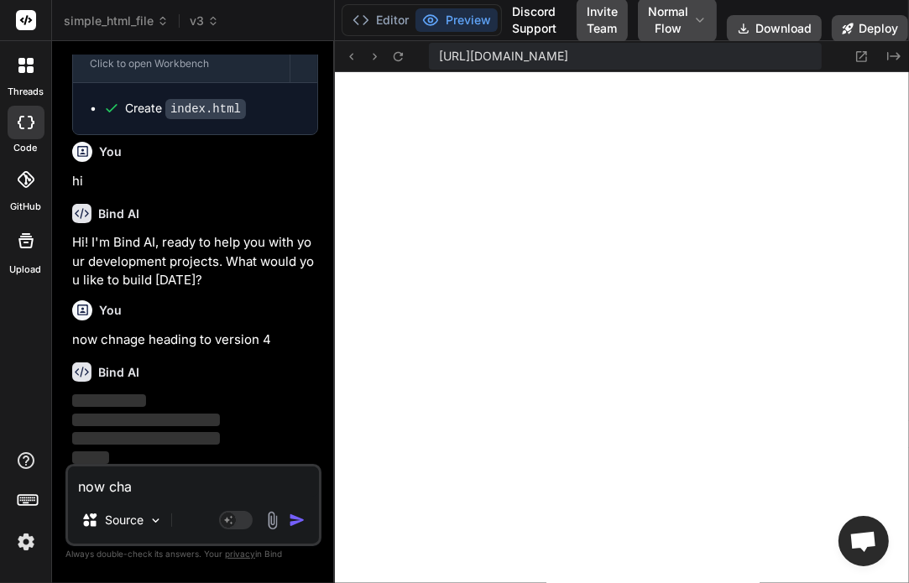
type textarea "x"
type textarea "now [PERSON_NAME]"
type textarea "x"
type textarea "now change"
type textarea "x"
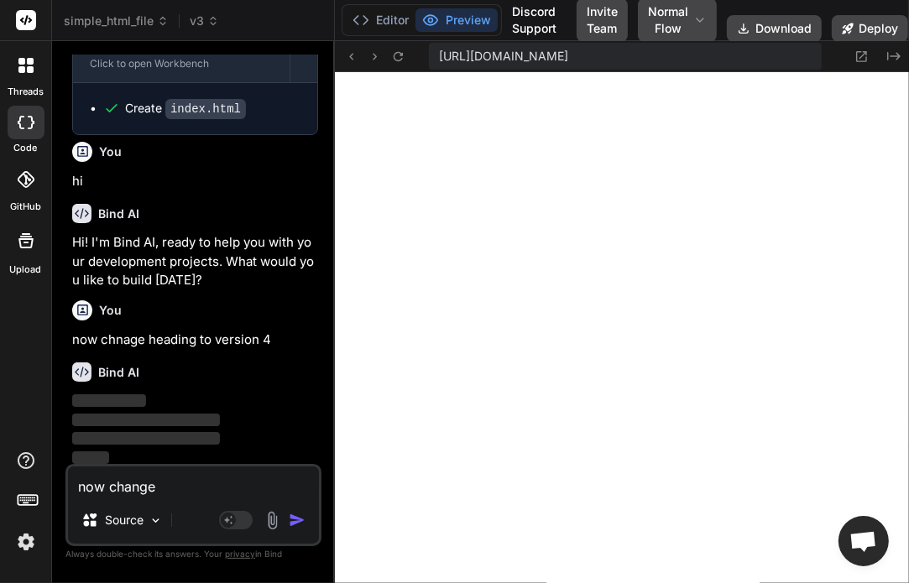
type textarea "now change"
type textarea "x"
type textarea "now change h"
type textarea "x"
type textarea "now change he"
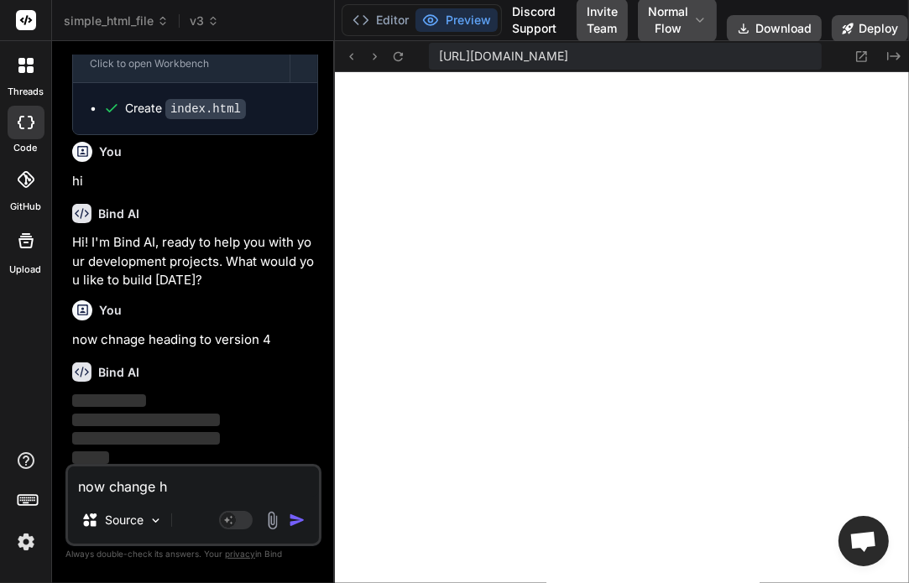
type textarea "x"
type textarea "now change hea"
type textarea "x"
type textarea "now change head"
type textarea "x"
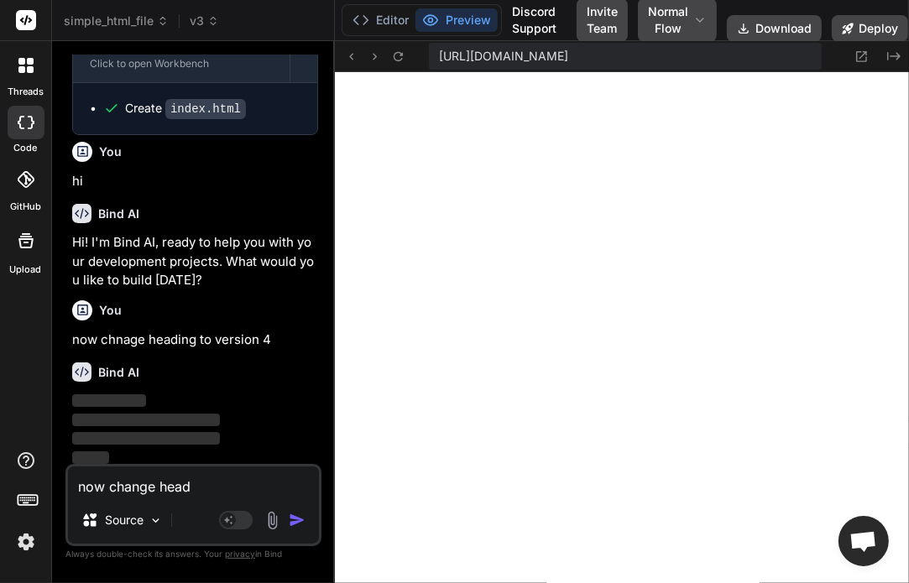
type textarea "now change headi"
type textarea "x"
type textarea "now change headin"
type textarea "x"
type textarea "now change heading"
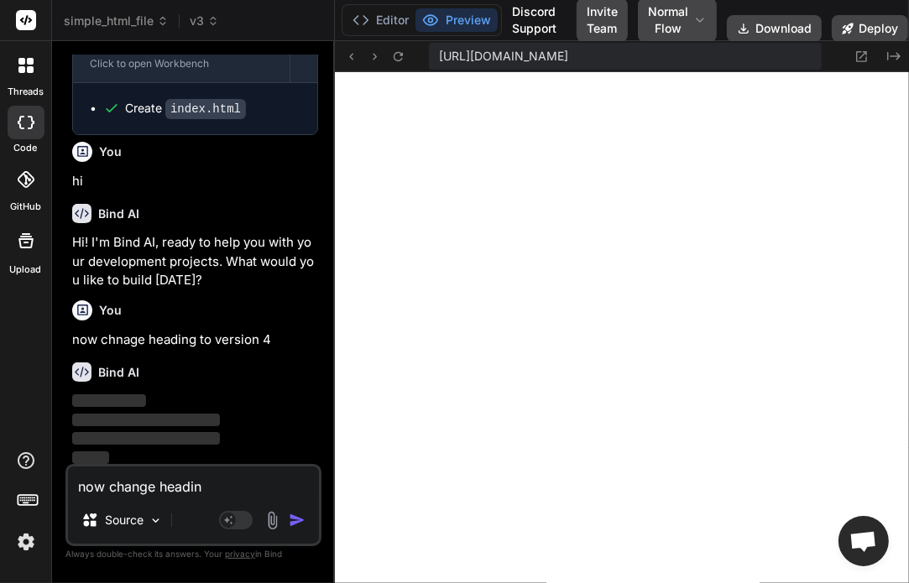
type textarea "x"
type textarea "now change heading"
type textarea "x"
type textarea "now change heading t"
type textarea "x"
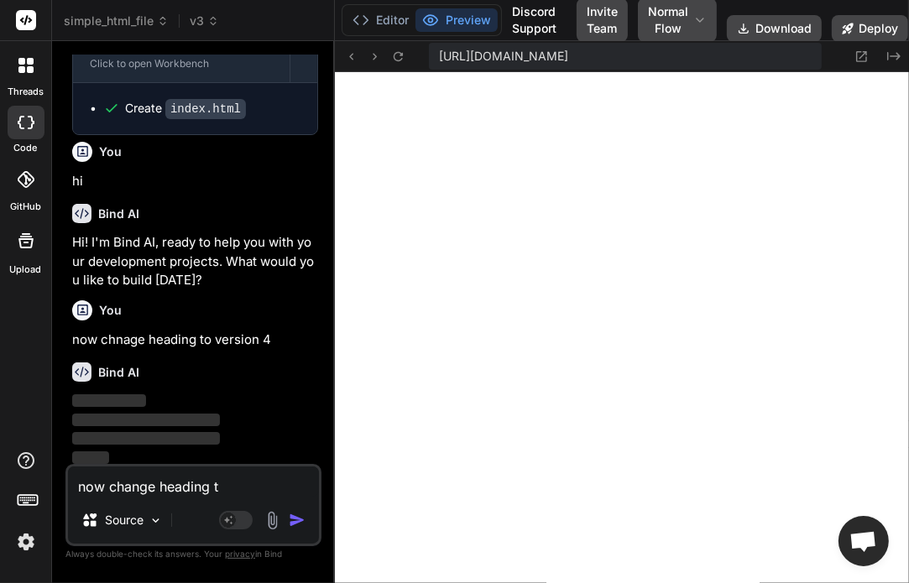
type textarea "now change heading to"
type textarea "x"
type textarea "now change heading to"
type textarea "x"
type textarea "now change heading to 5"
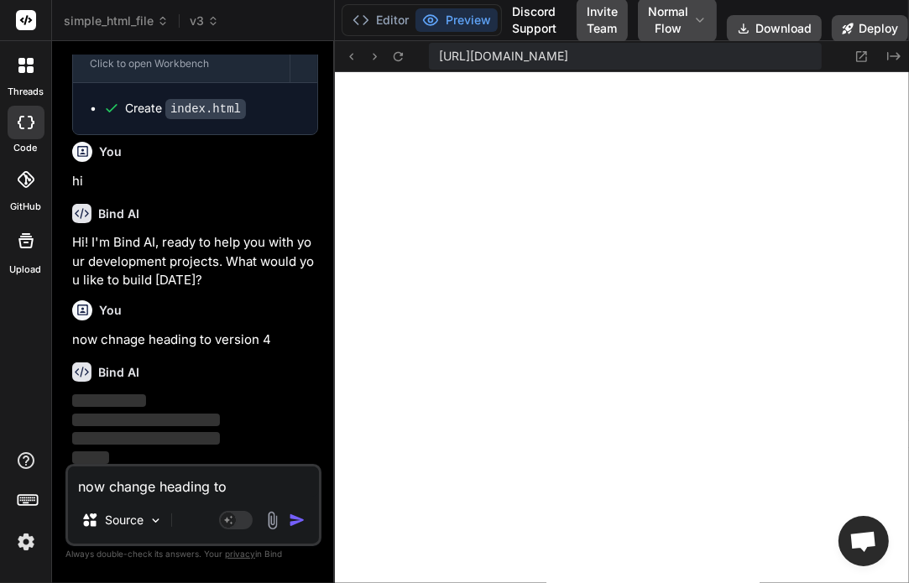
type textarea "x"
type textarea "now change heading to 5"
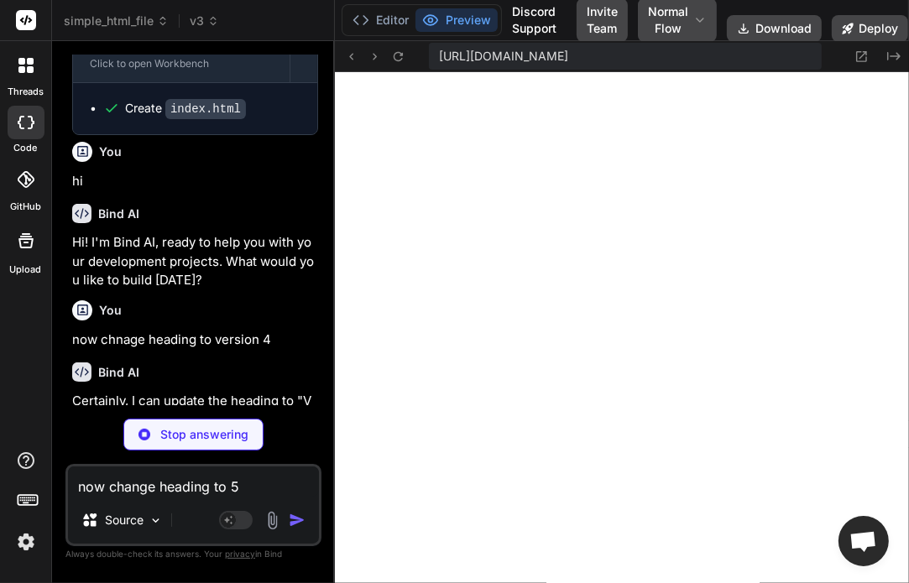
type textarea "x"
type textarea "<h1>Version Four</h1> </body> </html>"
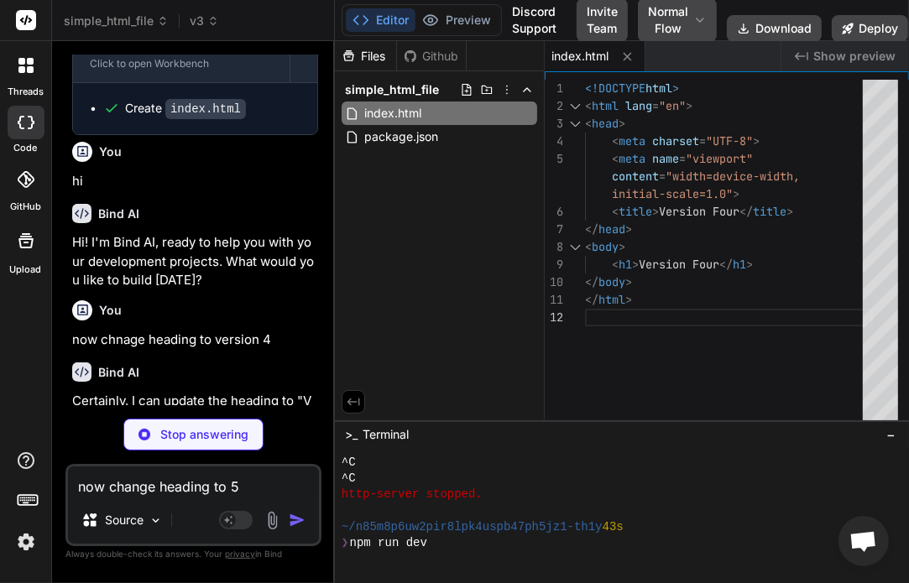
click at [253, 493] on textarea "now change heading to 5" at bounding box center [193, 482] width 251 height 30
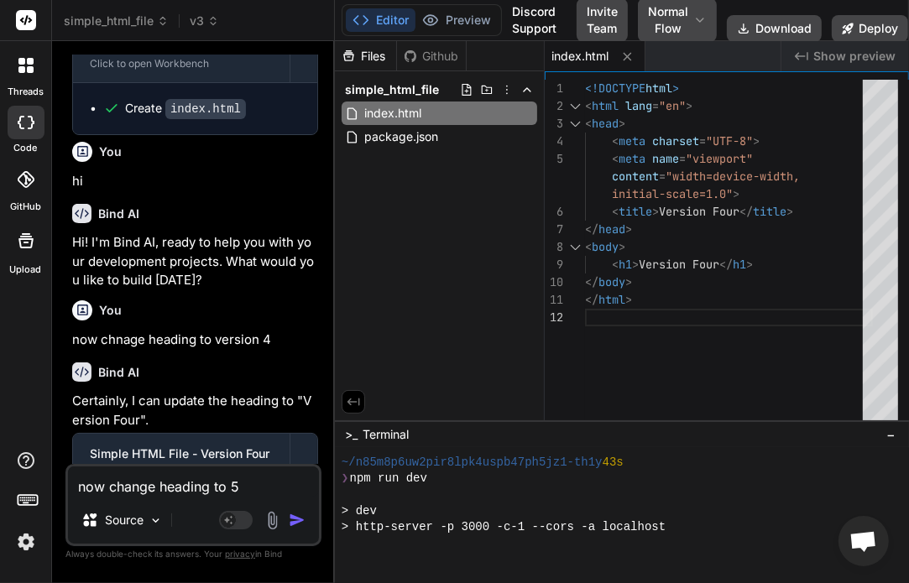
type textarea "x"
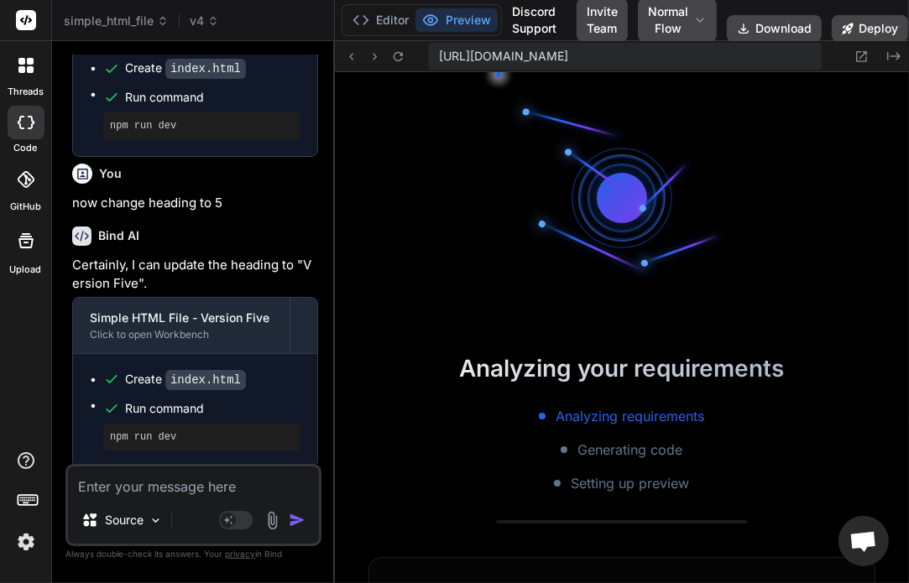
scroll to position [3448, 0]
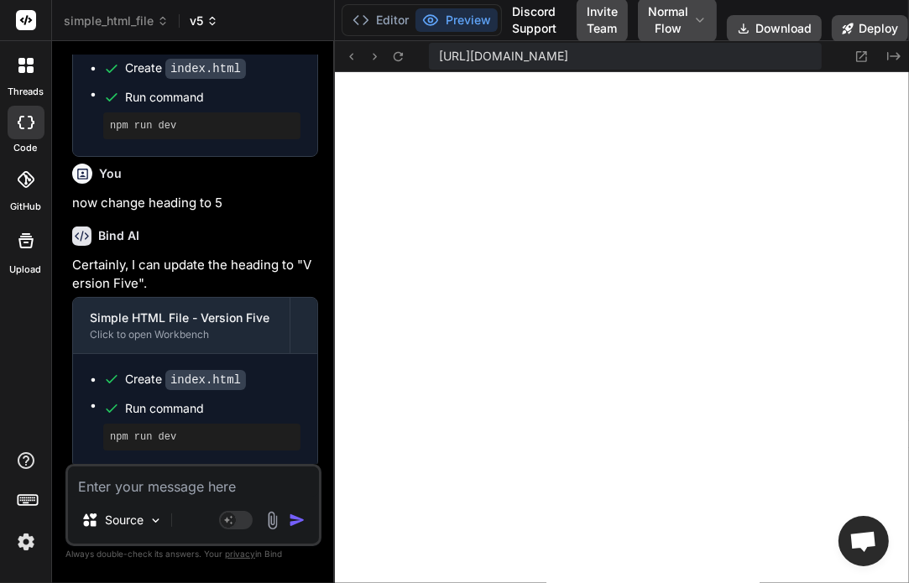
click at [200, 15] on span "v5" at bounding box center [204, 21] width 29 height 17
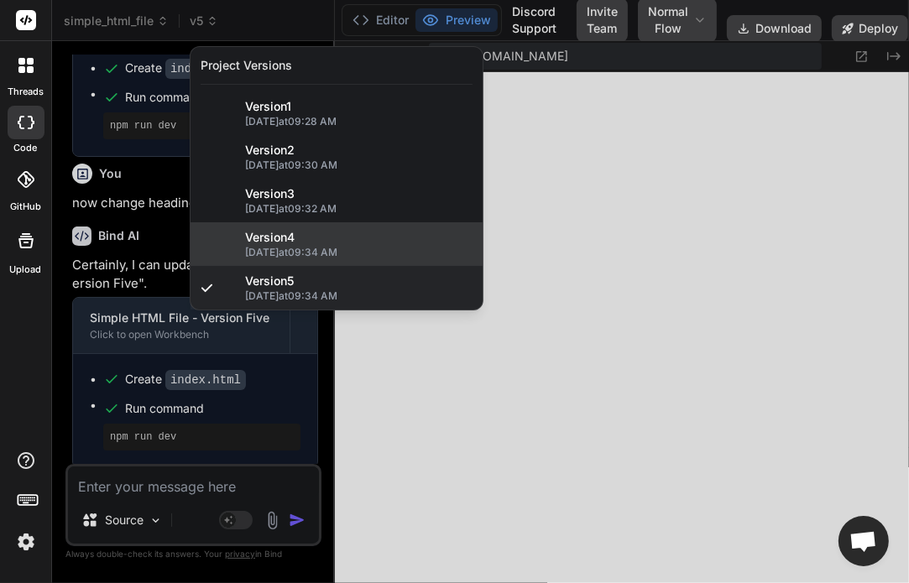
click at [290, 234] on span "Version 4" at bounding box center [270, 237] width 50 height 17
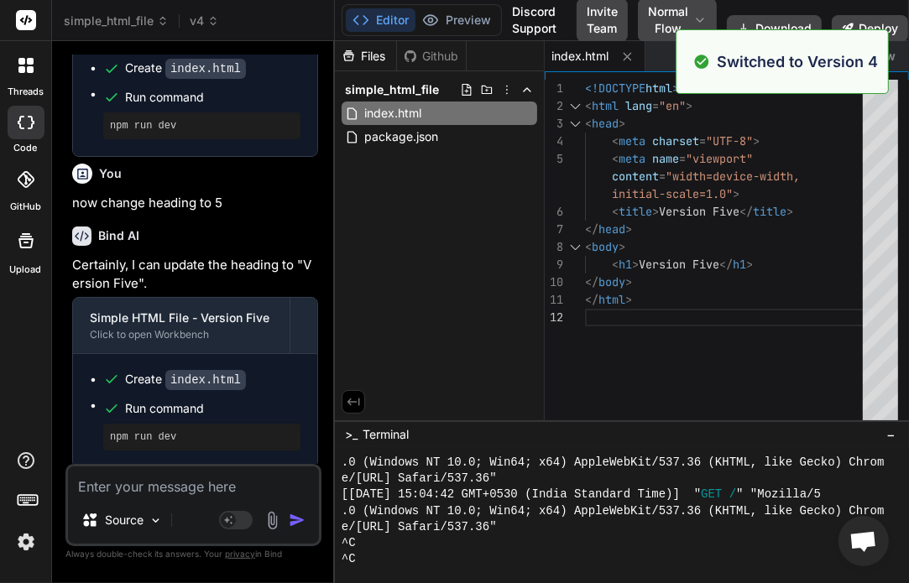
scroll to position [3562, 0]
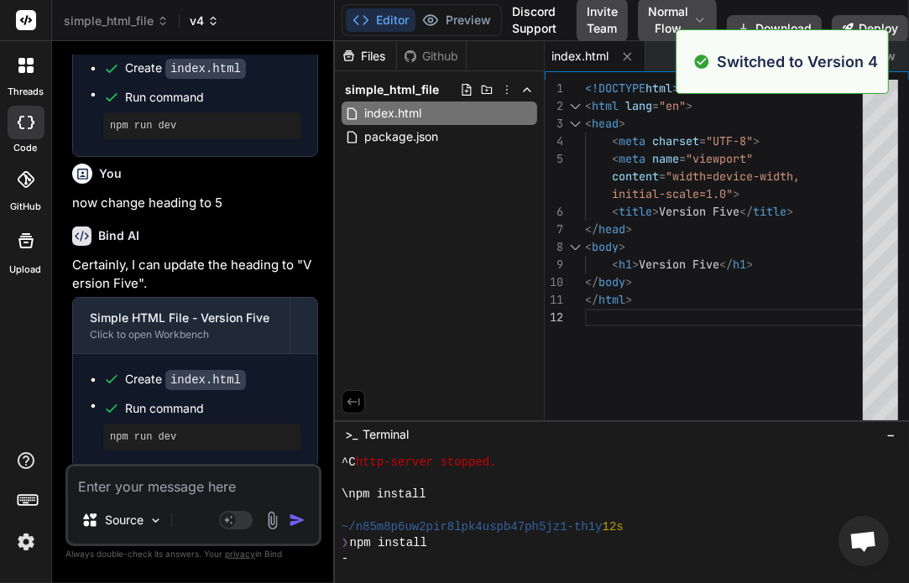
click at [206, 23] on span "v4" at bounding box center [204, 21] width 29 height 17
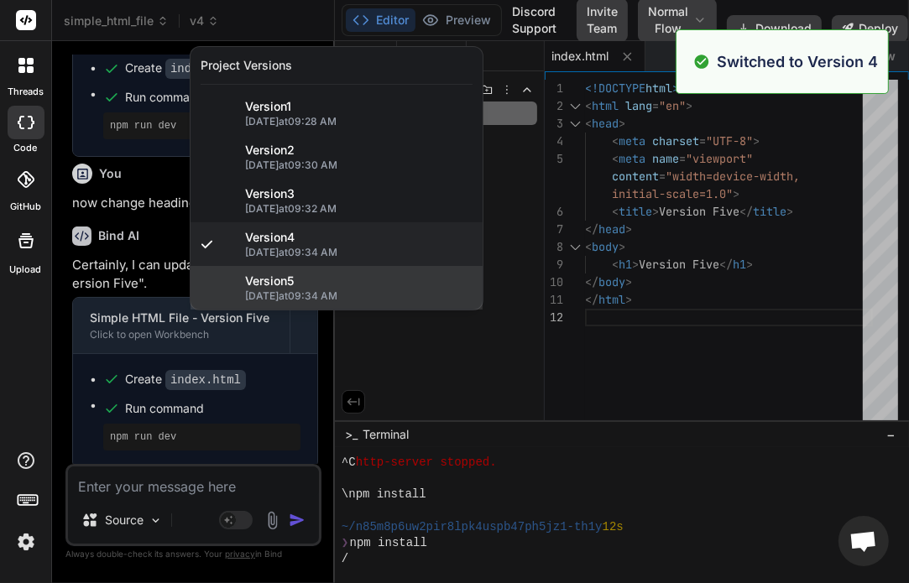
click at [289, 284] on span "Version 5" at bounding box center [269, 281] width 49 height 17
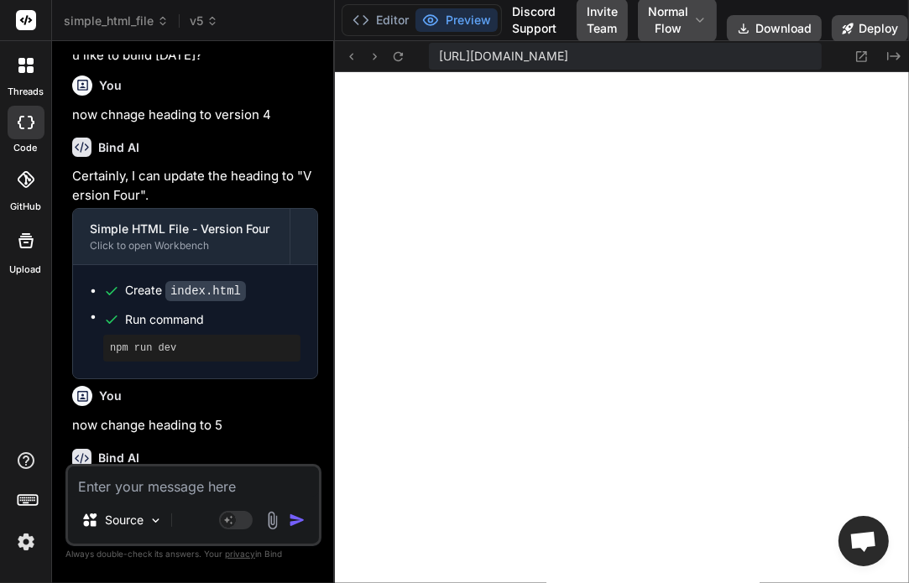
scroll to position [1323, 0]
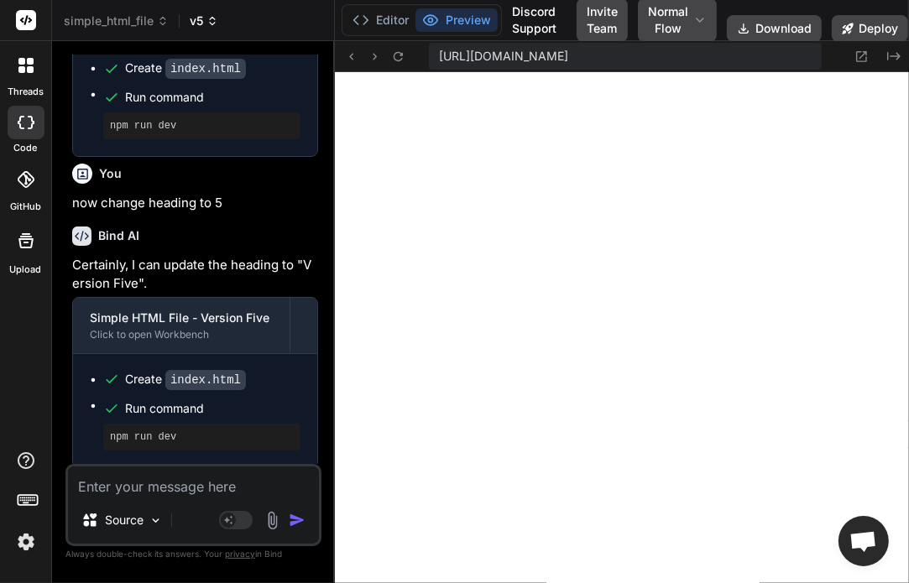
click at [214, 17] on icon at bounding box center [212, 20] width 15 height 15
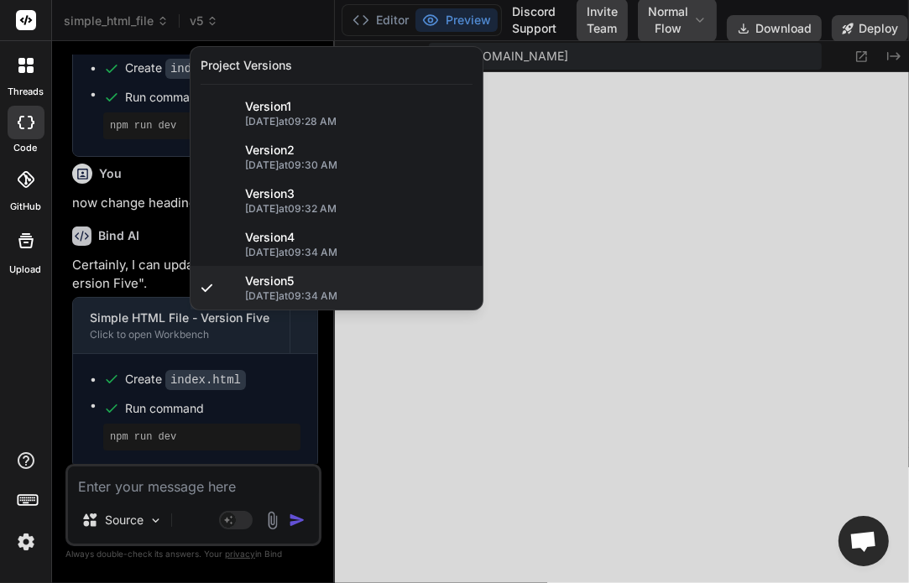
click at [178, 235] on div at bounding box center [454, 291] width 909 height 583
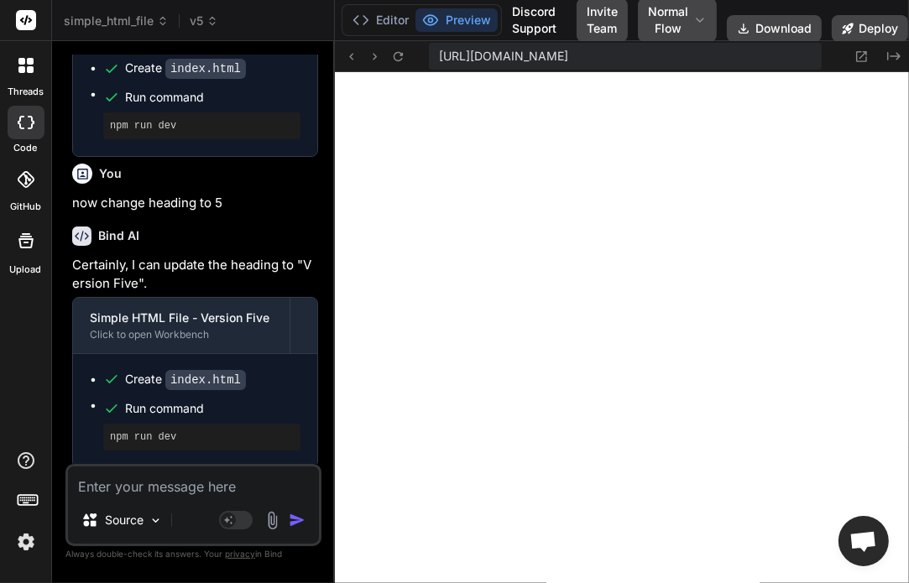
type textarea "x"
click at [138, 501] on div "Source Agent Mode. When this toggle is activated, AI automatically makes decisi…" at bounding box center [193, 505] width 256 height 82
click at [175, 480] on textarea at bounding box center [193, 482] width 251 height 30
drag, startPoint x: 247, startPoint y: 198, endPoint x: 65, endPoint y: 197, distance: 182.2
click at [65, 197] on div "You hi create a simple html file with heading version one Bind AI Certainly, I …" at bounding box center [193, 319] width 256 height 528
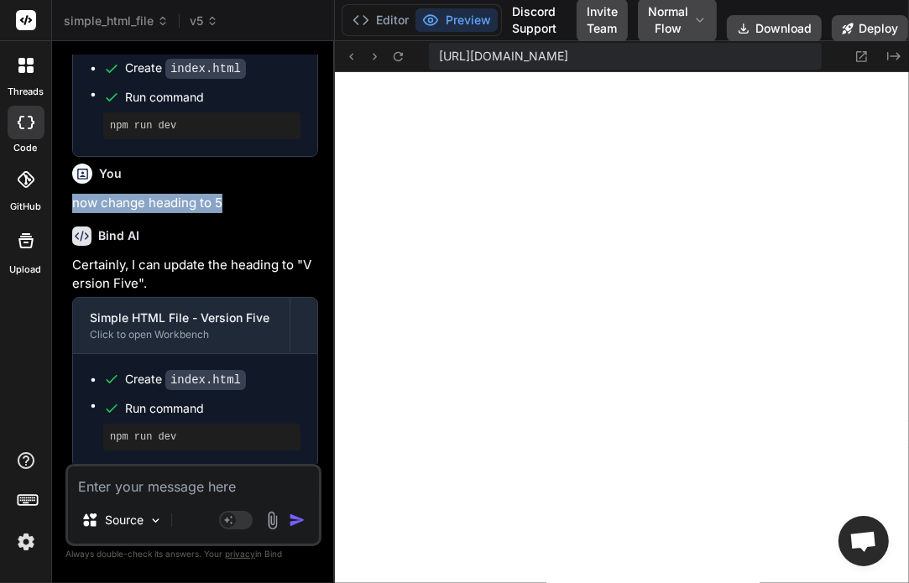
copy p "now change heading to 5"
click at [159, 484] on textarea at bounding box center [193, 482] width 251 height 30
paste textarea "now change heading to 5"
type textarea "now change heading to 5"
type textarea "x"
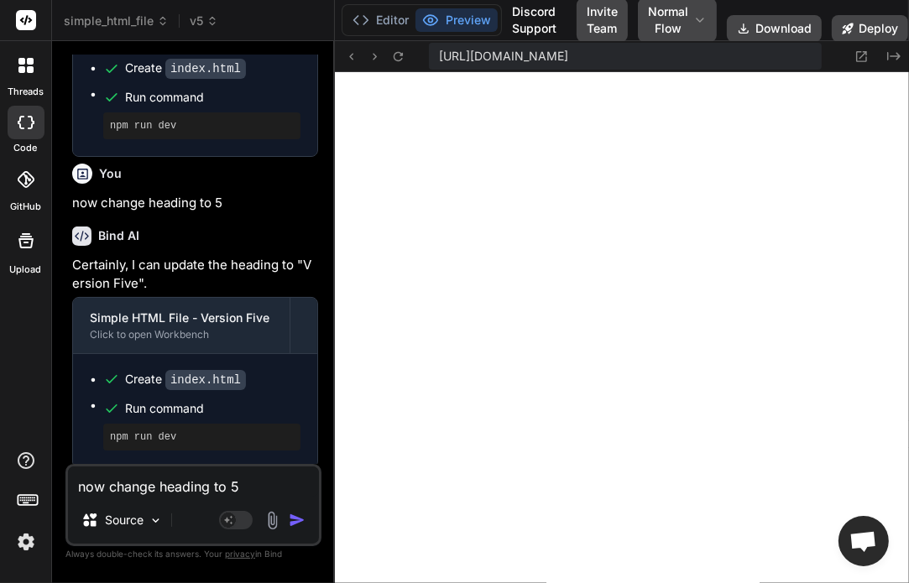
type textarea "now change heading to"
type textarea "x"
type textarea "now change heading to 6"
type textarea "x"
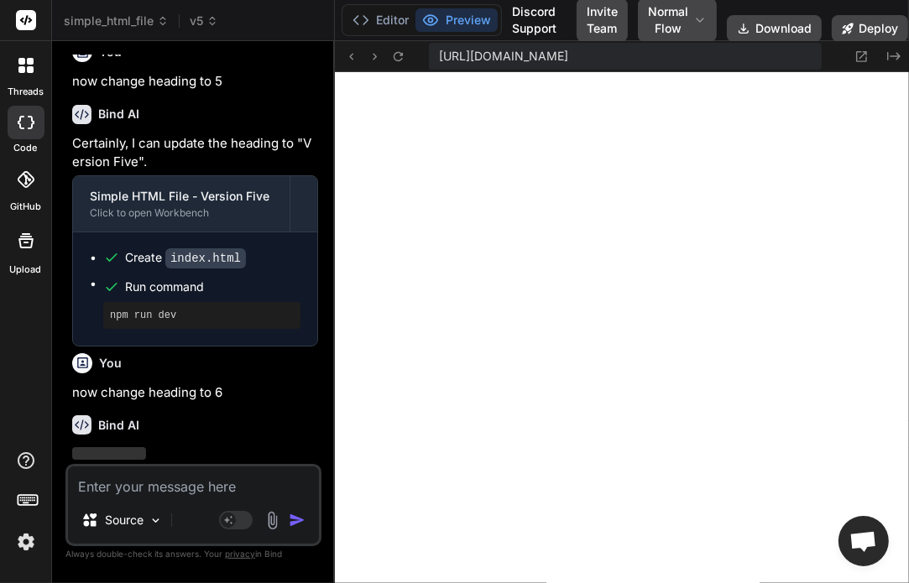
scroll to position [1497, 0]
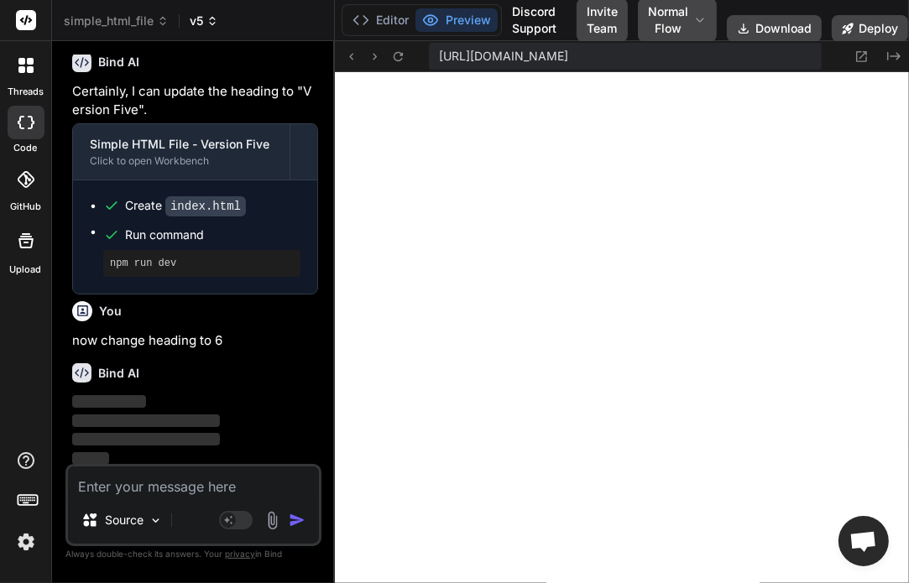
click at [196, 18] on span "v5" at bounding box center [204, 21] width 29 height 17
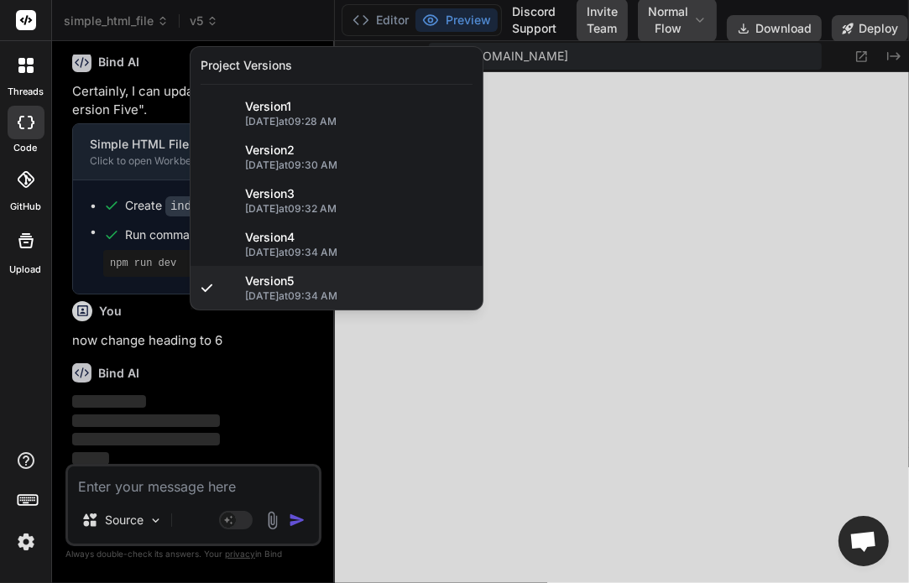
click at [210, 18] on div at bounding box center [454, 291] width 909 height 583
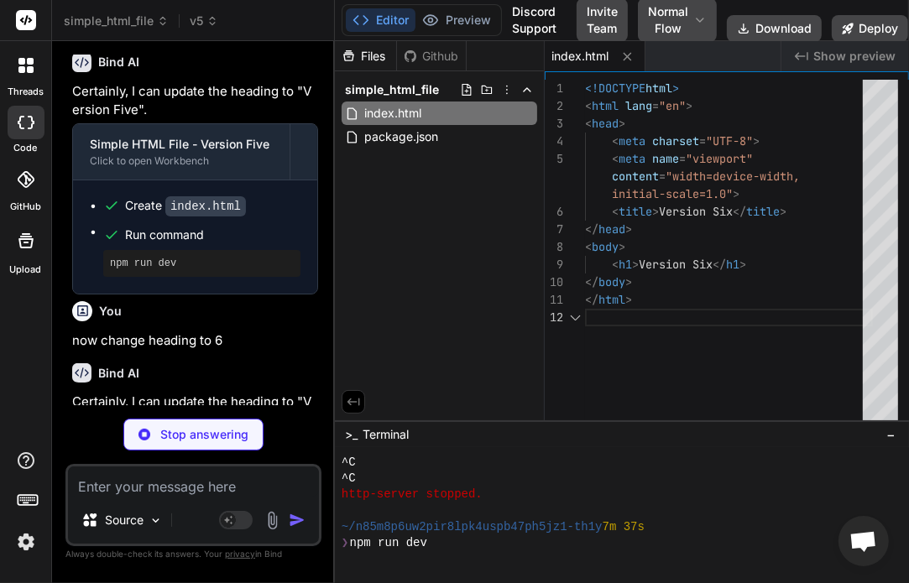
click at [210, 18] on icon at bounding box center [213, 21] width 12 height 12
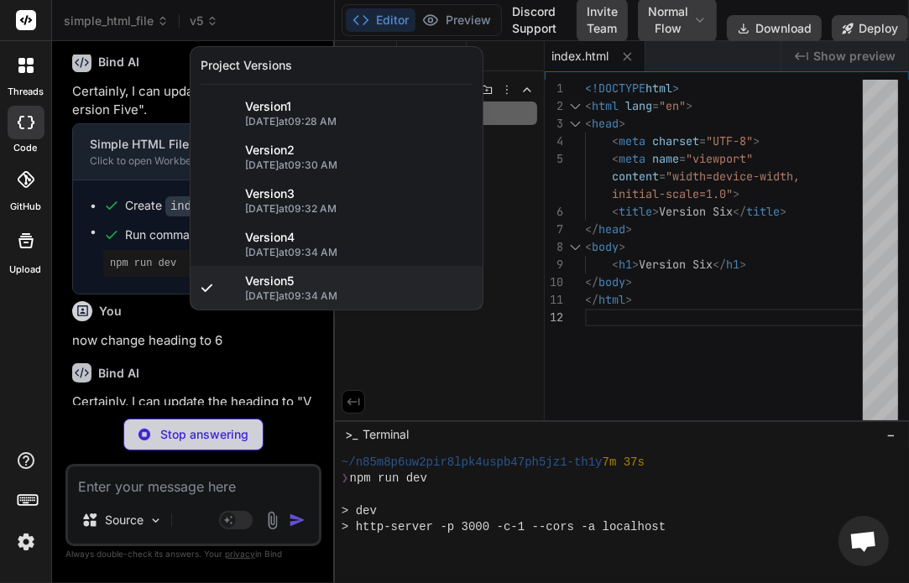
scroll to position [5141, 0]
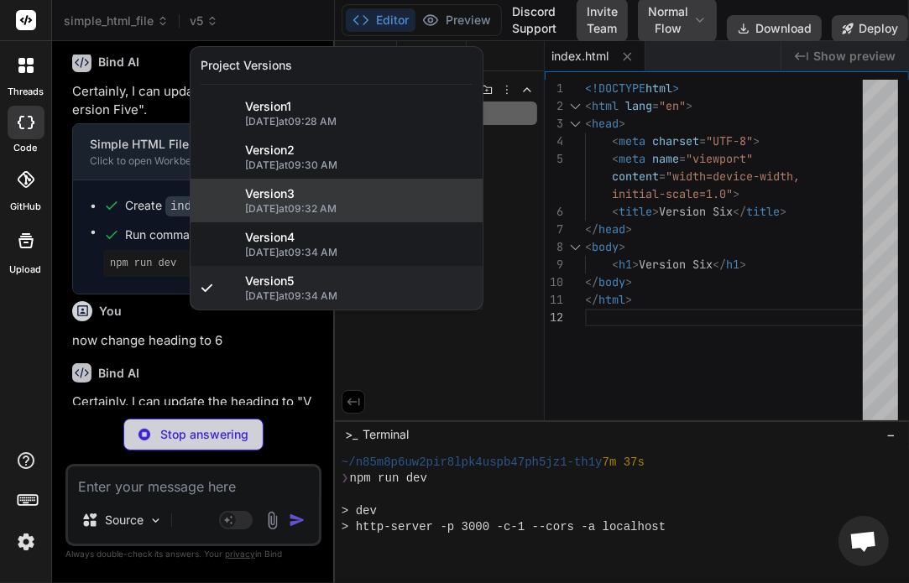
type textarea "x"
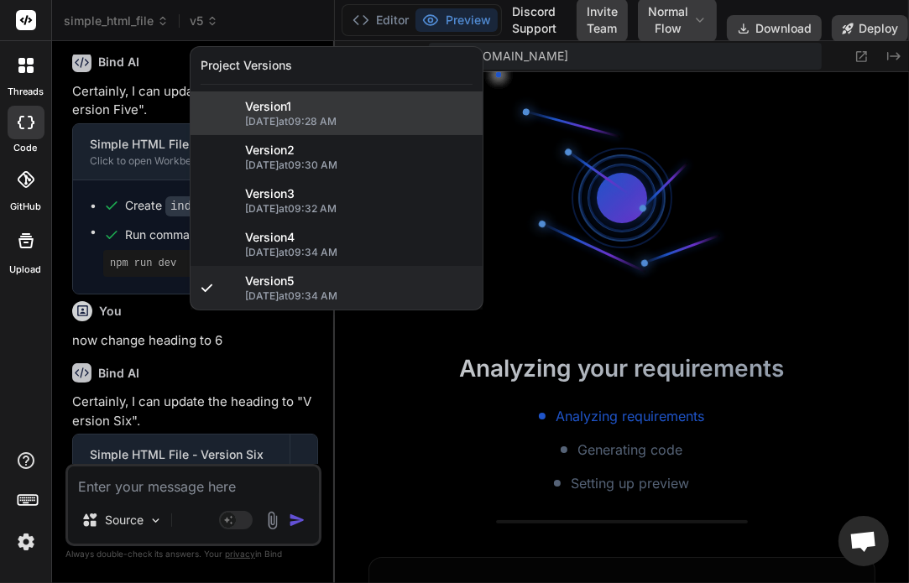
scroll to position [5624, 0]
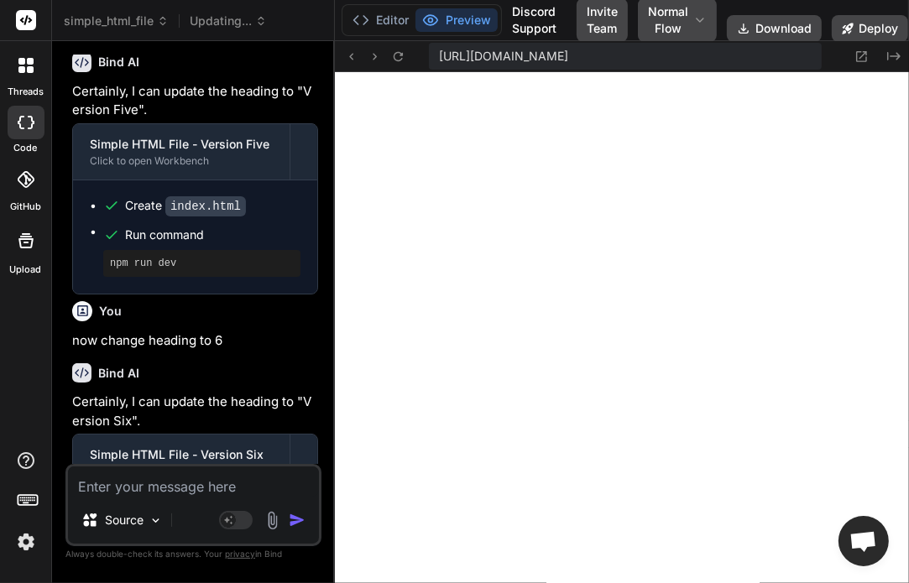
click at [156, 108] on p "Certainly, I can update the heading to "Version Five"." at bounding box center [195, 101] width 246 height 38
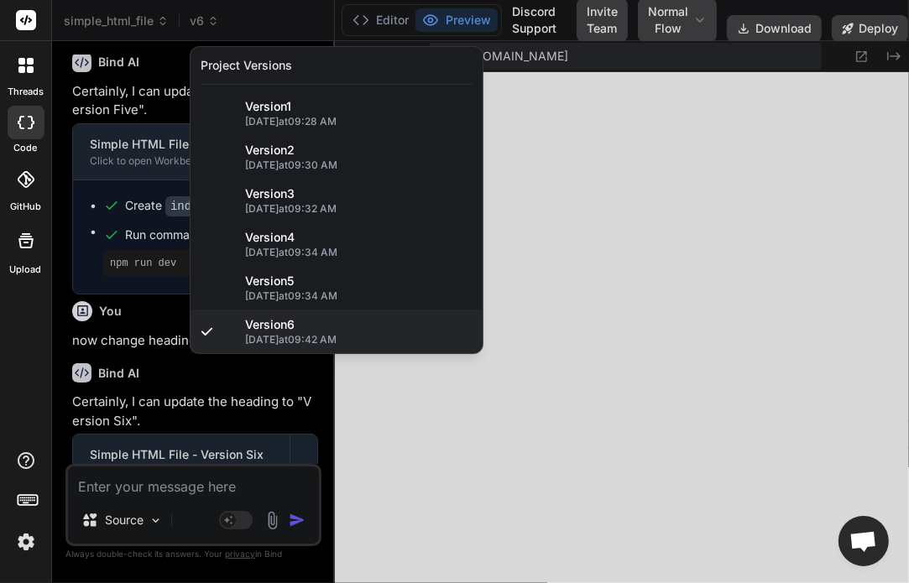
click at [133, 81] on div at bounding box center [454, 291] width 909 height 583
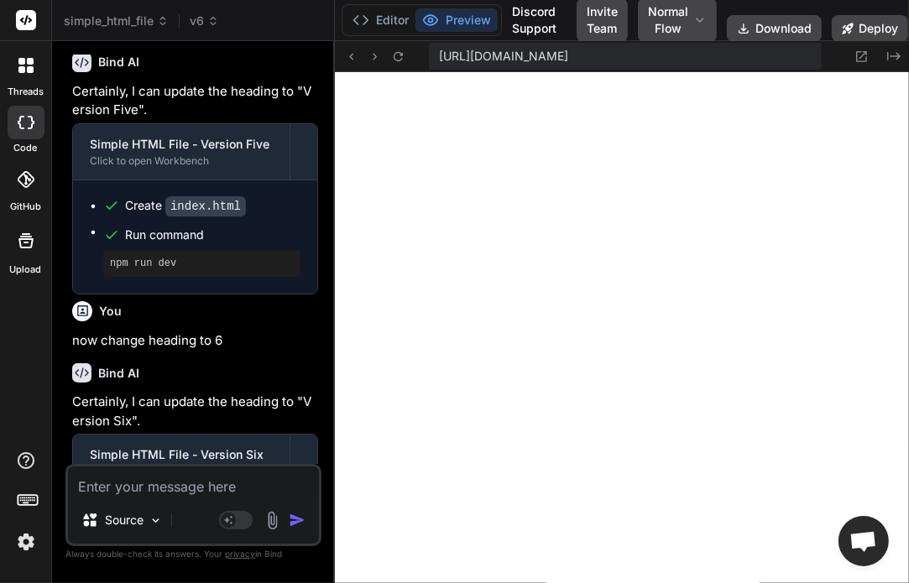
scroll to position [1633, 0]
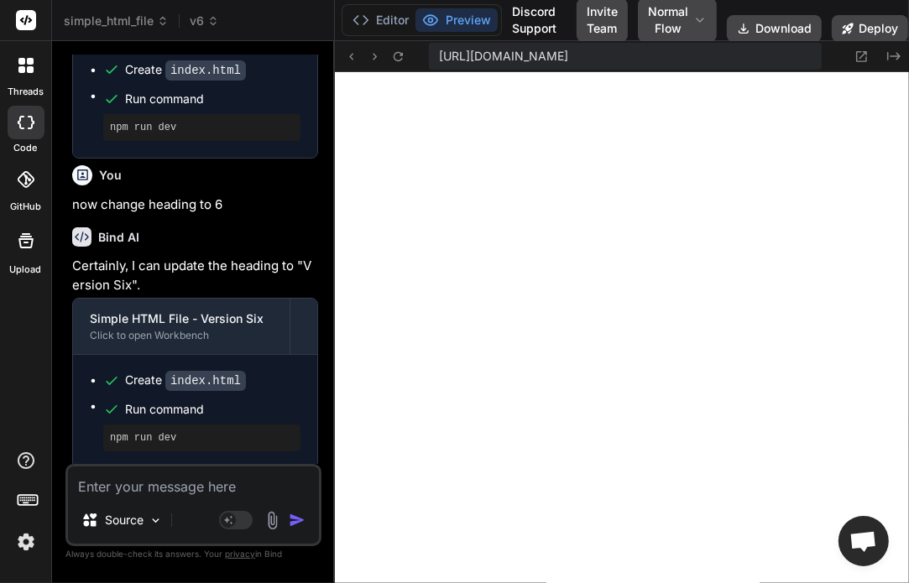
click at [158, 481] on textarea at bounding box center [193, 482] width 251 height 30
drag, startPoint x: 238, startPoint y: 187, endPoint x: 59, endPoint y: 205, distance: 180.5
click at [59, 205] on div "Bind AI Web Search Created with Pixso. Code Generator You hi create a simple ht…" at bounding box center [193, 311] width 283 height 541
copy p "now change heading to 6"
click at [184, 488] on textarea at bounding box center [193, 482] width 251 height 30
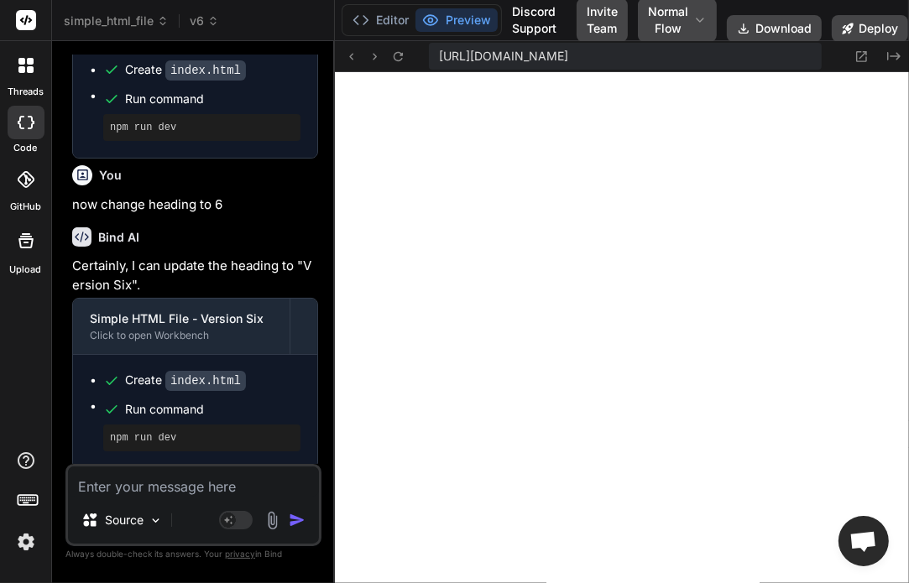
paste textarea "now change heading to 6"
type textarea "now change heading to 6"
type textarea "x"
type textarea "now change heading to"
type textarea "x"
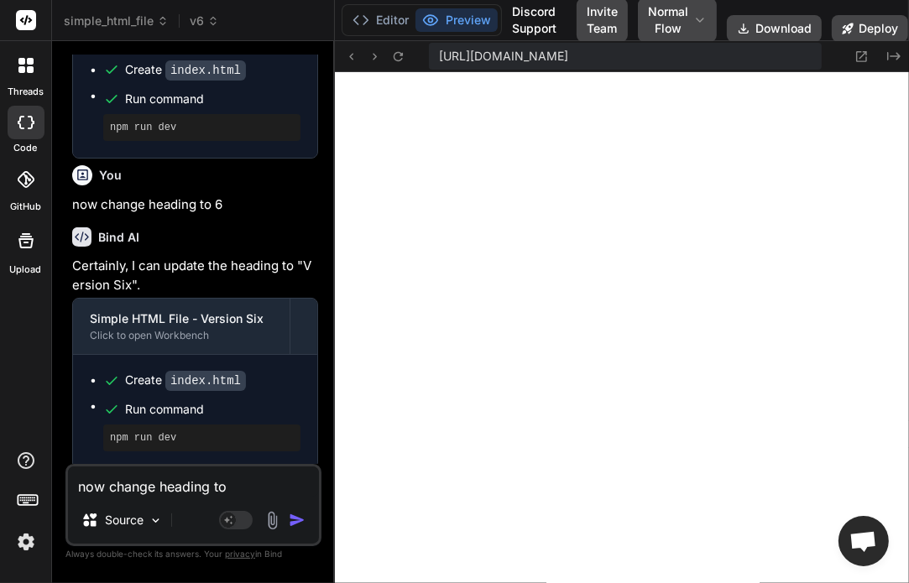
type textarea "now change heading to 7"
type textarea "x"
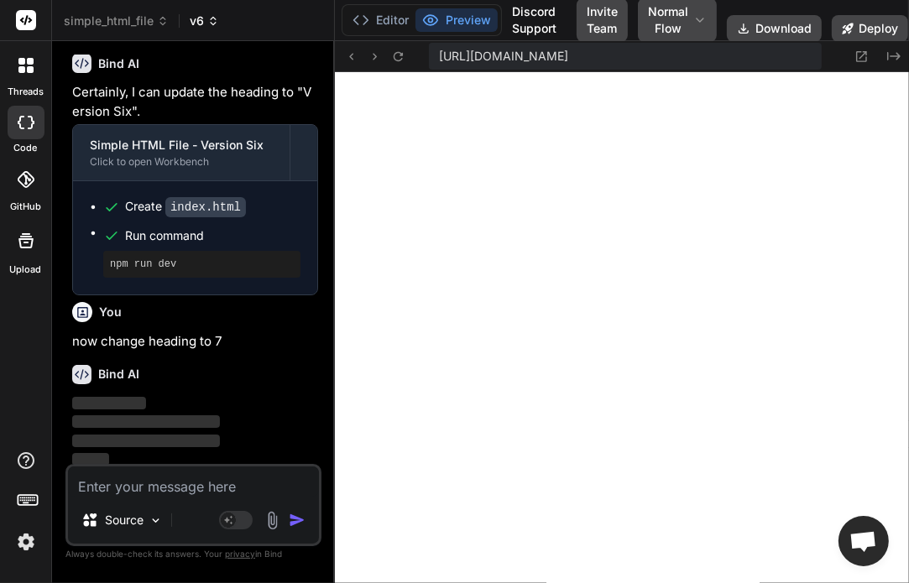
drag, startPoint x: 199, startPoint y: 8, endPoint x: 199, endPoint y: 17, distance: 9.2
click at [199, 17] on header "simple_html_file v6 Created with Pixso." at bounding box center [193, 20] width 283 height 41
click at [199, 17] on span "v6" at bounding box center [204, 21] width 29 height 17
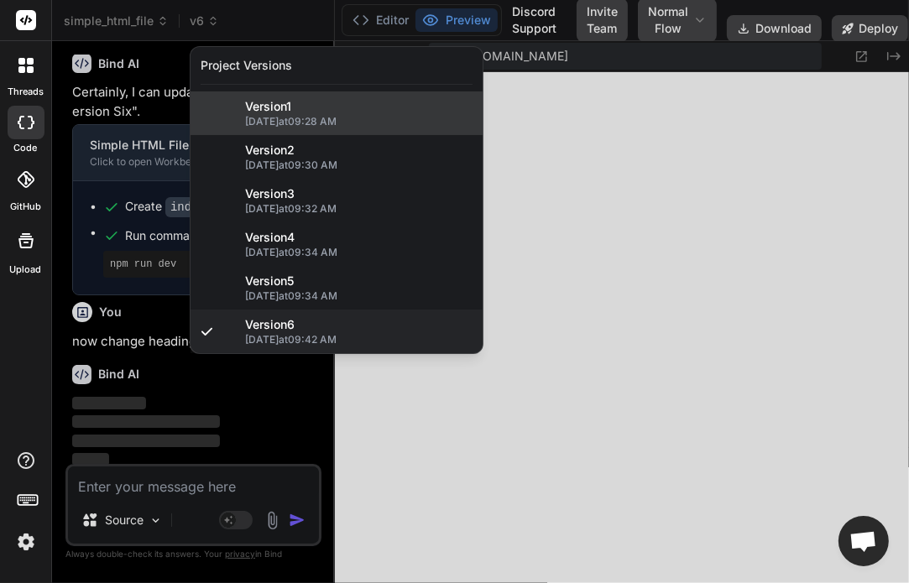
click at [316, 117] on span "[DATE] 09:28 AM" at bounding box center [358, 121] width 227 height 13
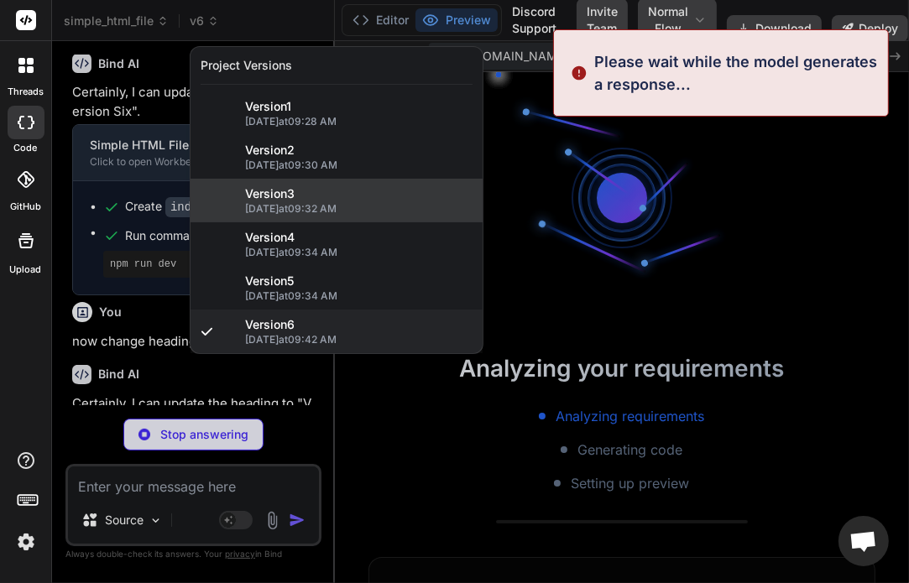
scroll to position [6269, 0]
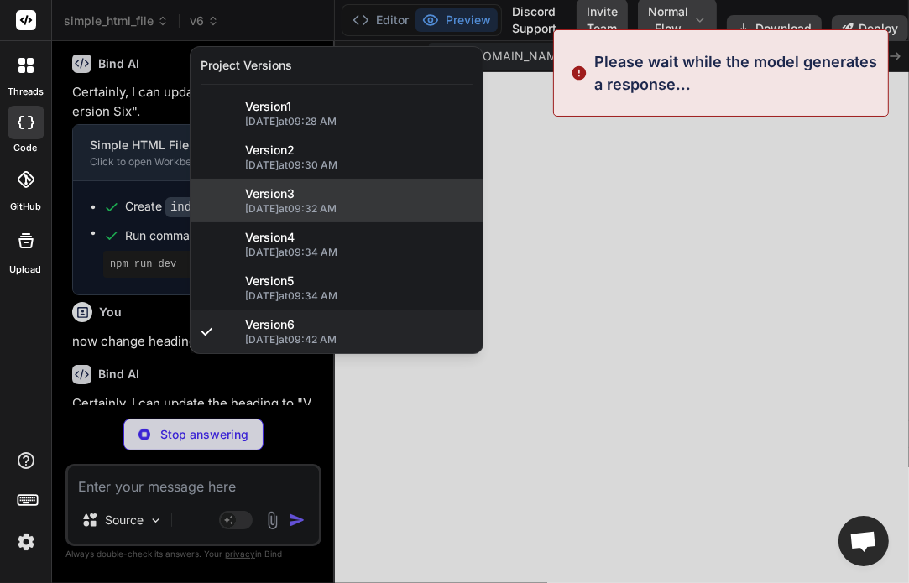
click at [310, 181] on div "Version 3 [DATE] 09:32 AM" at bounding box center [337, 201] width 292 height 44
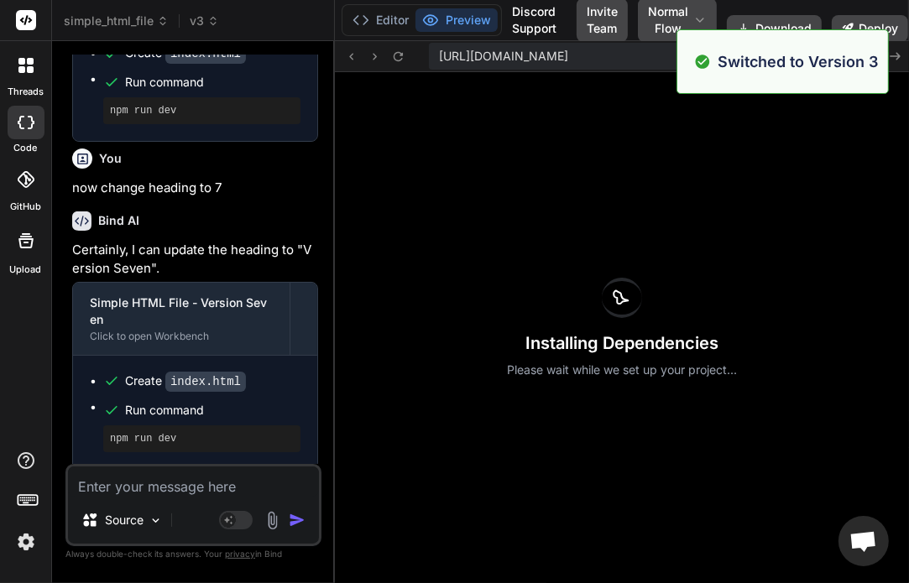
scroll to position [6382, 0]
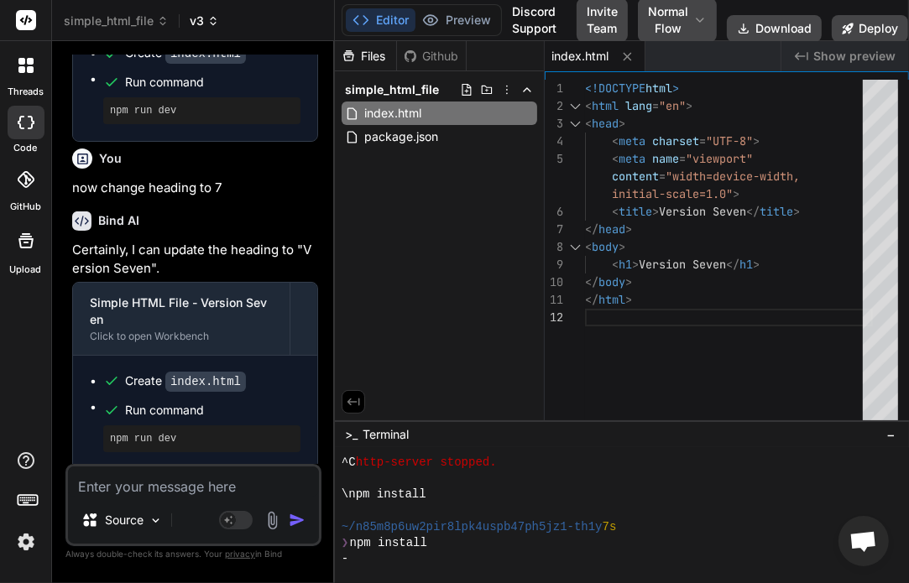
click at [212, 19] on icon at bounding box center [214, 21] width 14 height 14
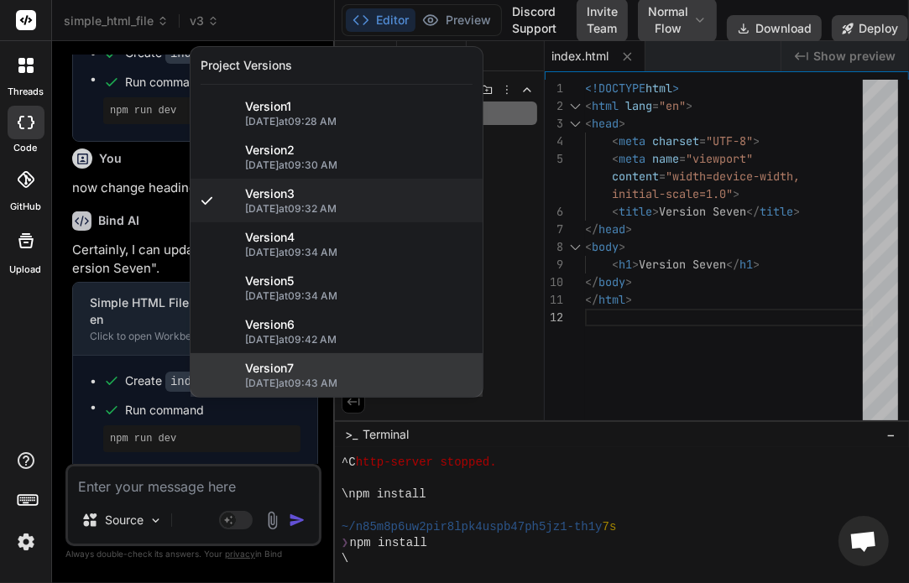
click at [302, 392] on div "Version 7 [DATE] 09:43 AM" at bounding box center [337, 375] width 292 height 44
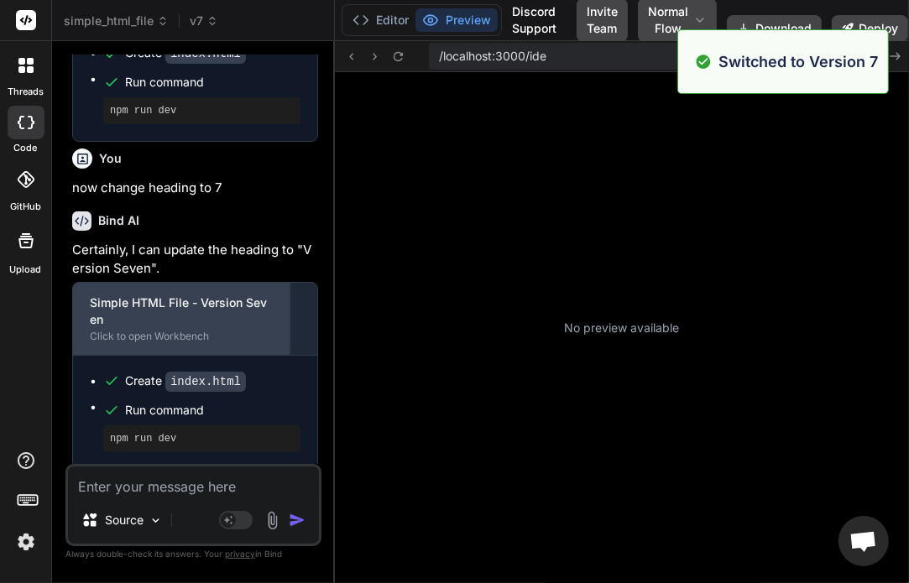
scroll to position [6608, 0]
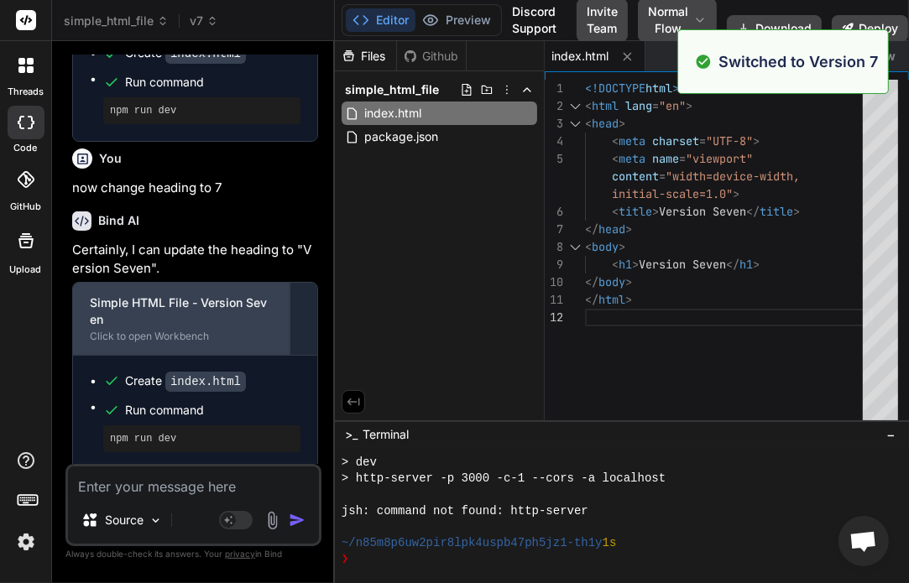
type textarea "x"
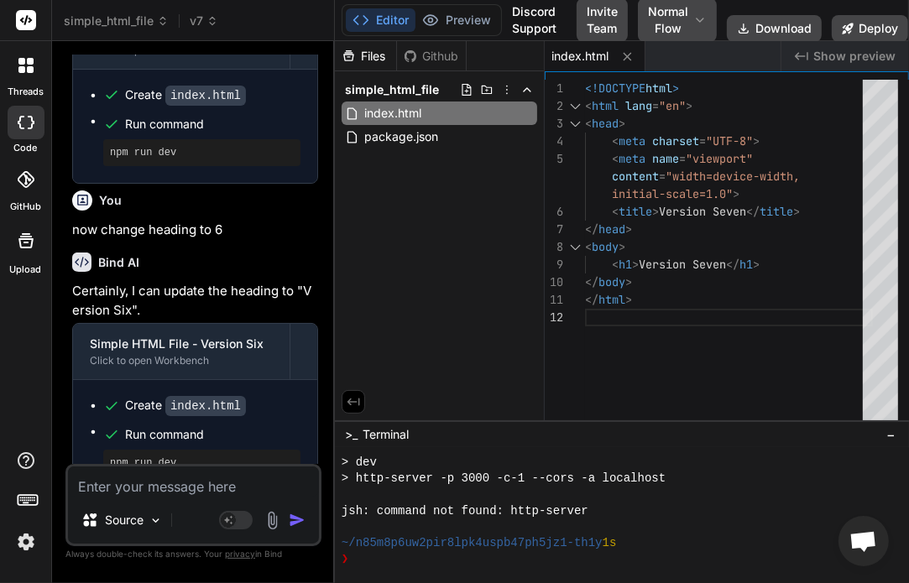
scroll to position [1960, 0]
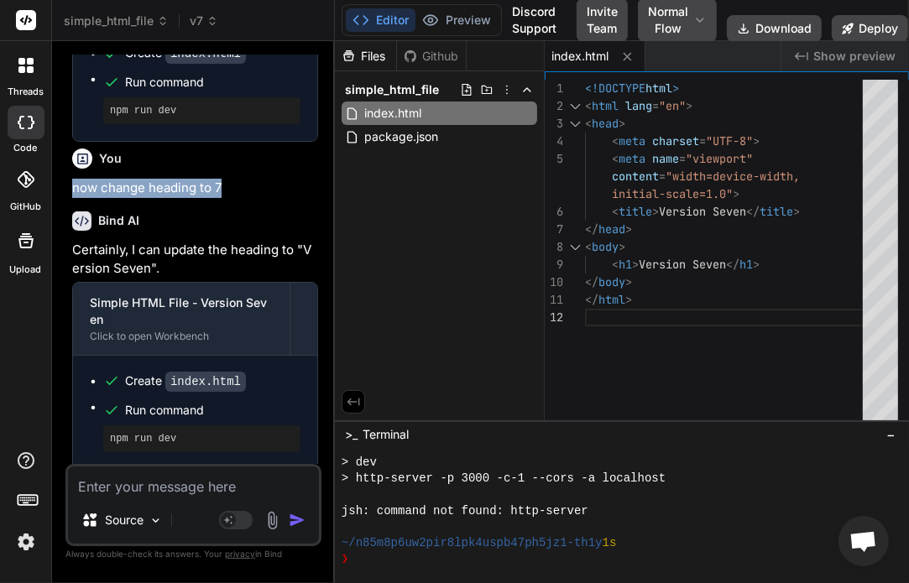
drag, startPoint x: 239, startPoint y: 189, endPoint x: 67, endPoint y: 185, distance: 172.1
click at [67, 185] on div "You hi create a simple html file with heading version one Bind AI Certainly, I …" at bounding box center [193, 319] width 256 height 528
copy p "now change heading to 7"
click at [148, 493] on textarea at bounding box center [193, 482] width 251 height 30
paste textarea "now change heading to 7"
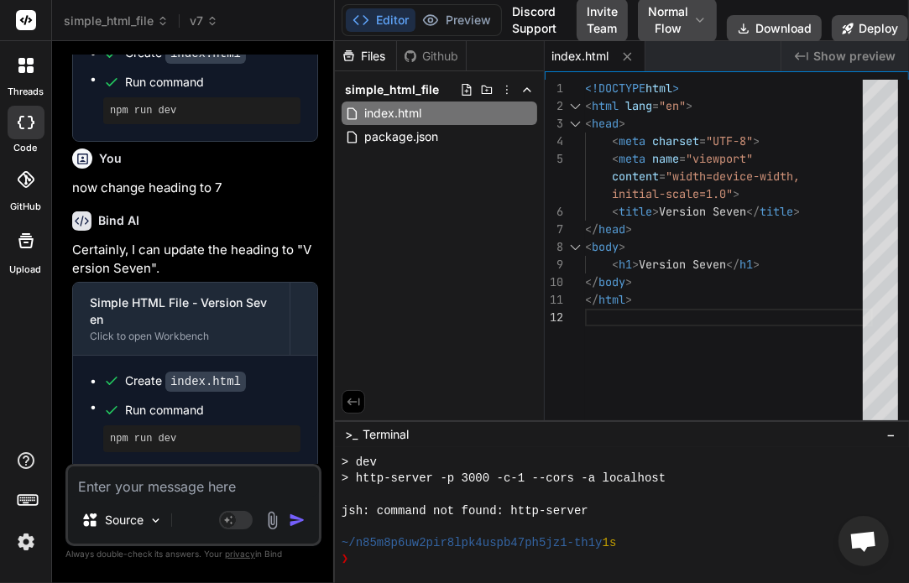
type textarea "now change heading to 7"
type textarea "x"
type textarea "now change heading to"
type textarea "x"
type textarea "now change heading to"
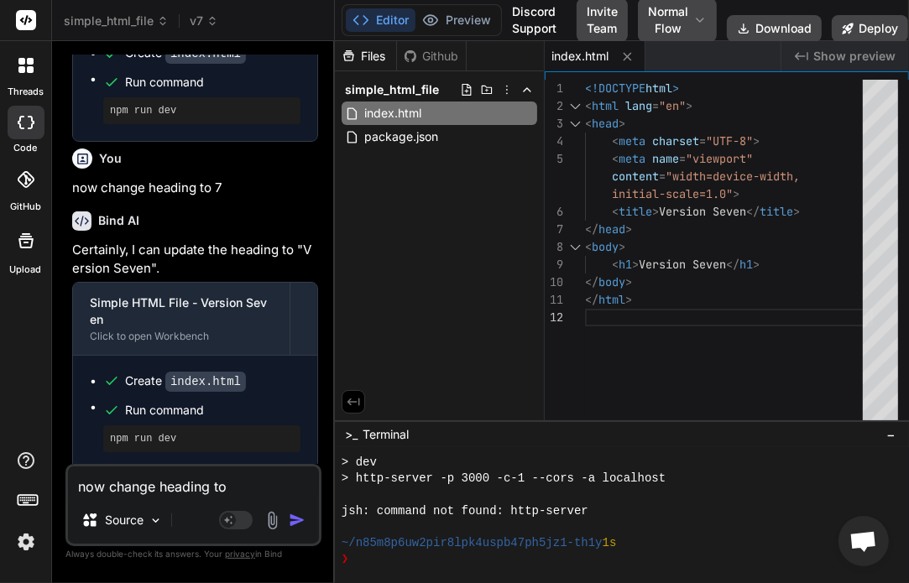
type textarea "x"
type textarea "now change heading t"
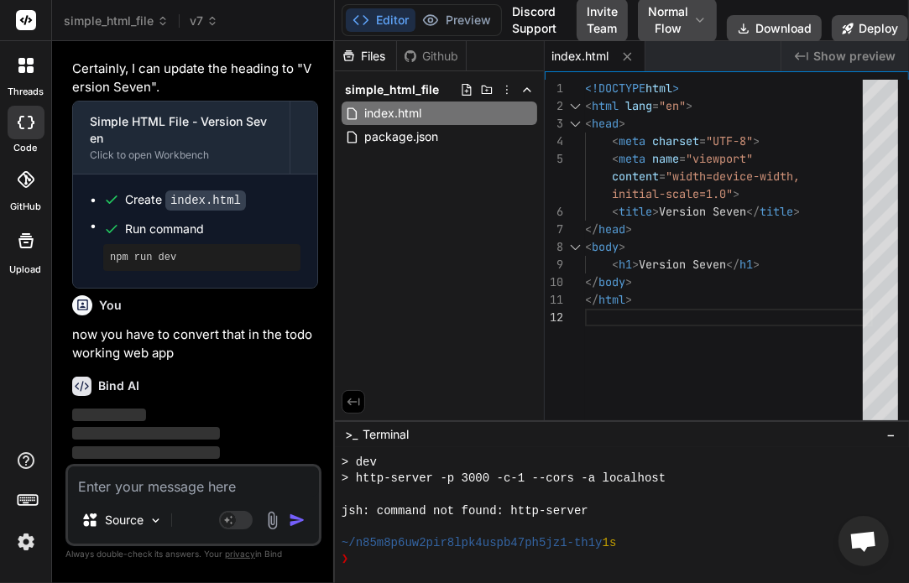
scroll to position [2153, 0]
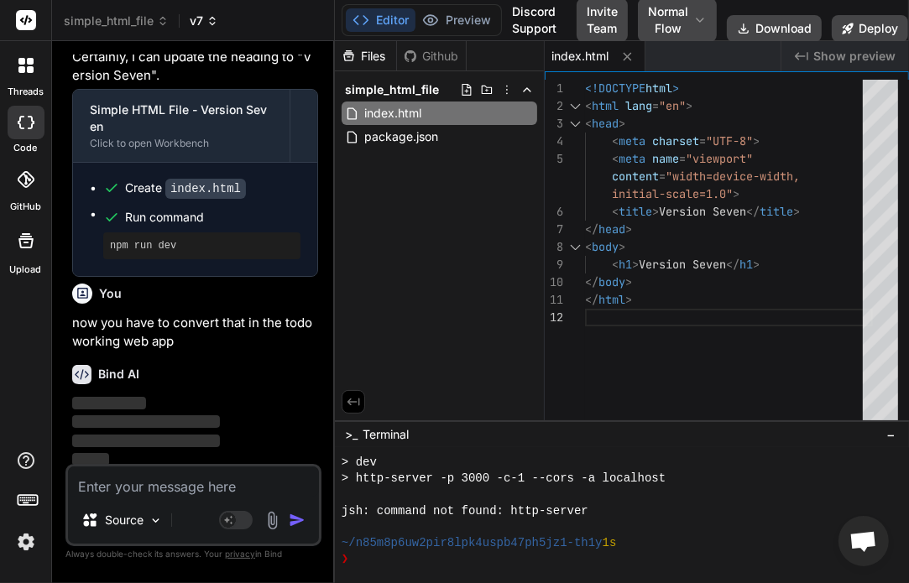
click at [202, 29] on span "v7" at bounding box center [204, 21] width 29 height 17
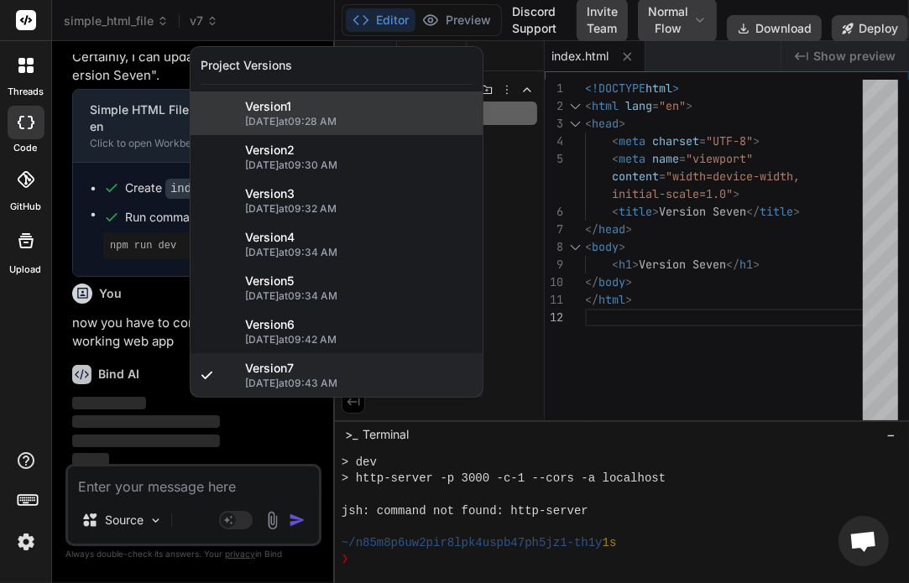
click at [271, 128] on div "Version 1 [DATE] 09:28 AM" at bounding box center [337, 113] width 292 height 44
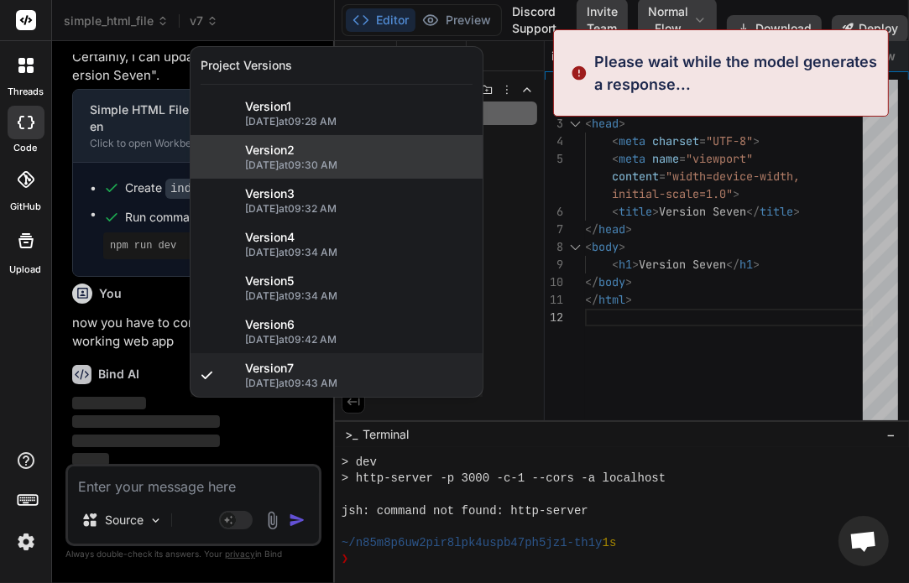
click at [290, 160] on span "[DATE] 09:30 AM" at bounding box center [358, 165] width 227 height 13
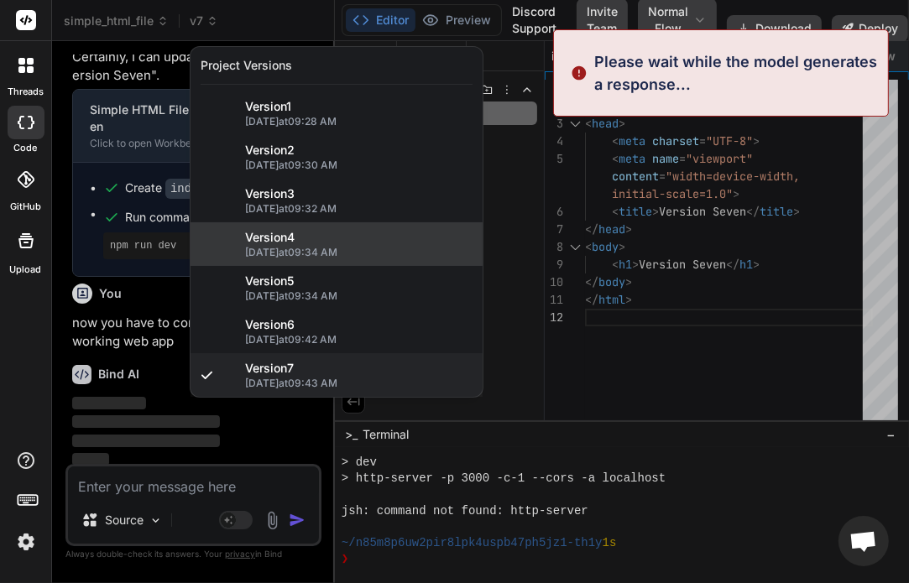
click at [309, 227] on div "Version 4 [DATE] 09:34 AM" at bounding box center [337, 244] width 292 height 44
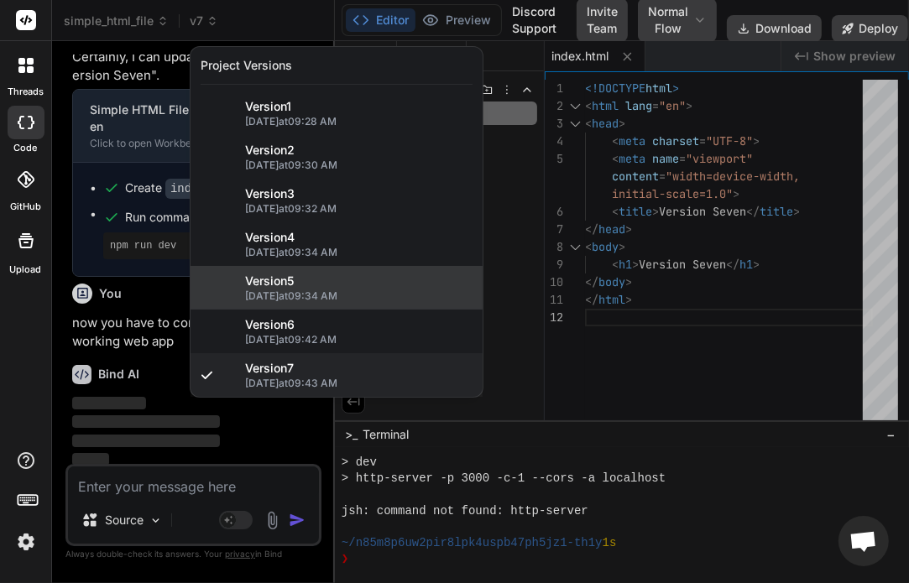
click at [324, 291] on span "[DATE] 09:34 AM" at bounding box center [358, 296] width 227 height 13
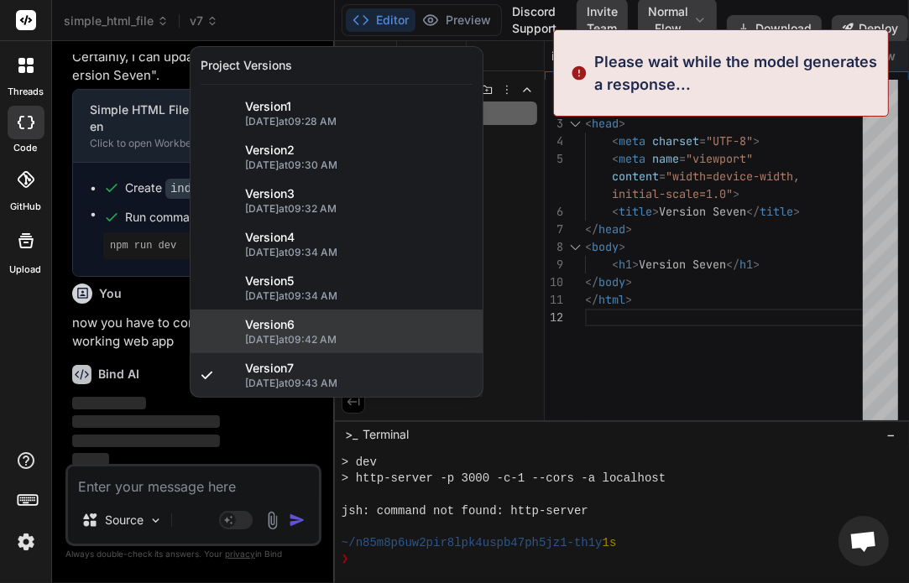
click at [330, 322] on div "Version 6" at bounding box center [358, 324] width 227 height 17
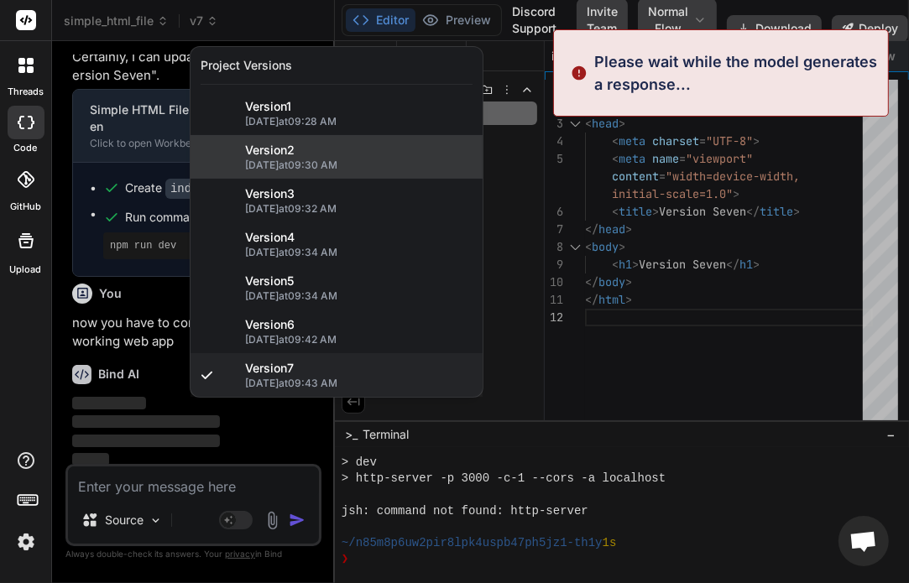
click at [345, 165] on span "[DATE] 09:30 AM" at bounding box center [358, 165] width 227 height 13
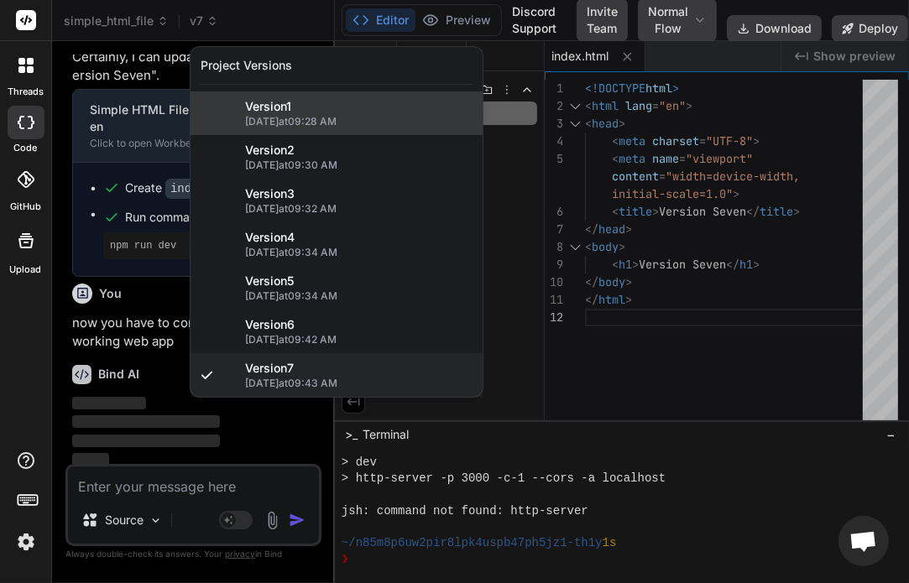
click at [373, 120] on span "[DATE] 09:28 AM" at bounding box center [358, 121] width 227 height 13
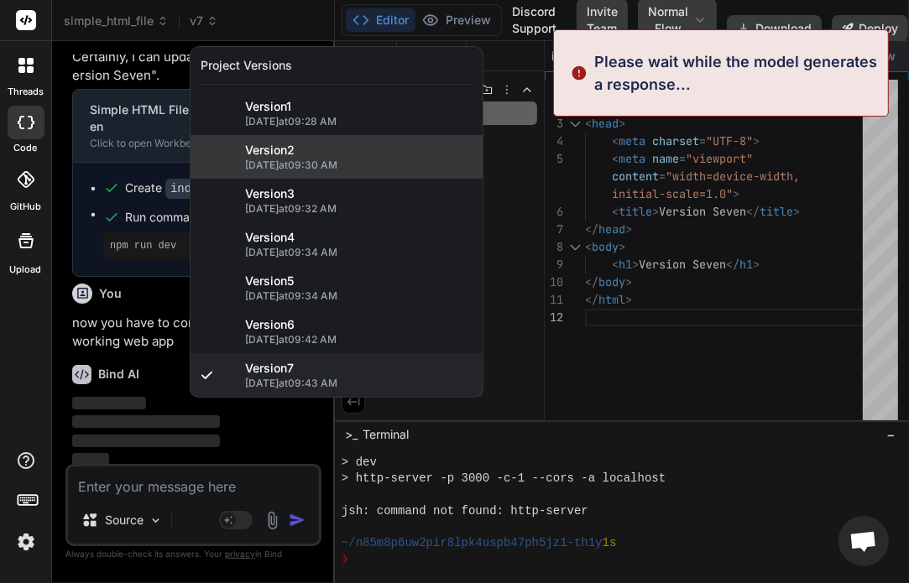
click at [373, 170] on span "[DATE] 09:30 AM" at bounding box center [358, 165] width 227 height 13
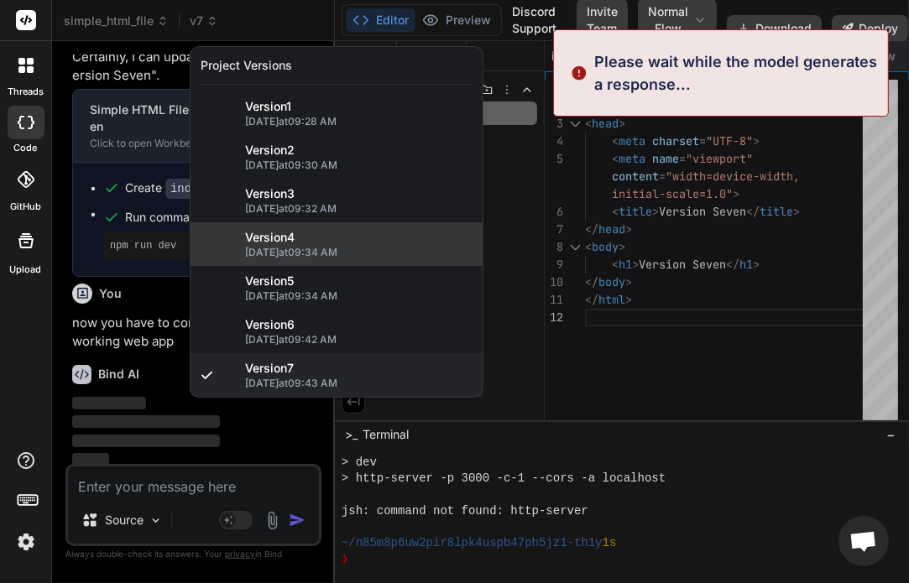
click at [373, 234] on div "Version 4" at bounding box center [358, 237] width 227 height 17
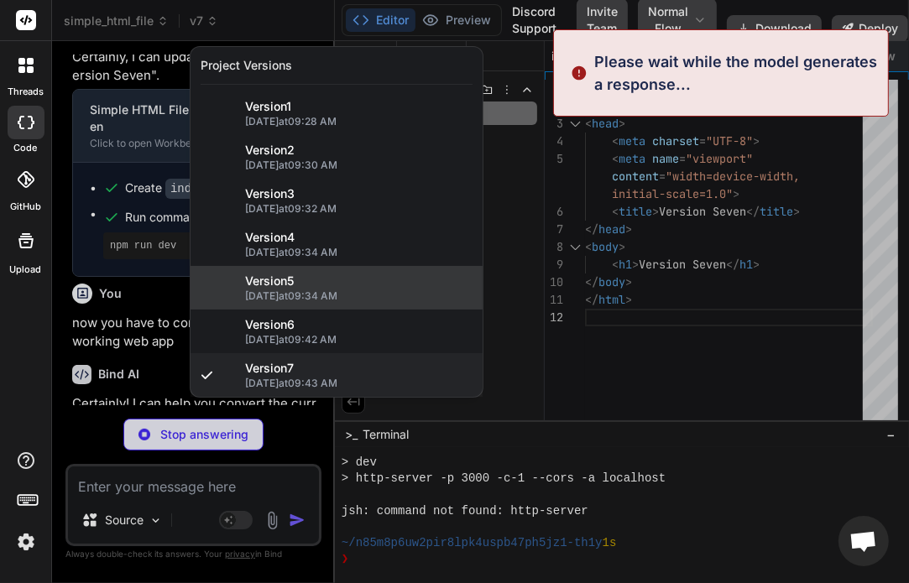
click at [374, 279] on div "Version 5" at bounding box center [358, 281] width 227 height 17
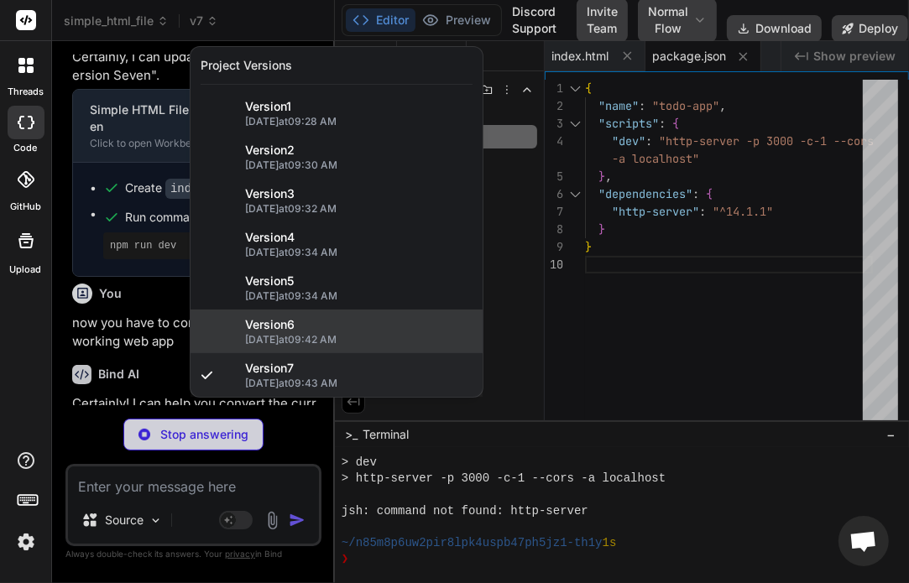
click at [363, 320] on div "Version 6" at bounding box center [358, 324] width 227 height 17
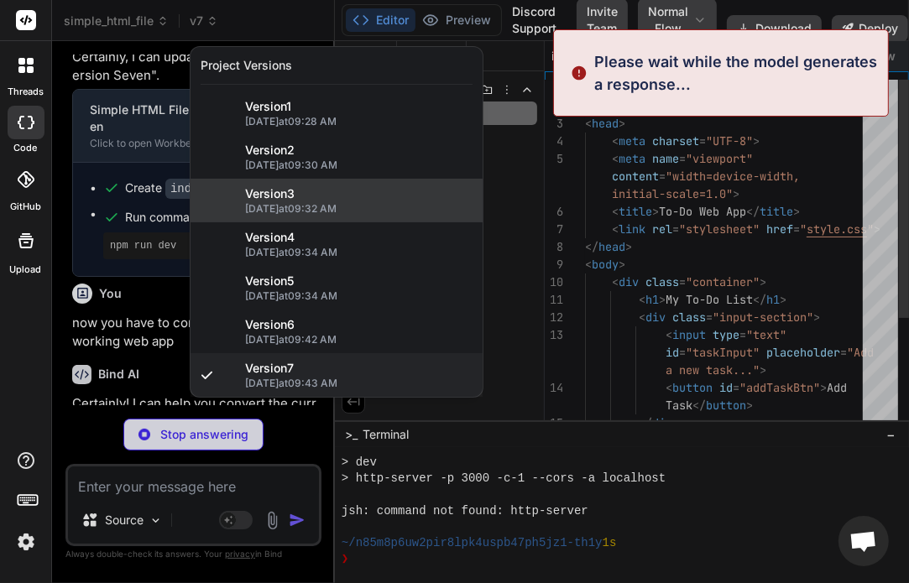
click at [369, 195] on div "Version 3" at bounding box center [358, 194] width 227 height 17
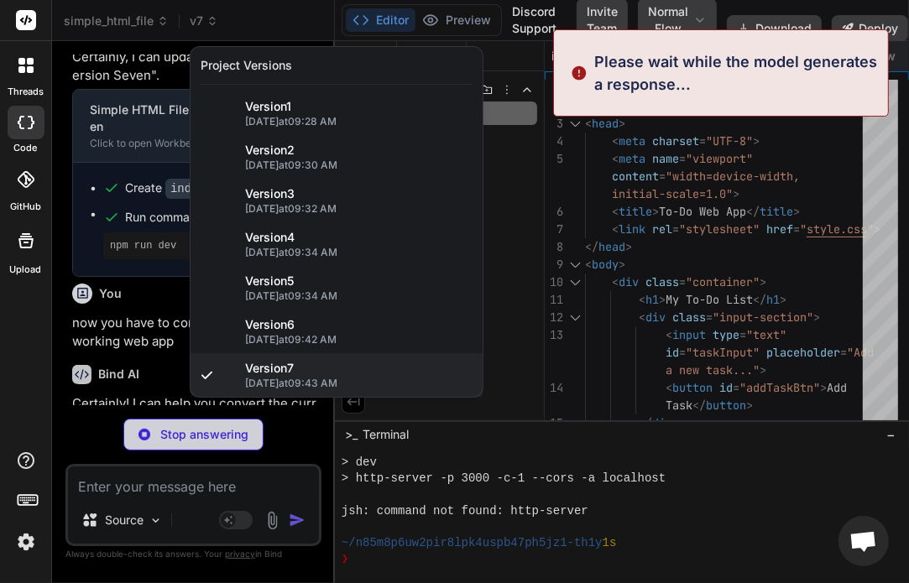
click at [145, 245] on div at bounding box center [454, 291] width 909 height 583
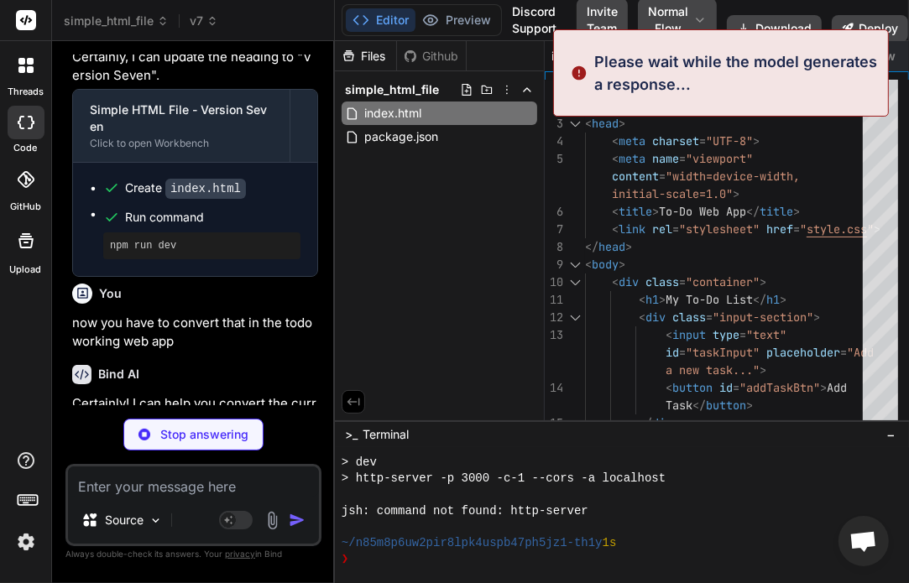
scroll to position [2432, 0]
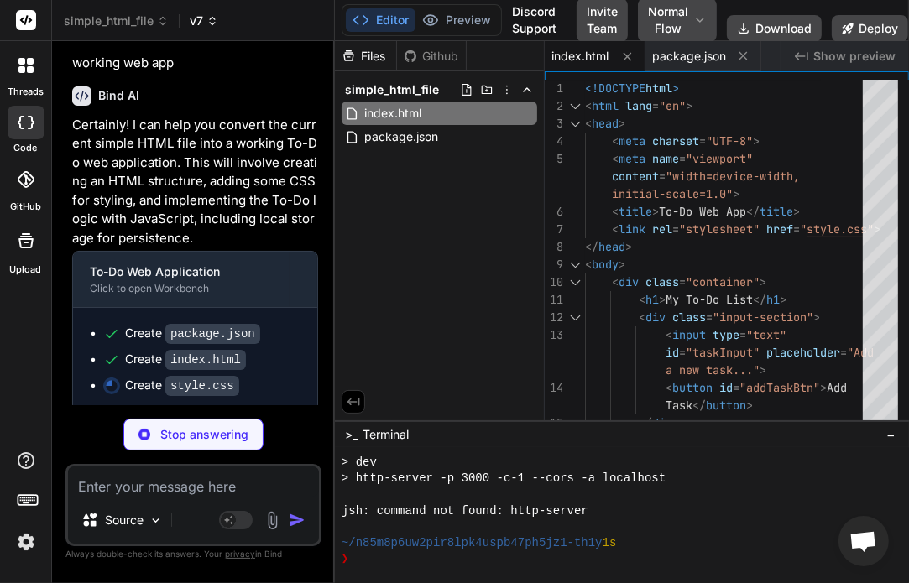
click at [212, 23] on icon at bounding box center [210, 20] width 4 height 5
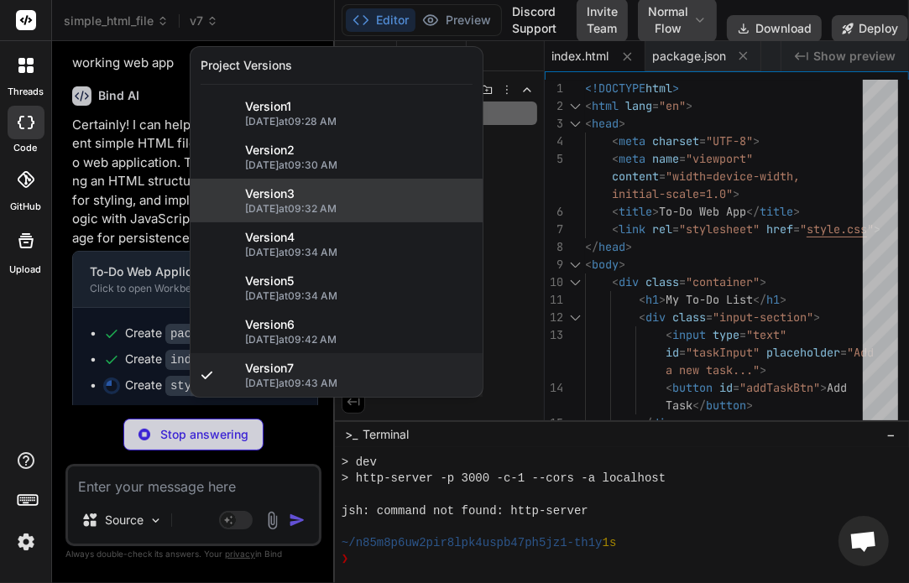
click at [300, 201] on div "Version 3" at bounding box center [358, 194] width 227 height 17
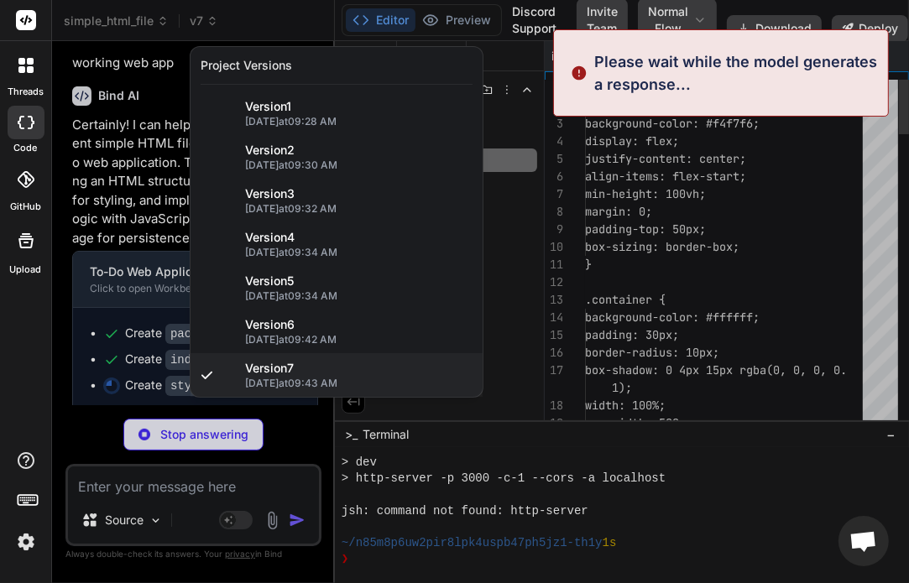
scroll to position [0, 79]
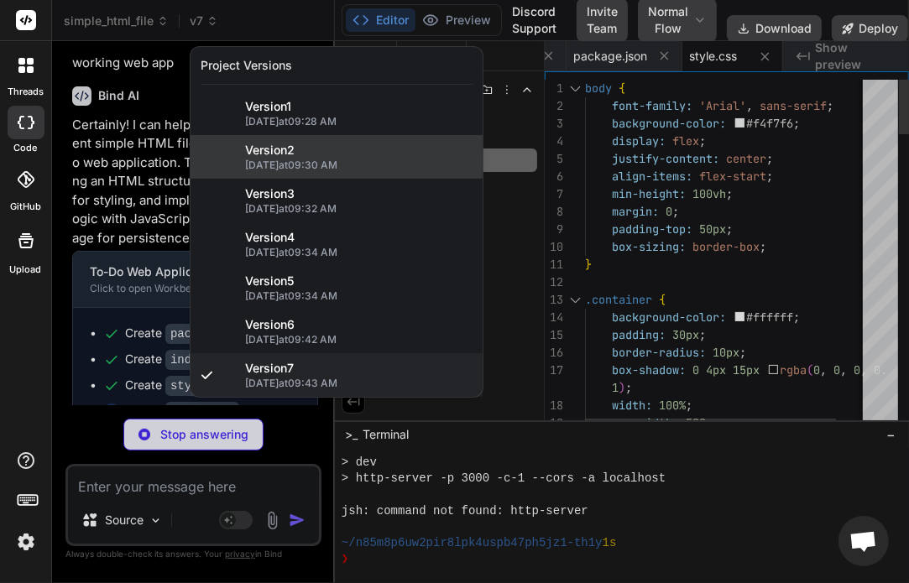
click at [300, 137] on div "Version 2 [DATE] 09:30 AM" at bounding box center [337, 157] width 292 height 44
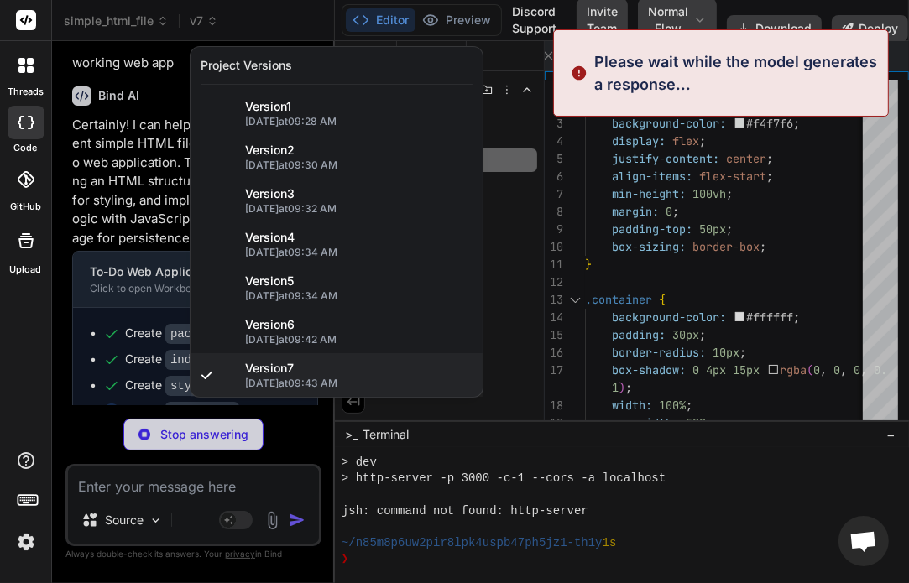
click at [146, 165] on div at bounding box center [454, 291] width 909 height 583
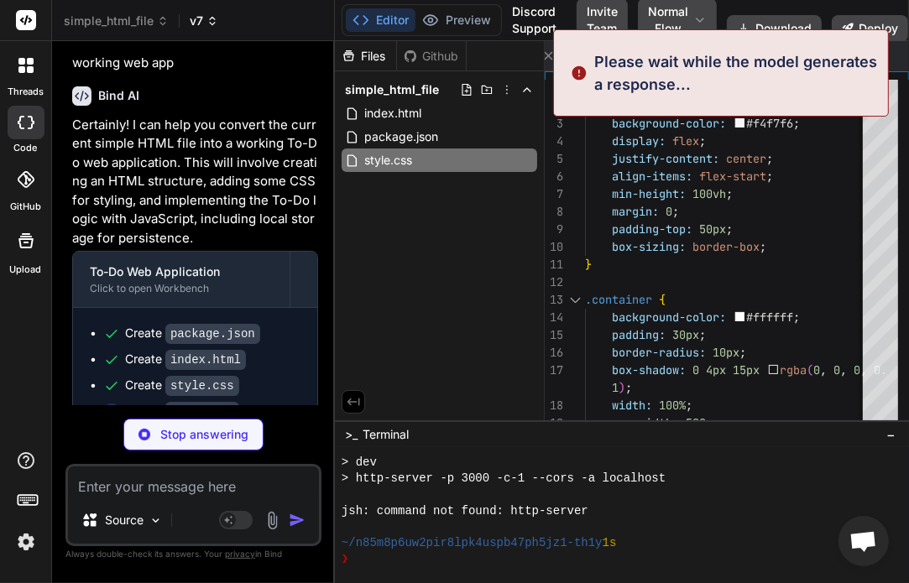
click at [204, 18] on span "v7" at bounding box center [204, 21] width 29 height 17
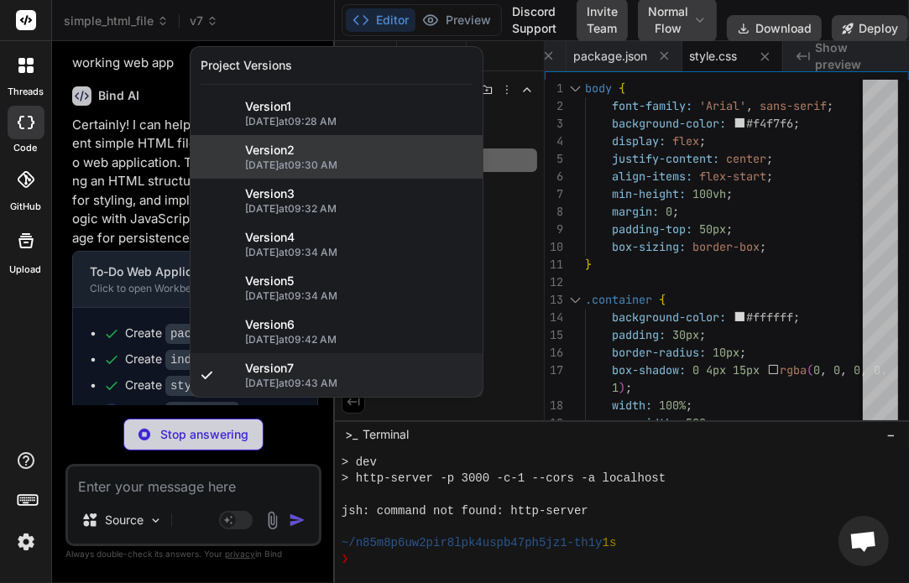
click at [328, 147] on div "Version 2" at bounding box center [358, 150] width 227 height 17
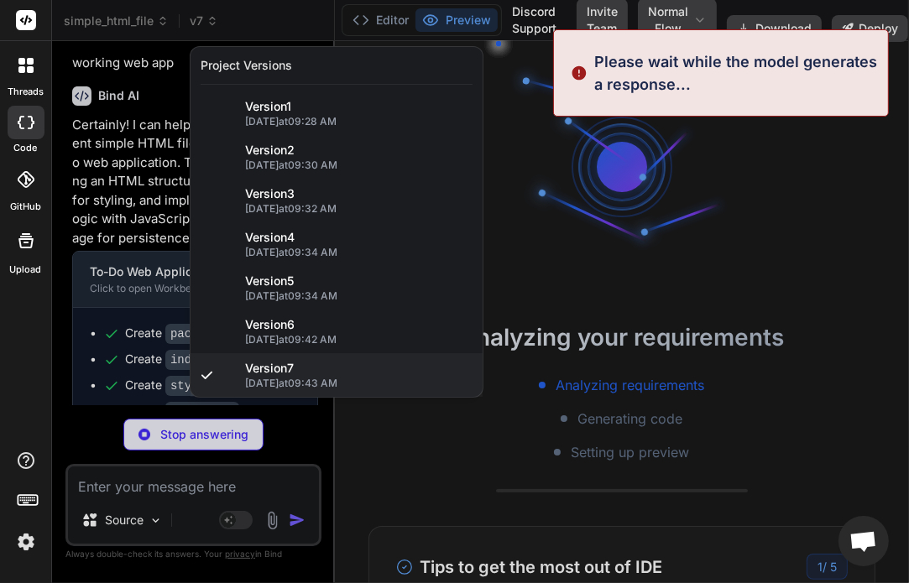
scroll to position [6689, 0]
click at [176, 171] on div at bounding box center [454, 291] width 909 height 583
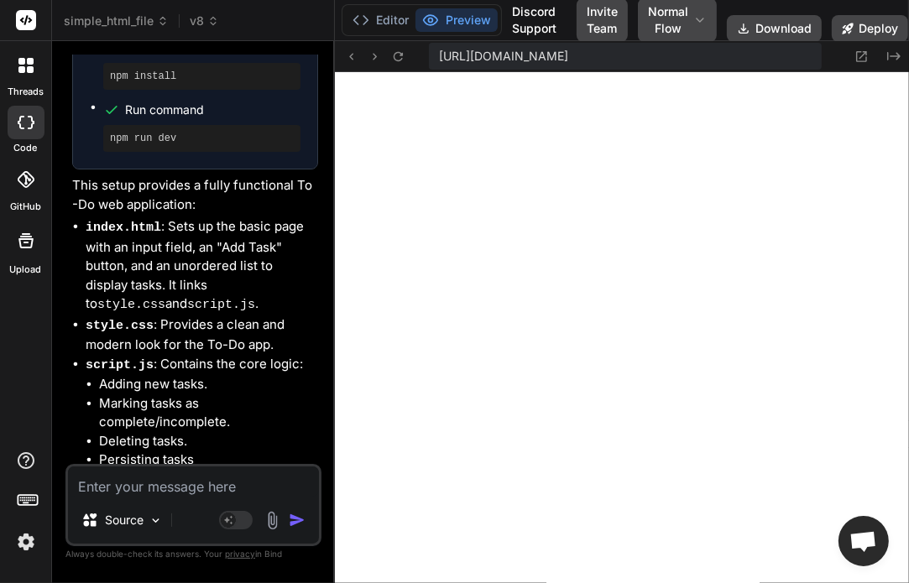
scroll to position [2998, 0]
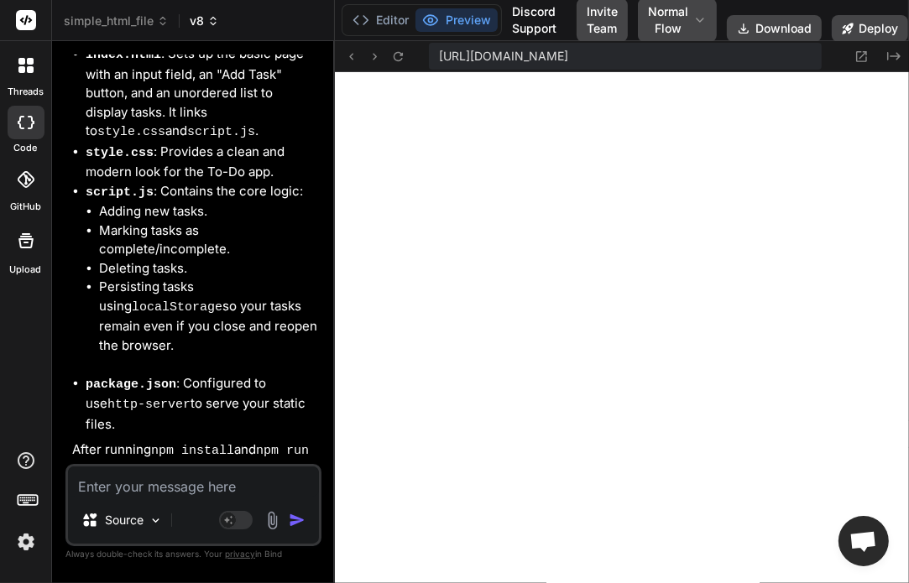
click at [205, 20] on span "v8" at bounding box center [204, 21] width 29 height 17
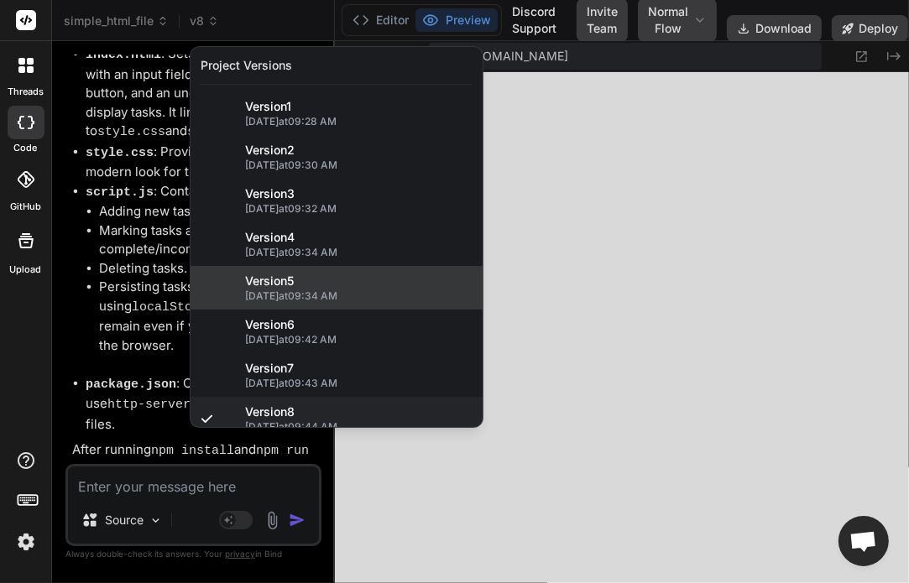
scroll to position [13, 0]
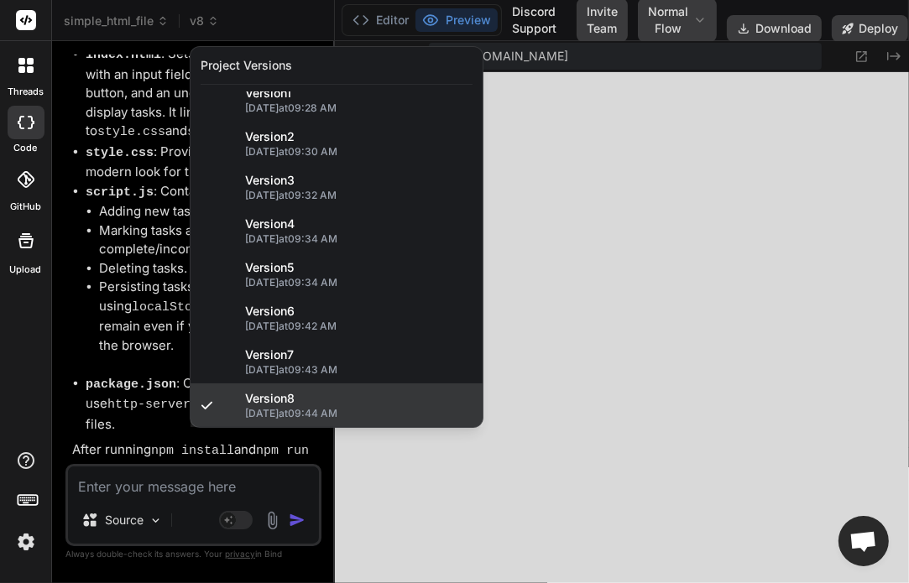
click at [285, 399] on span "Version 8" at bounding box center [270, 398] width 50 height 17
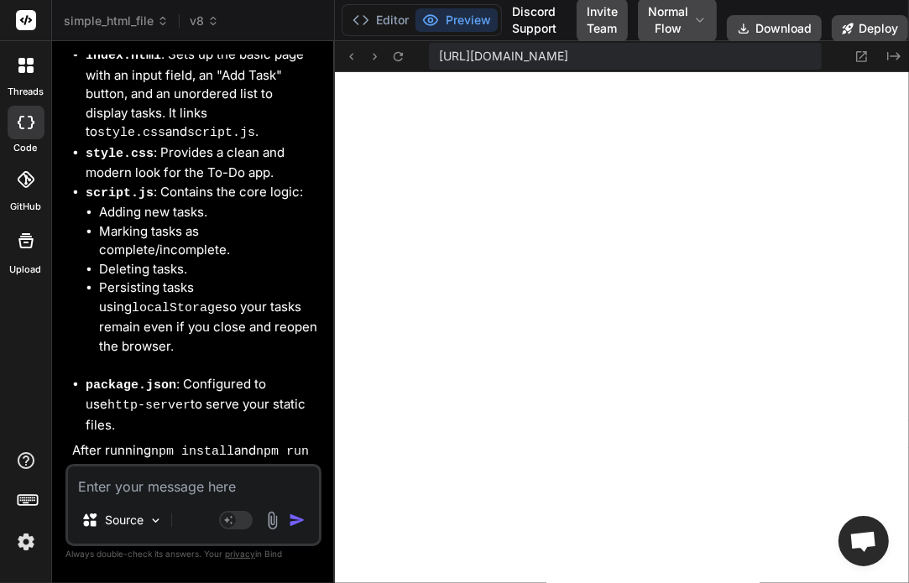
scroll to position [2998, 0]
click at [213, 26] on icon at bounding box center [214, 21] width 14 height 14
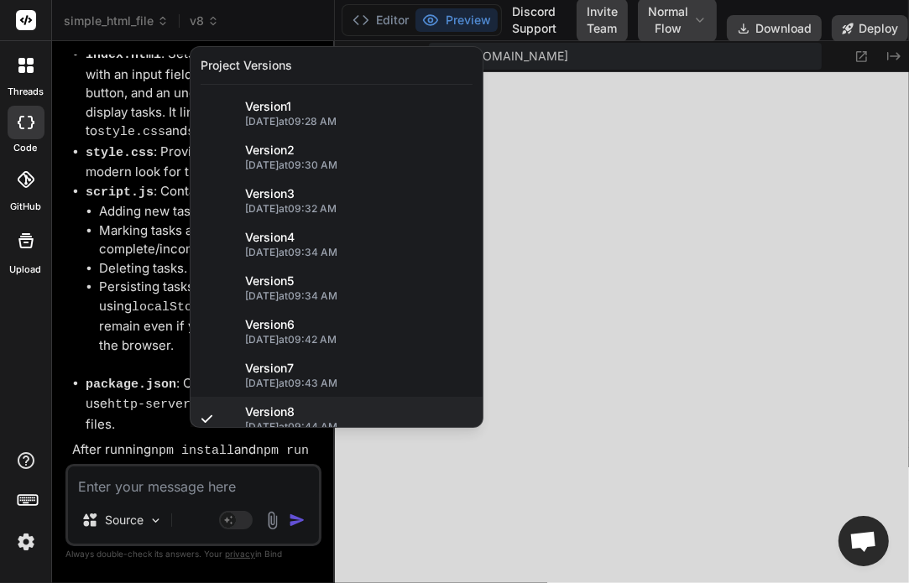
click at [621, 147] on div at bounding box center [454, 291] width 909 height 583
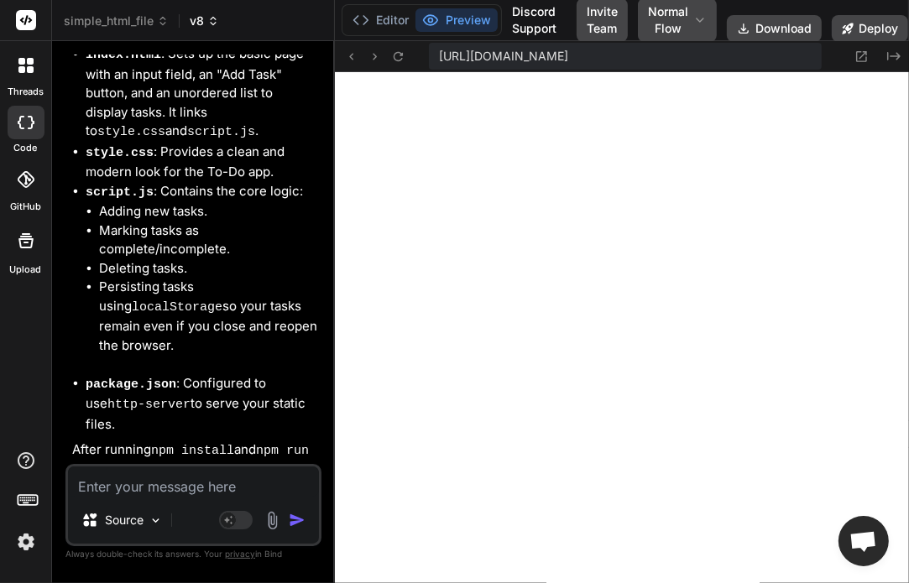
click at [198, 24] on span "v8" at bounding box center [204, 21] width 29 height 17
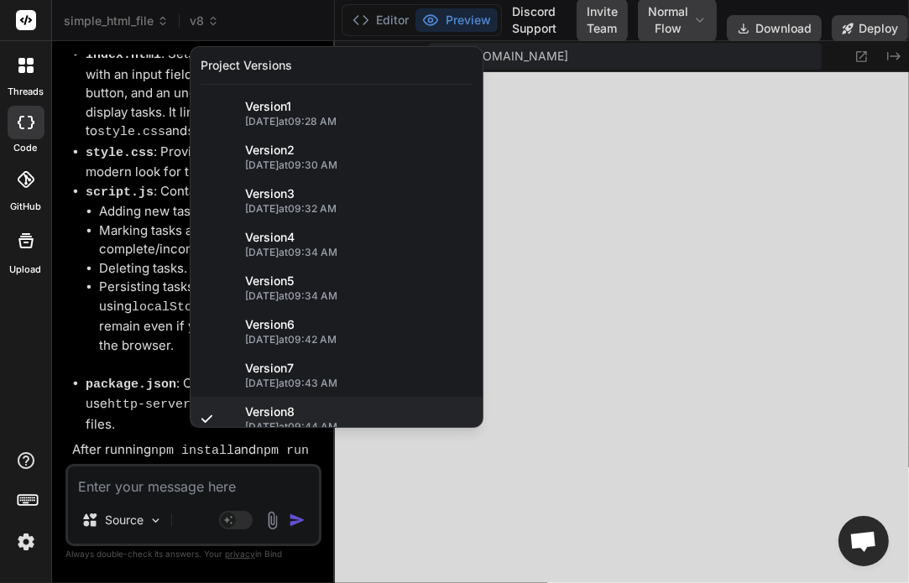
click at [131, 278] on div at bounding box center [454, 291] width 909 height 583
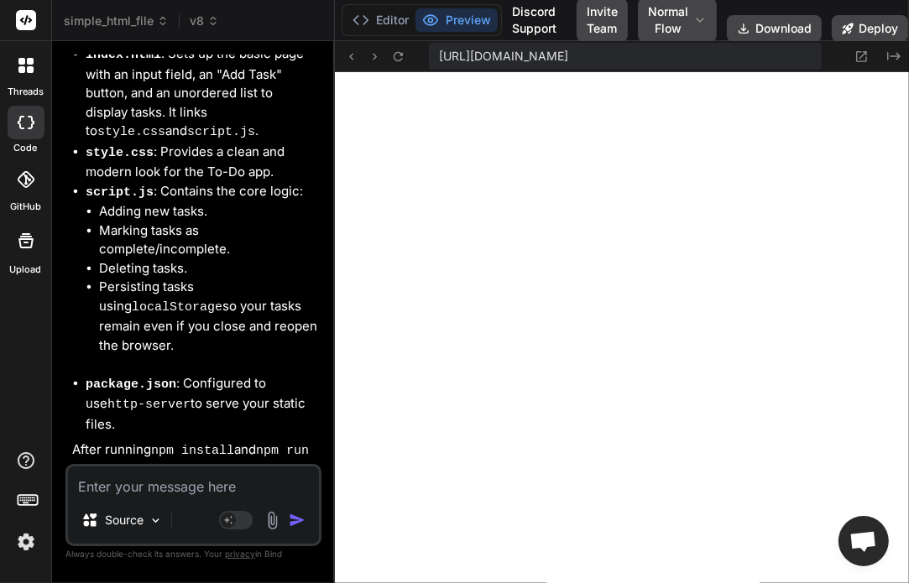
click at [30, 546] on img at bounding box center [26, 542] width 29 height 29
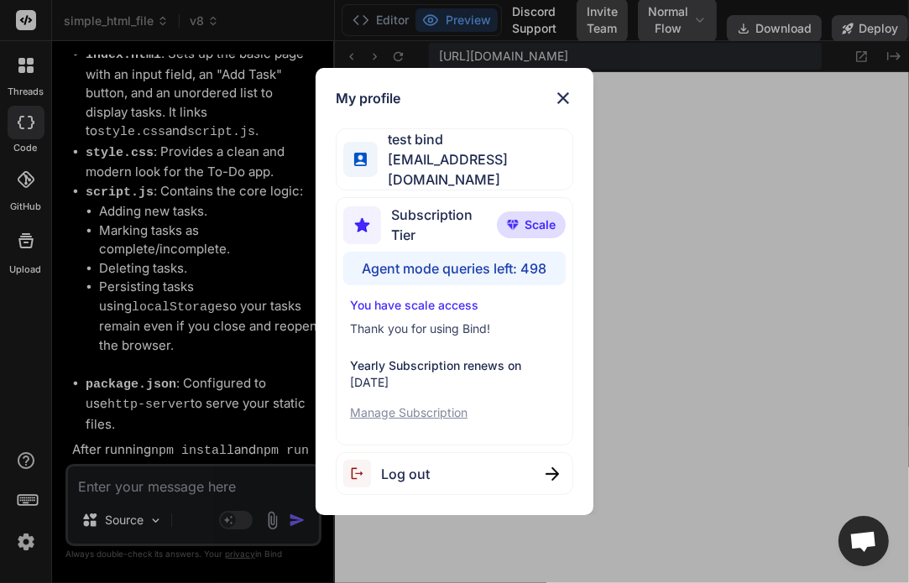
click at [217, 256] on div "My profile test bind [EMAIL_ADDRESS][DOMAIN_NAME] Subscription Tier Scale Agent…" at bounding box center [454, 291] width 909 height 583
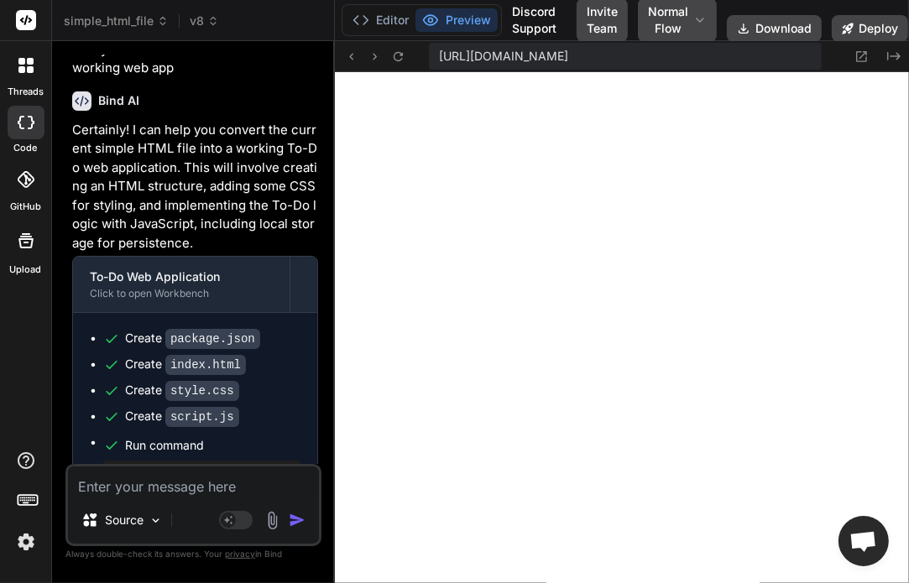
scroll to position [2429, 0]
